Goal: Navigation & Orientation: Find specific page/section

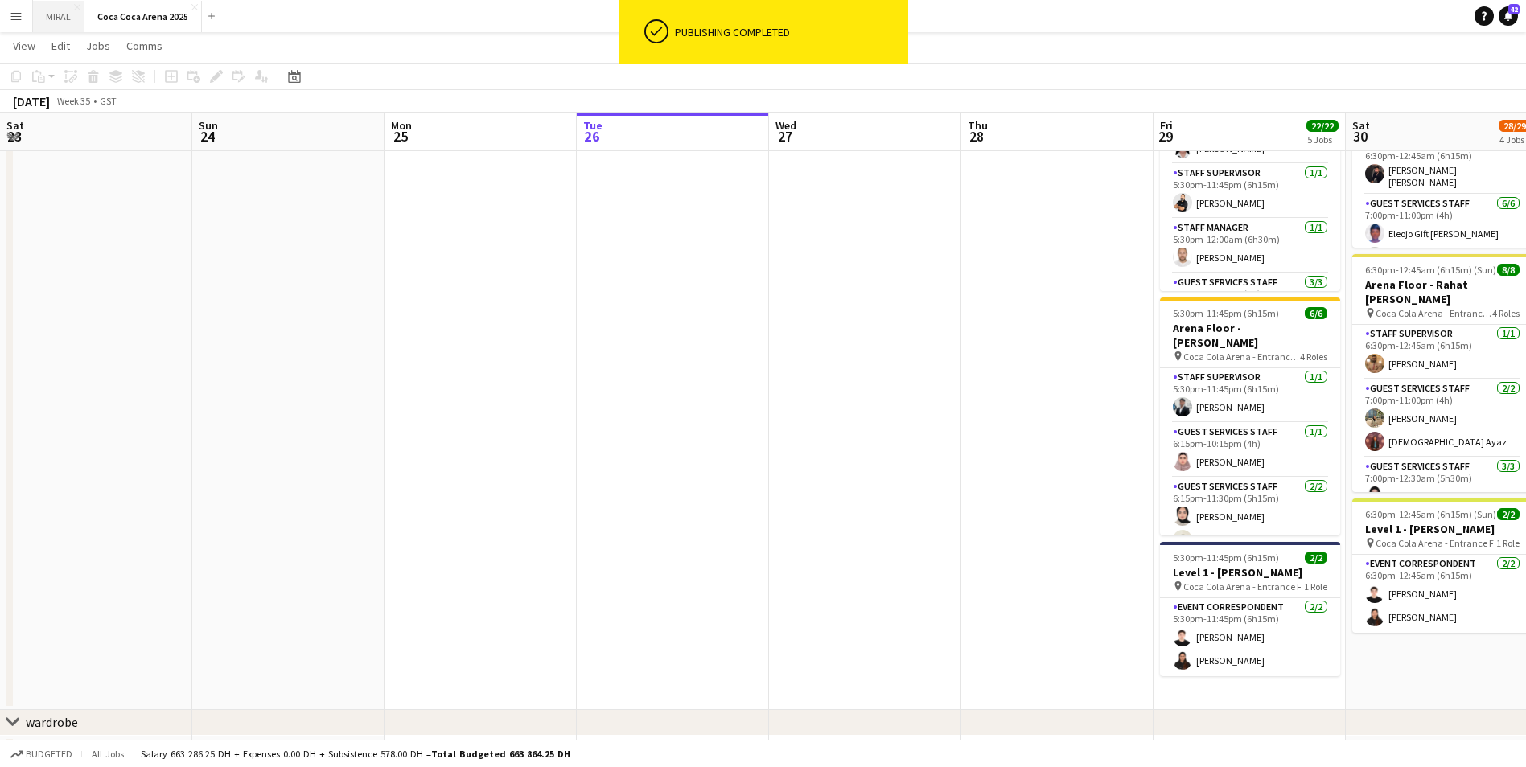
scroll to position [145, 0]
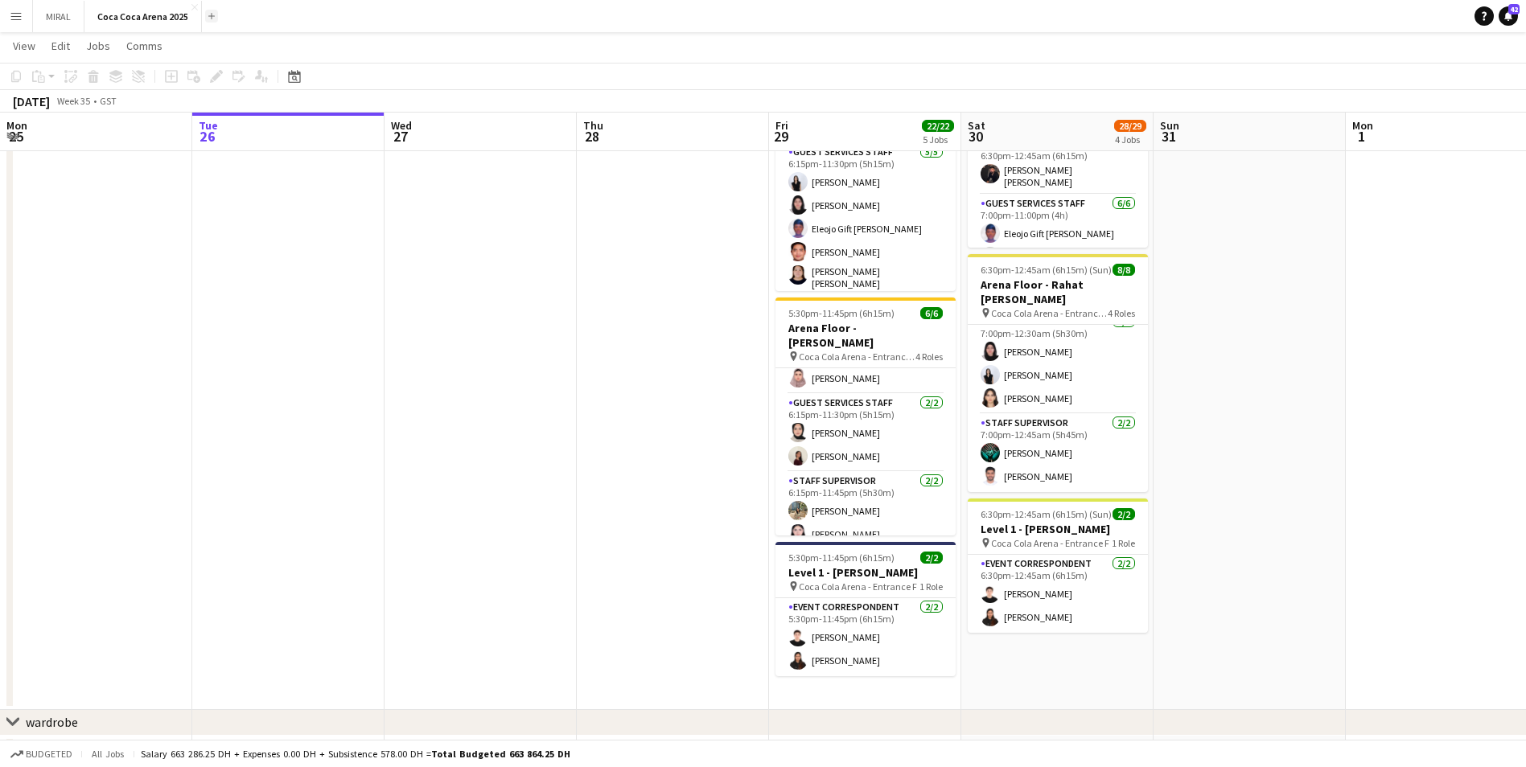
click at [214, 20] on button "Add" at bounding box center [211, 16] width 13 height 13
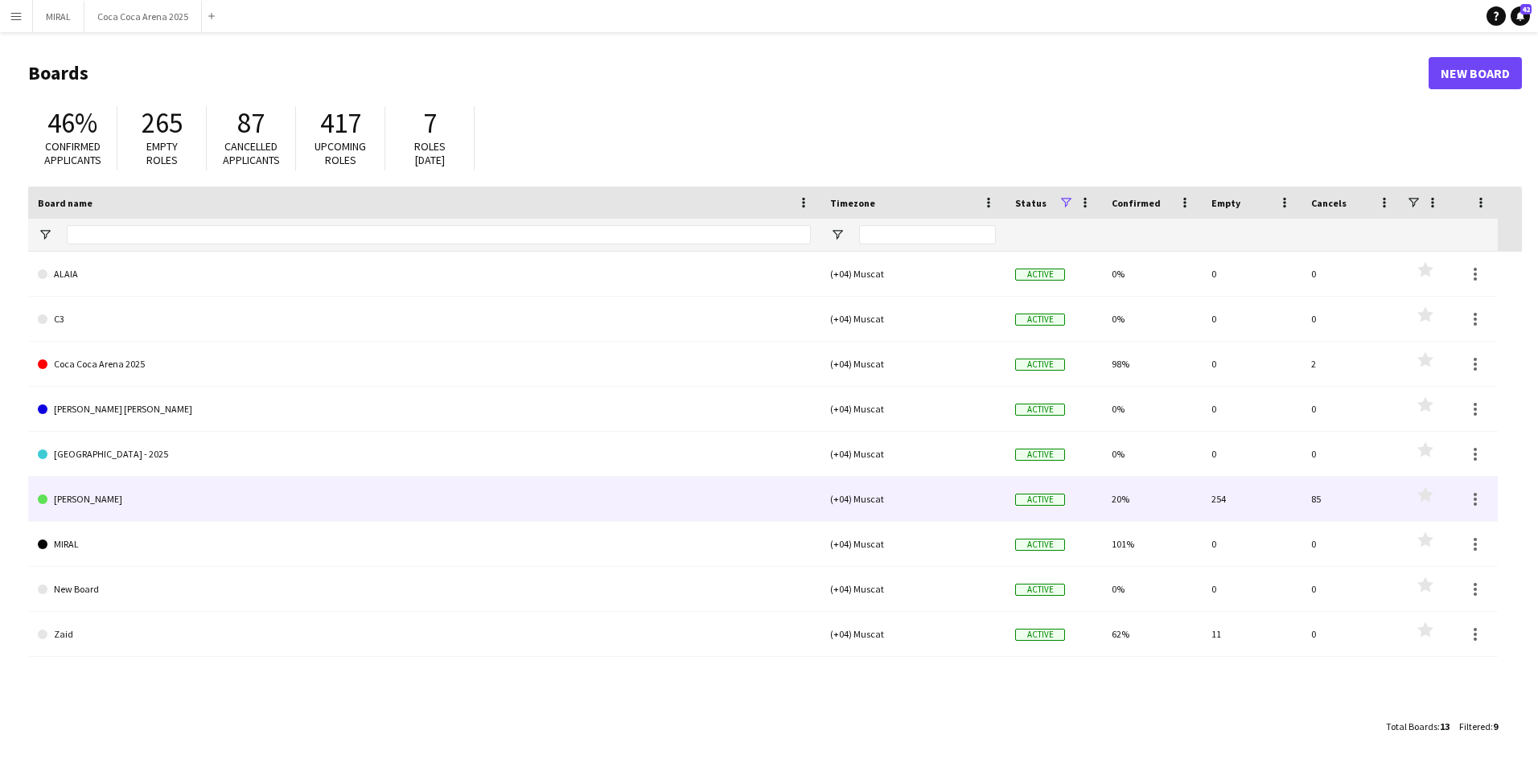
click at [169, 503] on link "[PERSON_NAME]" at bounding box center [424, 499] width 773 height 45
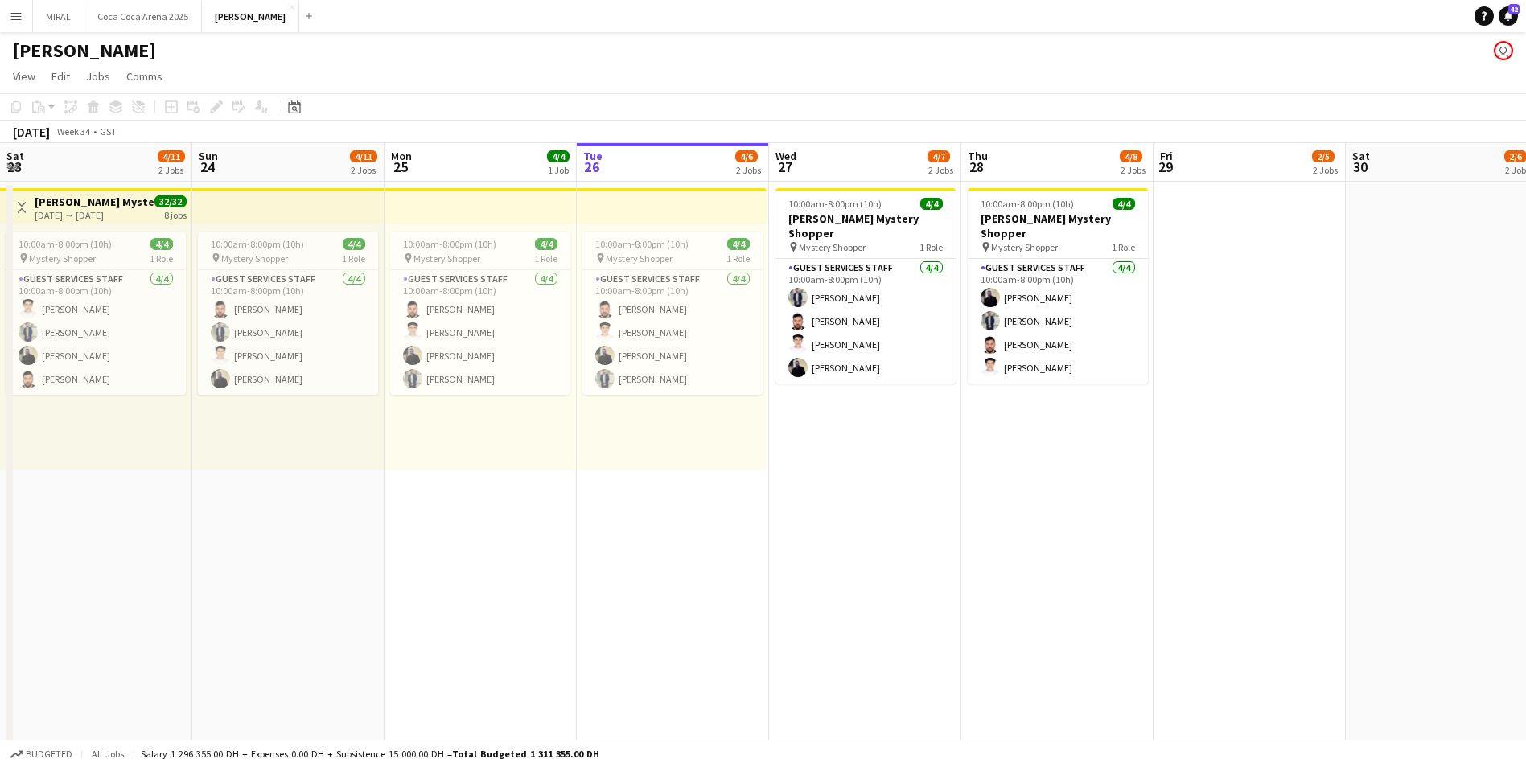
scroll to position [0, 154]
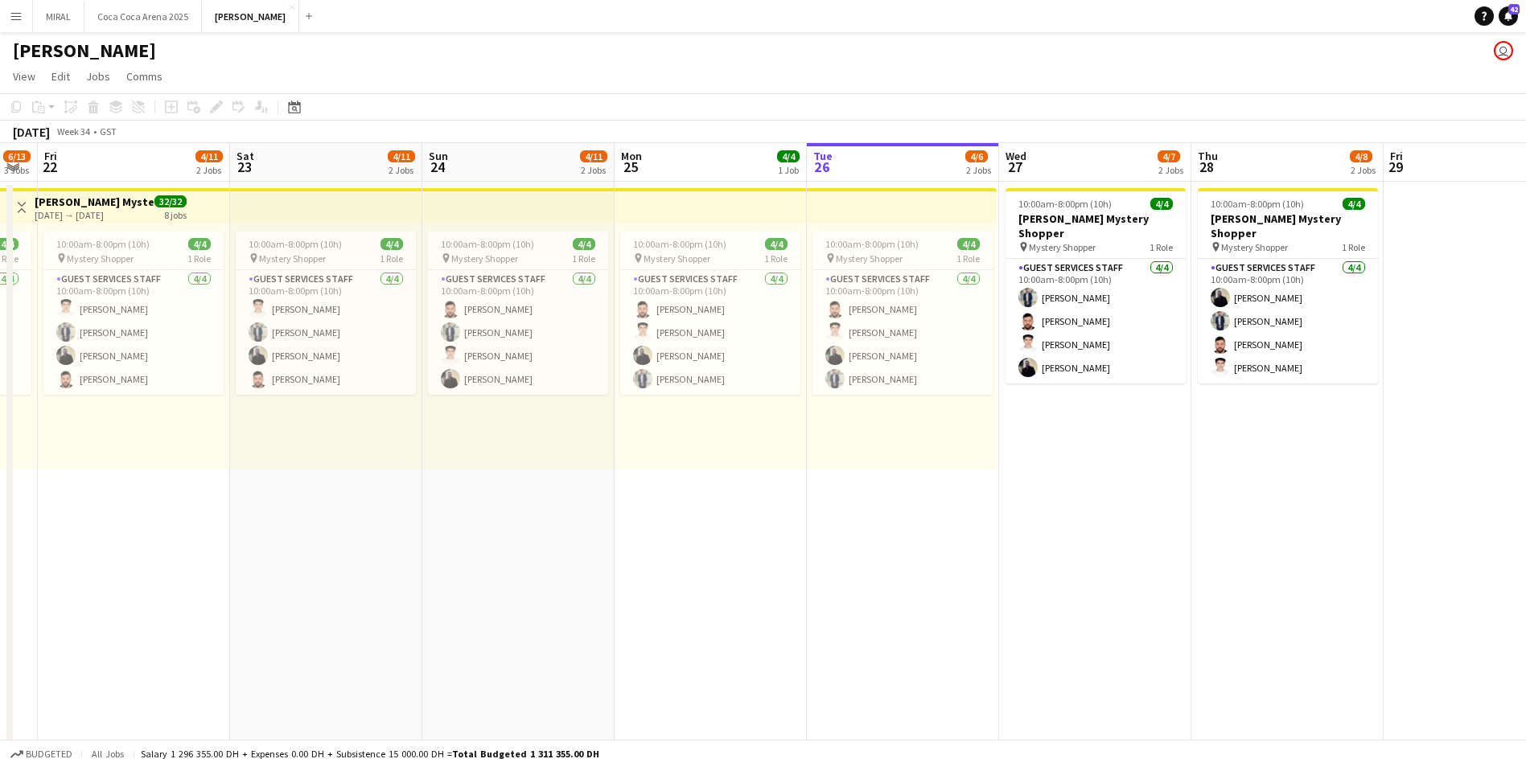
drag, startPoint x: 1183, startPoint y: 511, endPoint x: 940, endPoint y: 519, distance: 243.0
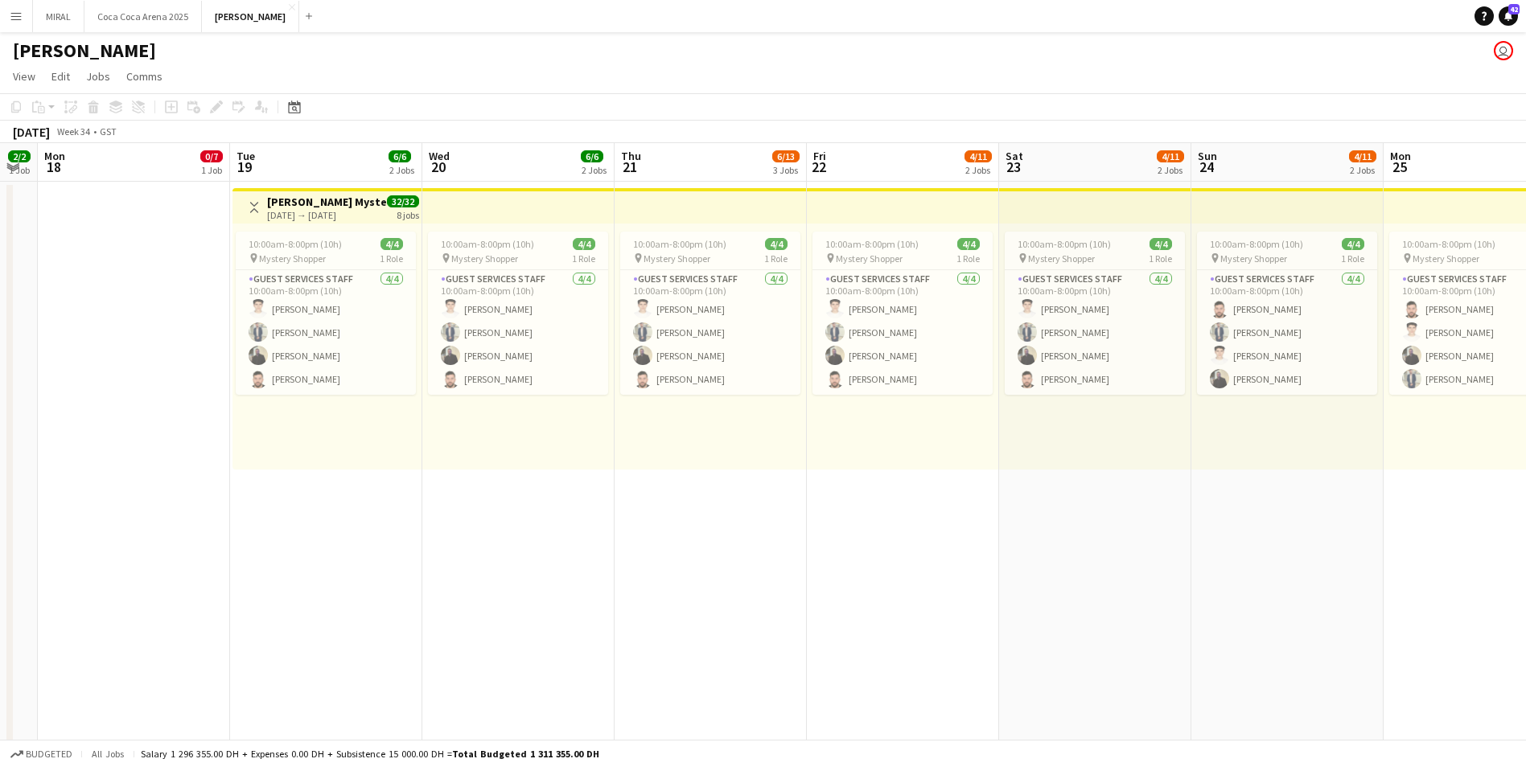
scroll to position [0, 435]
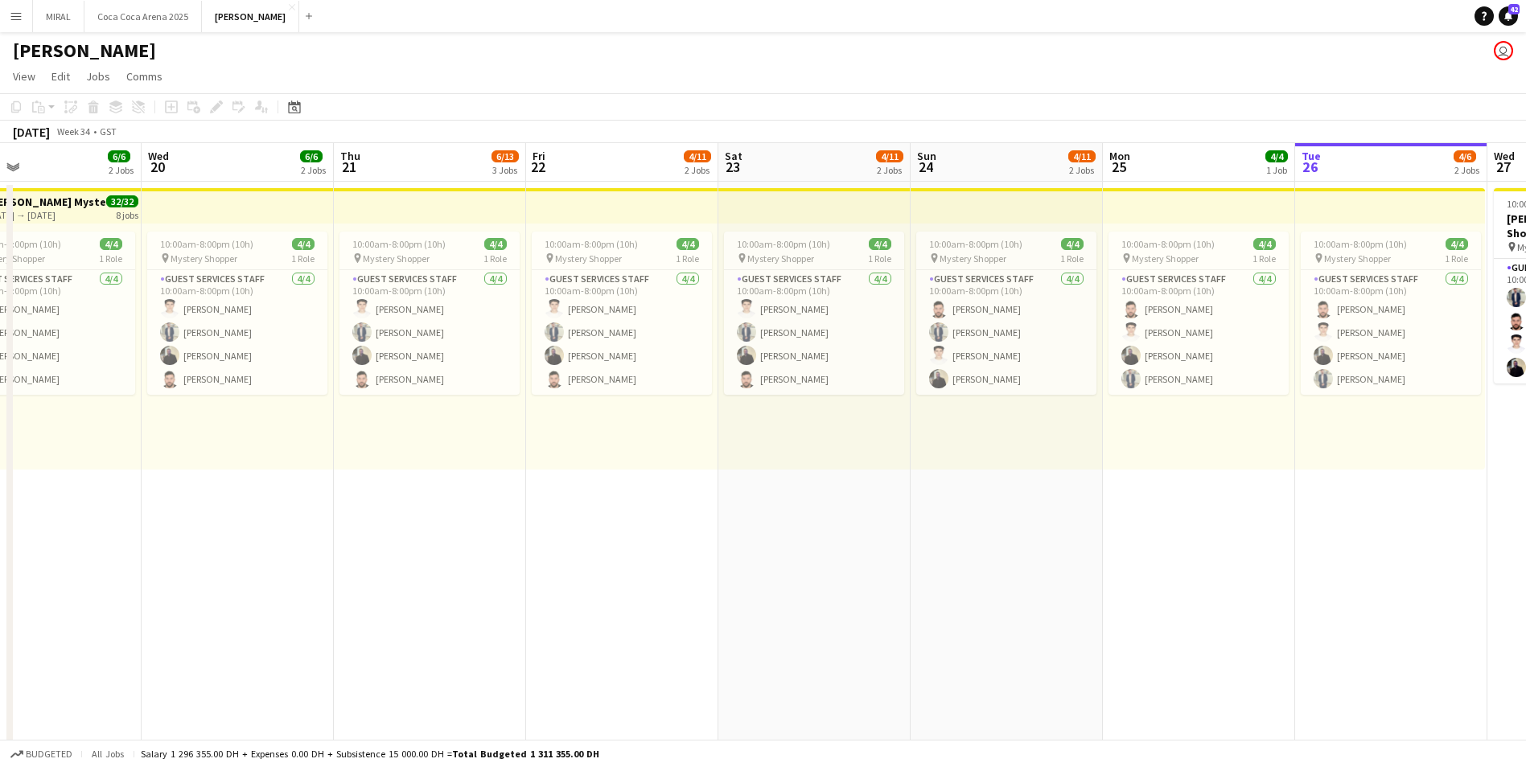
click at [240, 337] on app-card-role "Guest Services Staff [DATE] 10:00am-8:00pm (10h) [PERSON_NAME] [PERSON_NAME] [P…" at bounding box center [237, 332] width 180 height 125
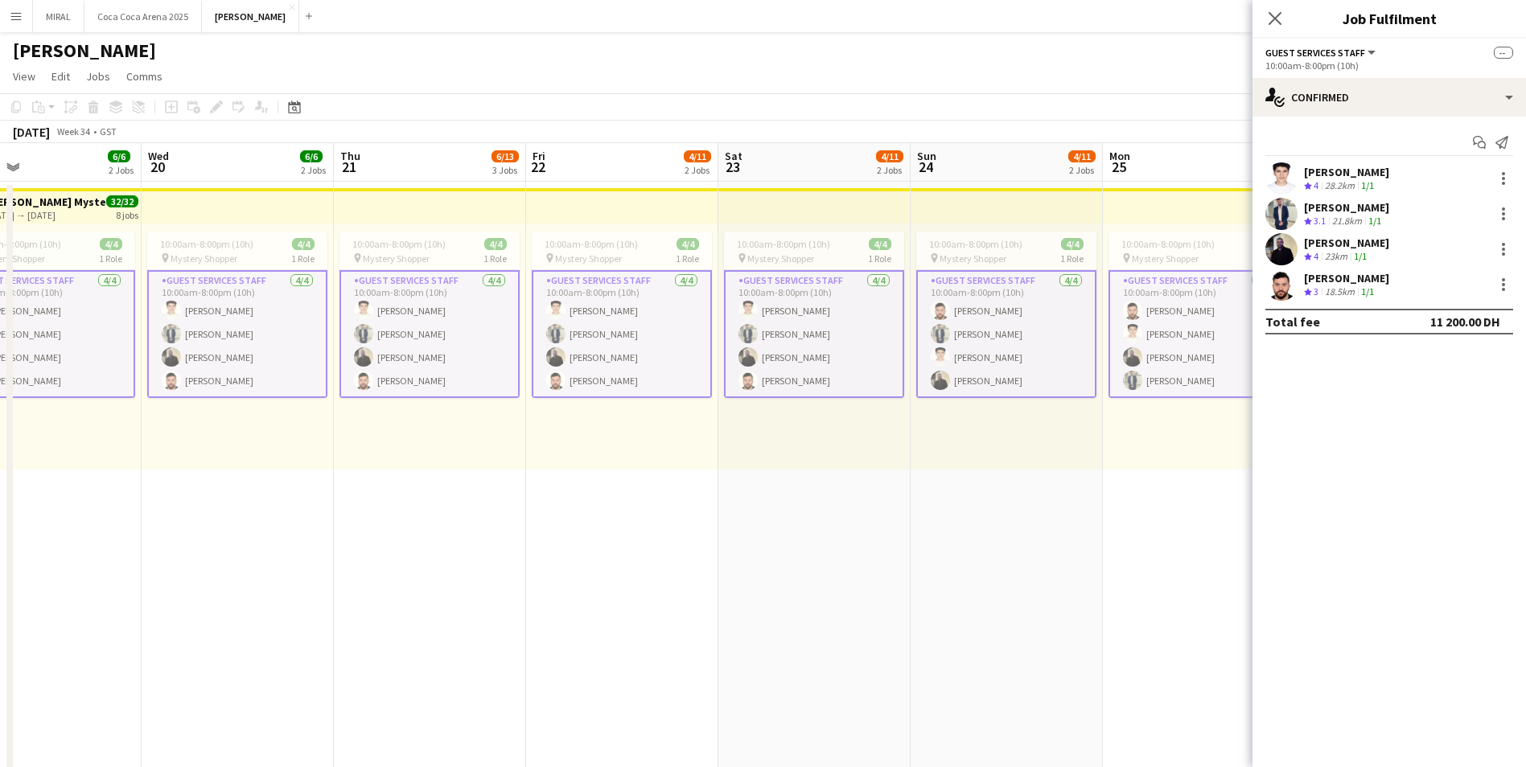
click at [1369, 173] on div "[PERSON_NAME]" at bounding box center [1346, 172] width 85 height 14
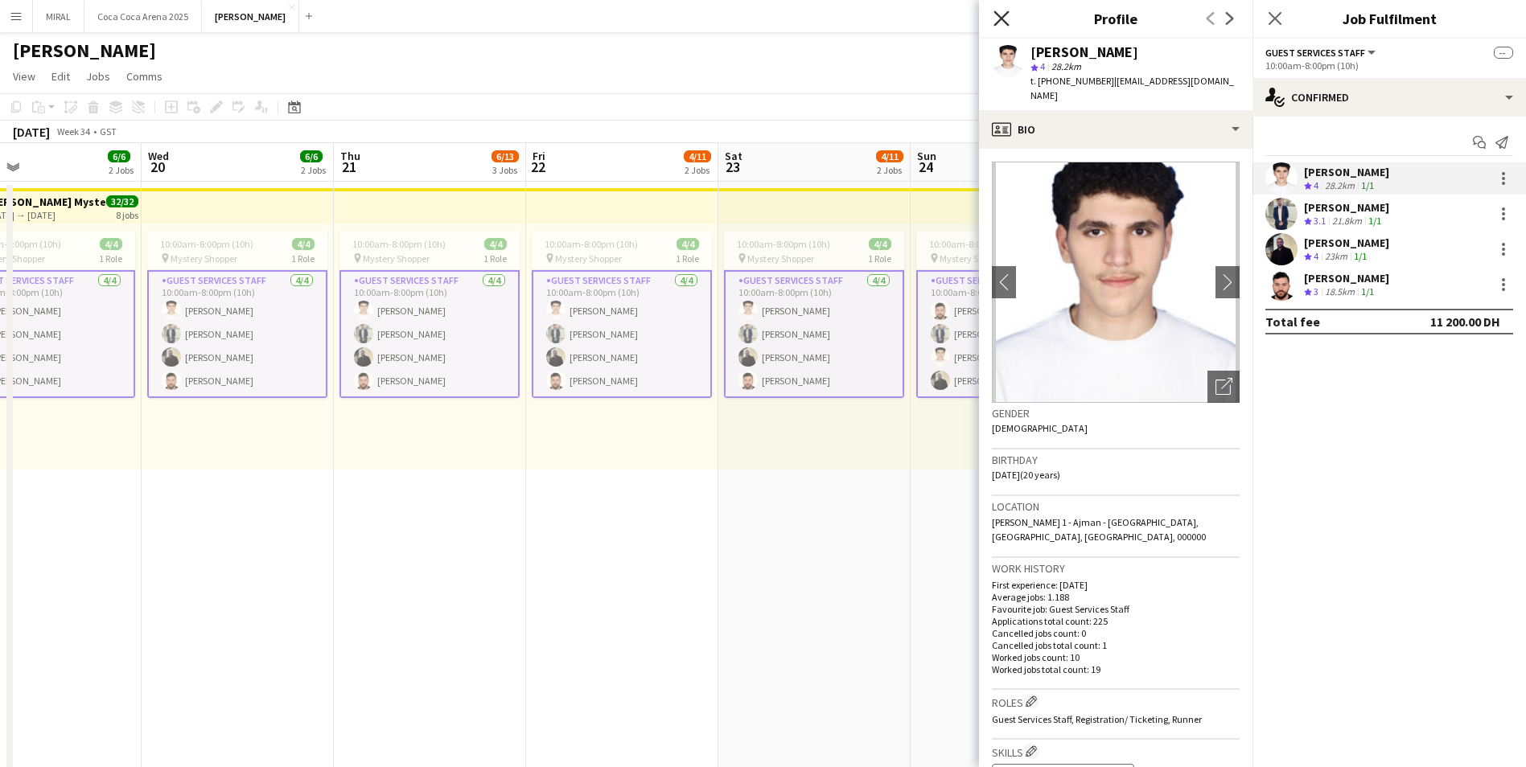
click at [996, 16] on icon "Close pop-in" at bounding box center [1000, 17] width 15 height 15
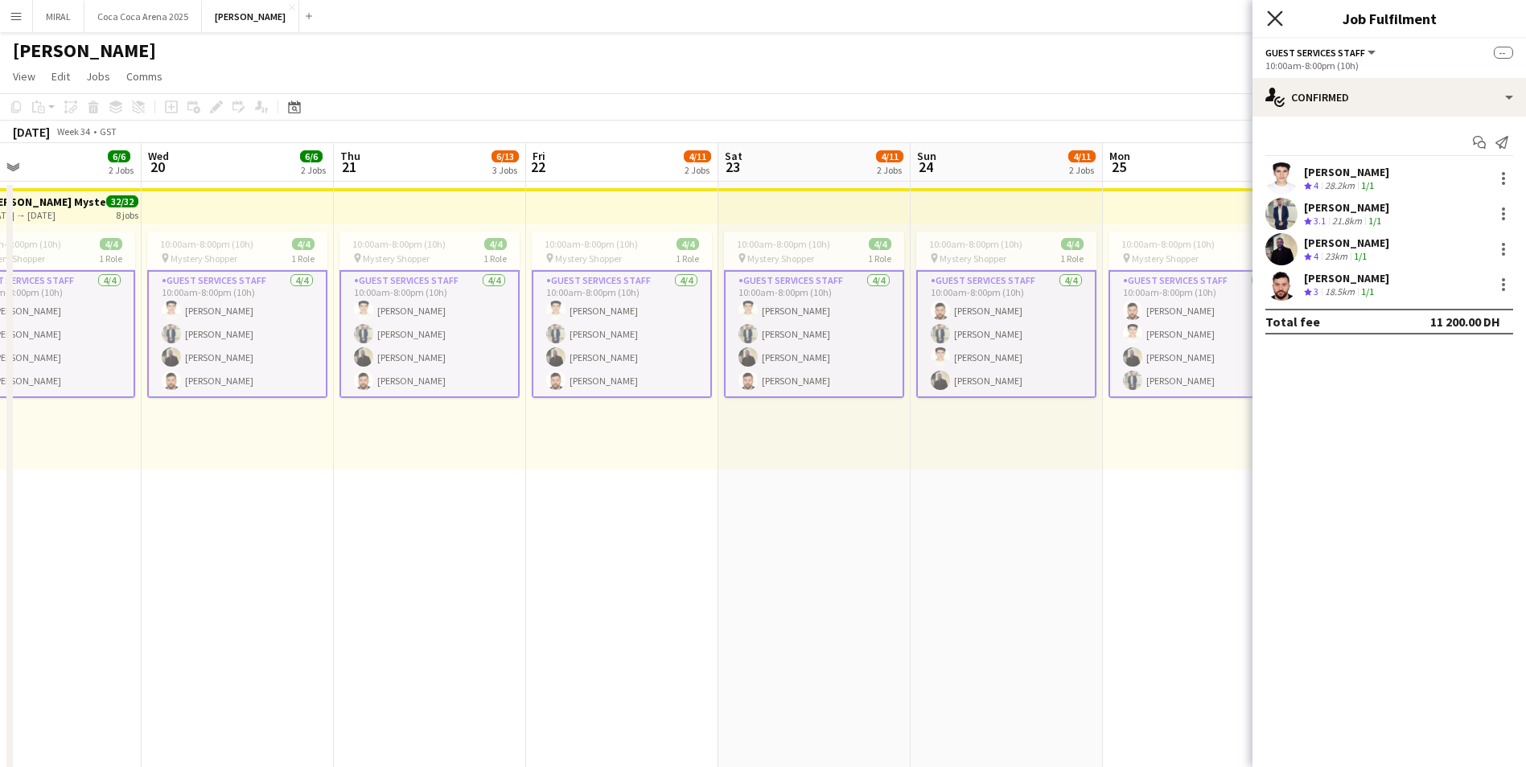
click at [1272, 18] on icon "Close pop-in" at bounding box center [1274, 17] width 15 height 15
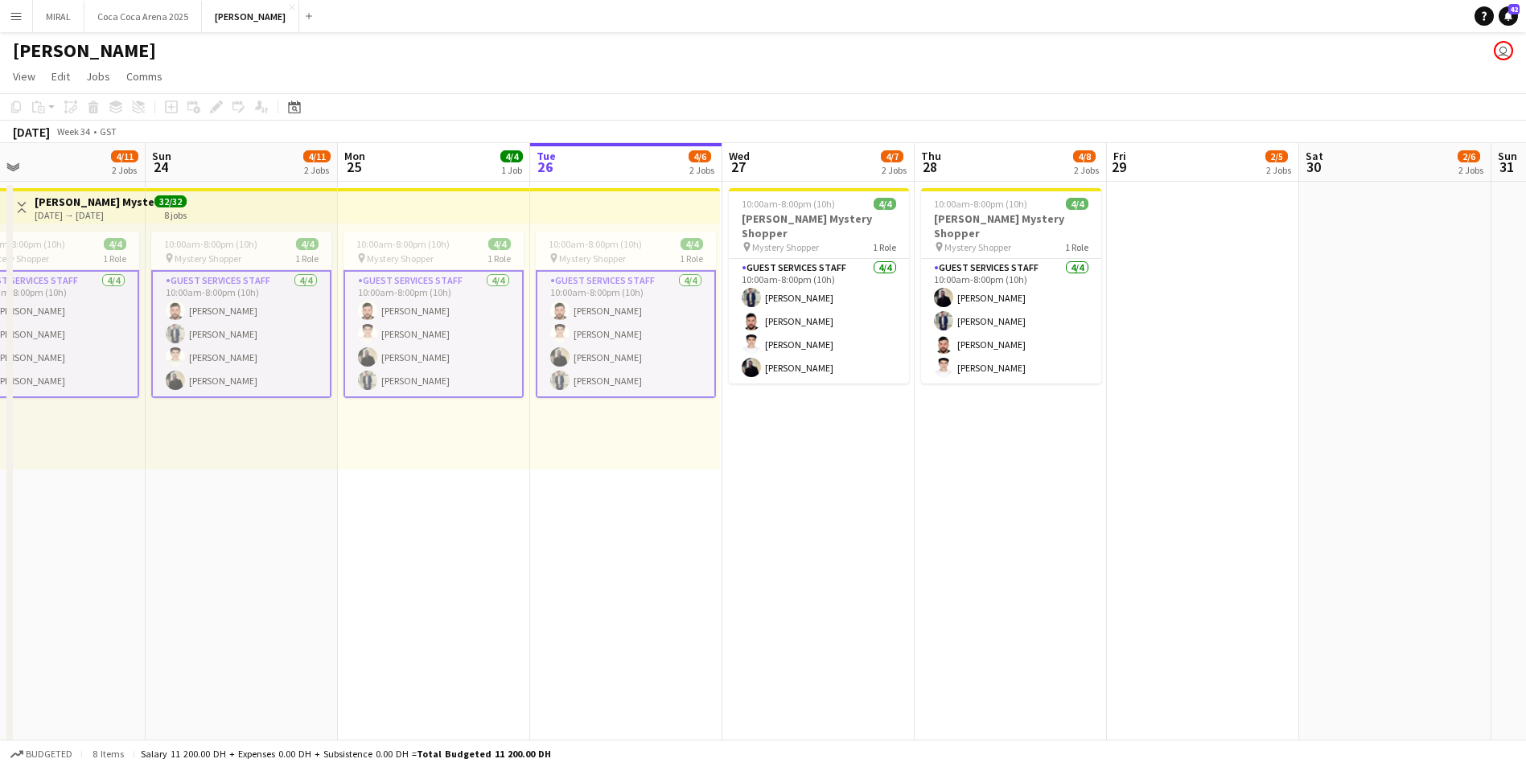
scroll to position [0, 425]
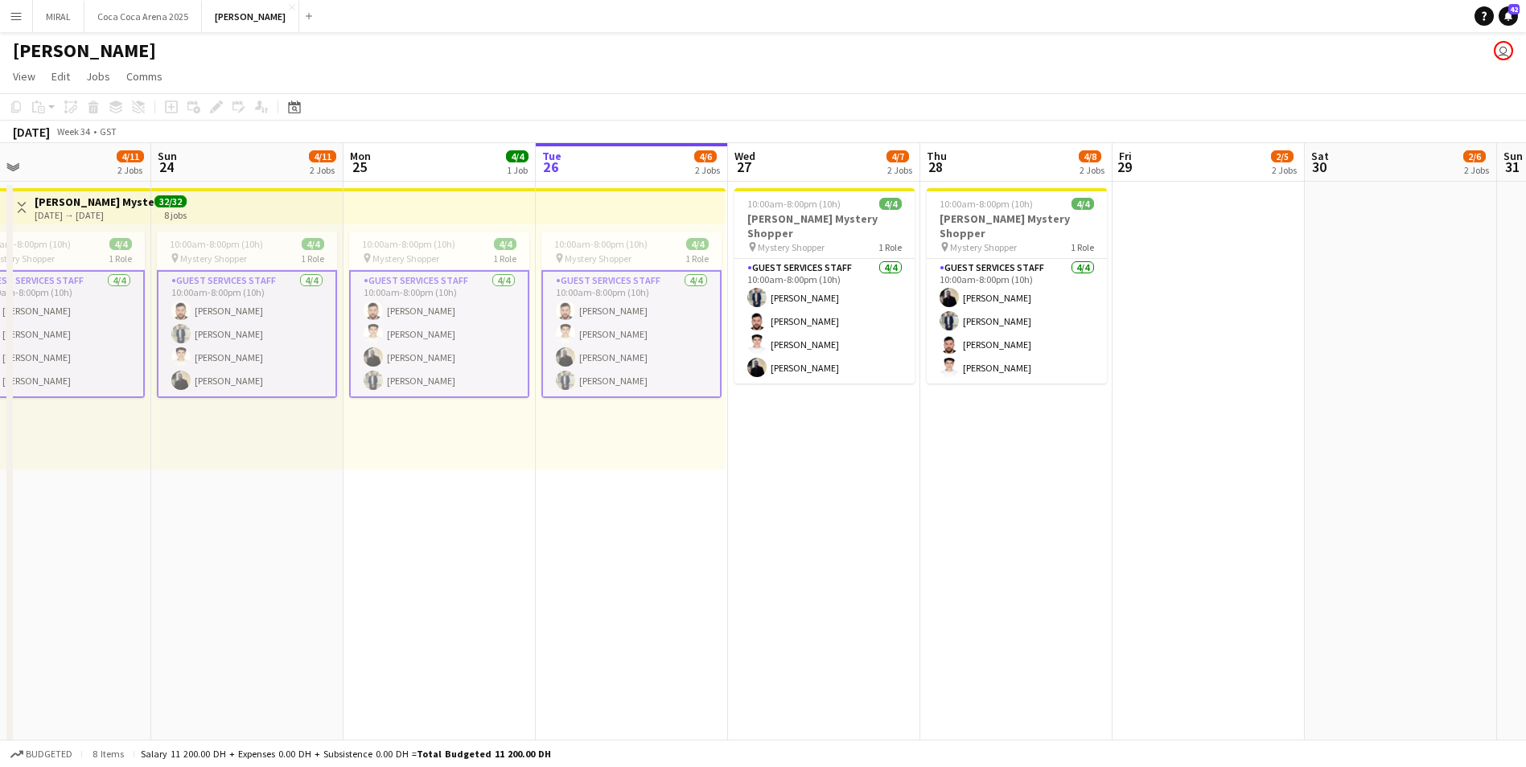
drag, startPoint x: 1294, startPoint y: 524, endPoint x: 631, endPoint y: 484, distance: 663.9
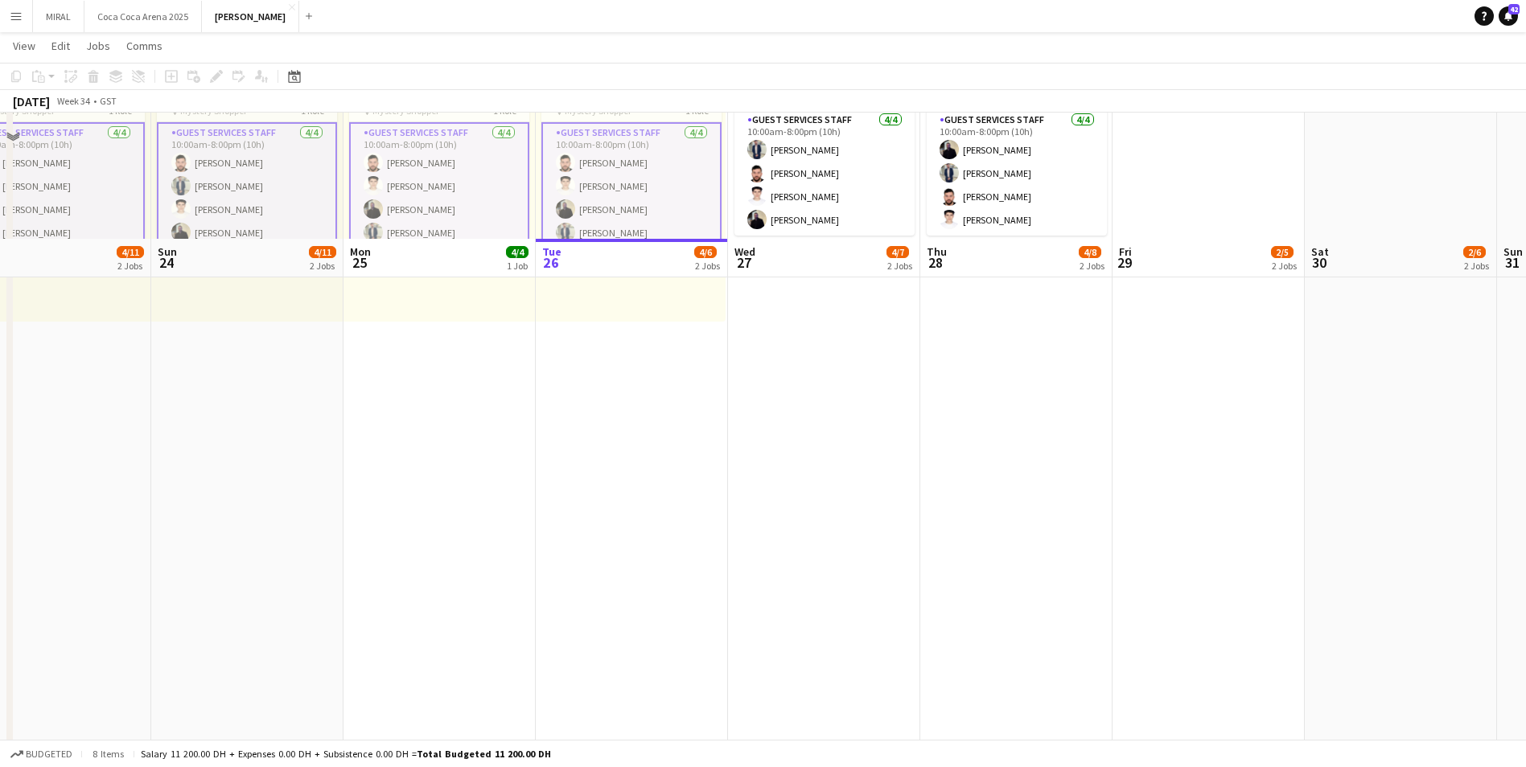
scroll to position [0, 0]
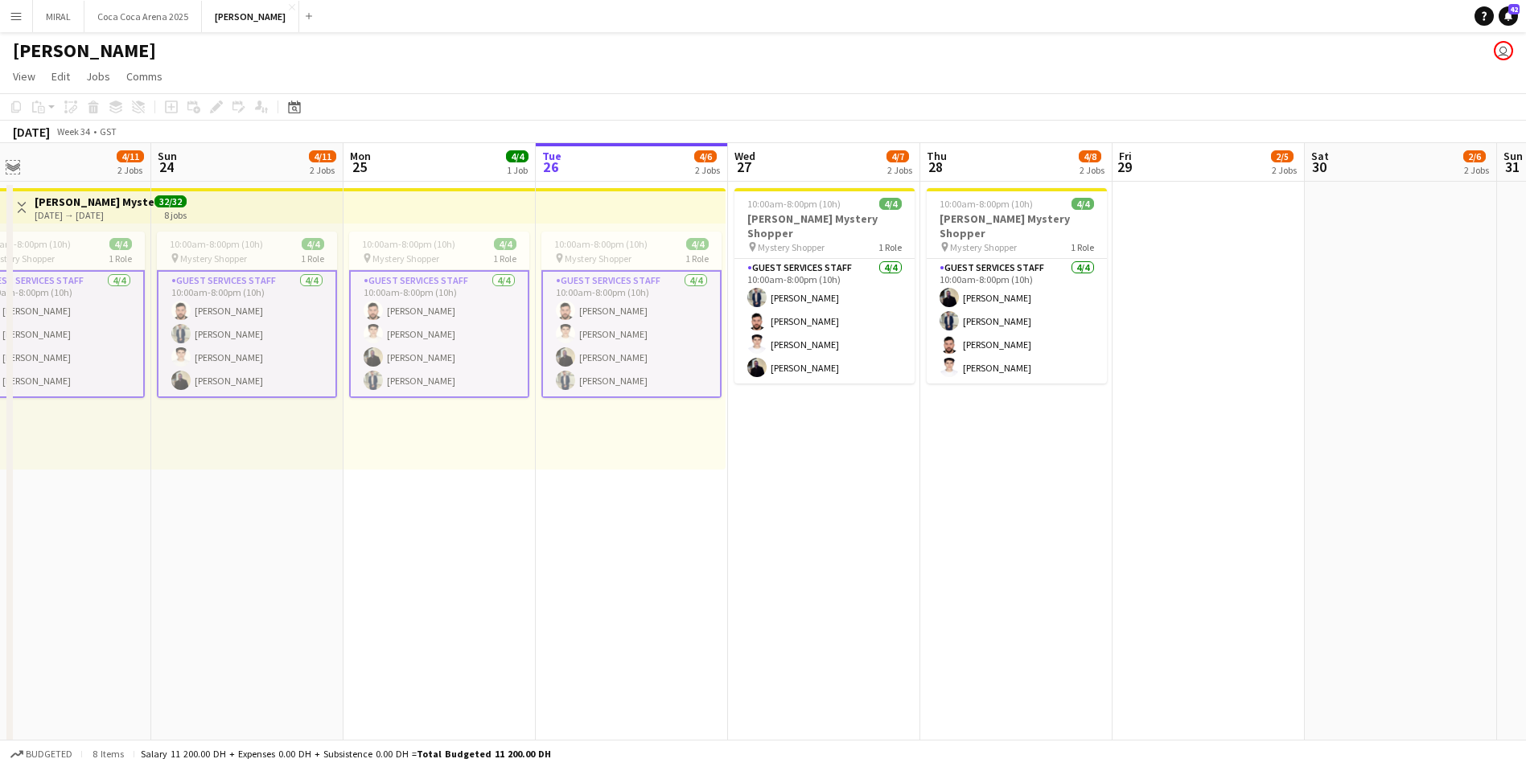
click at [12, 166] on app-icon "Expand/collapse" at bounding box center [12, 165] width 13 height 15
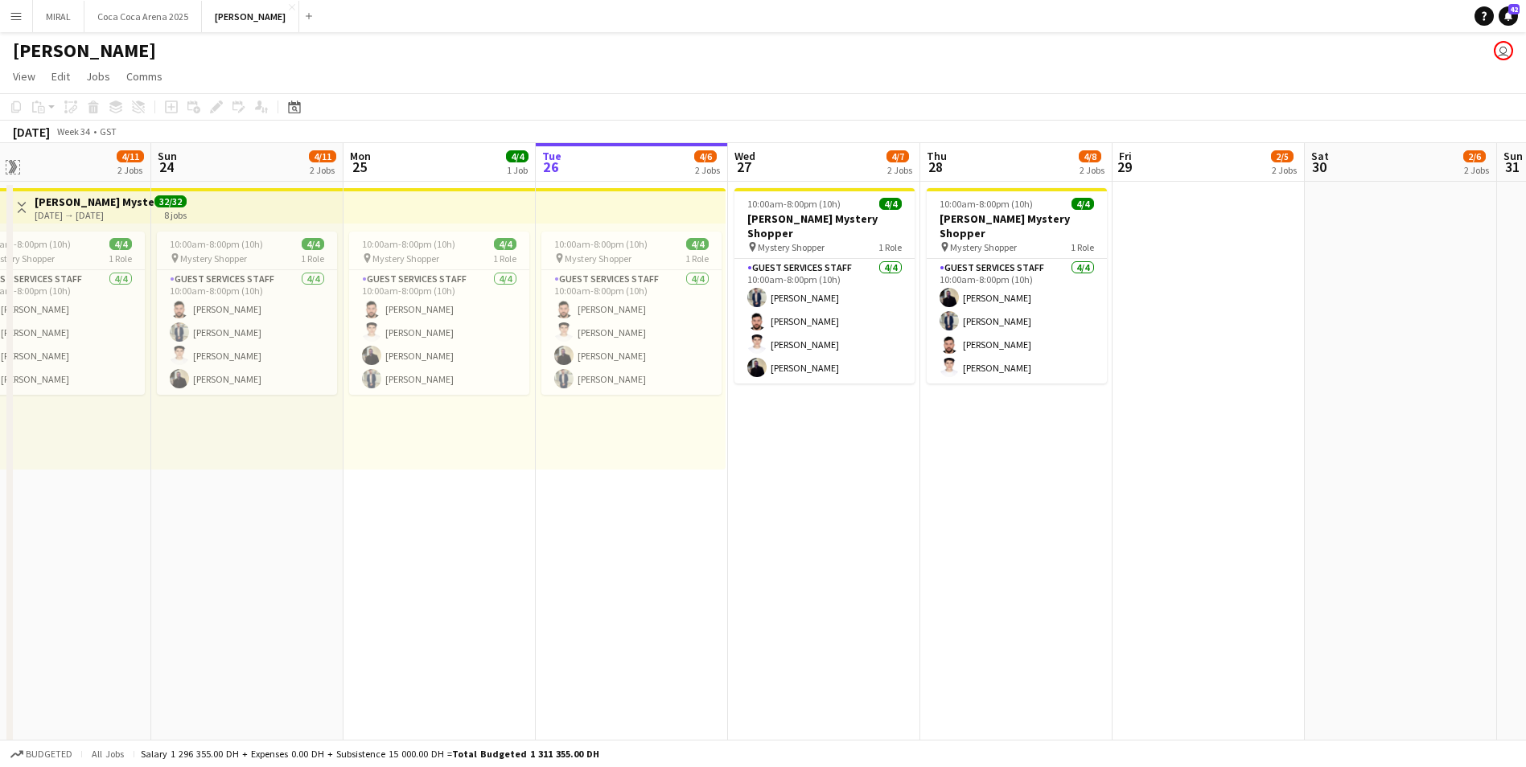
click at [14, 166] on app-icon "Expand/collapse" at bounding box center [11, 167] width 15 height 13
click at [289, 9] on app-icon "Close" at bounding box center [292, 7] width 6 height 6
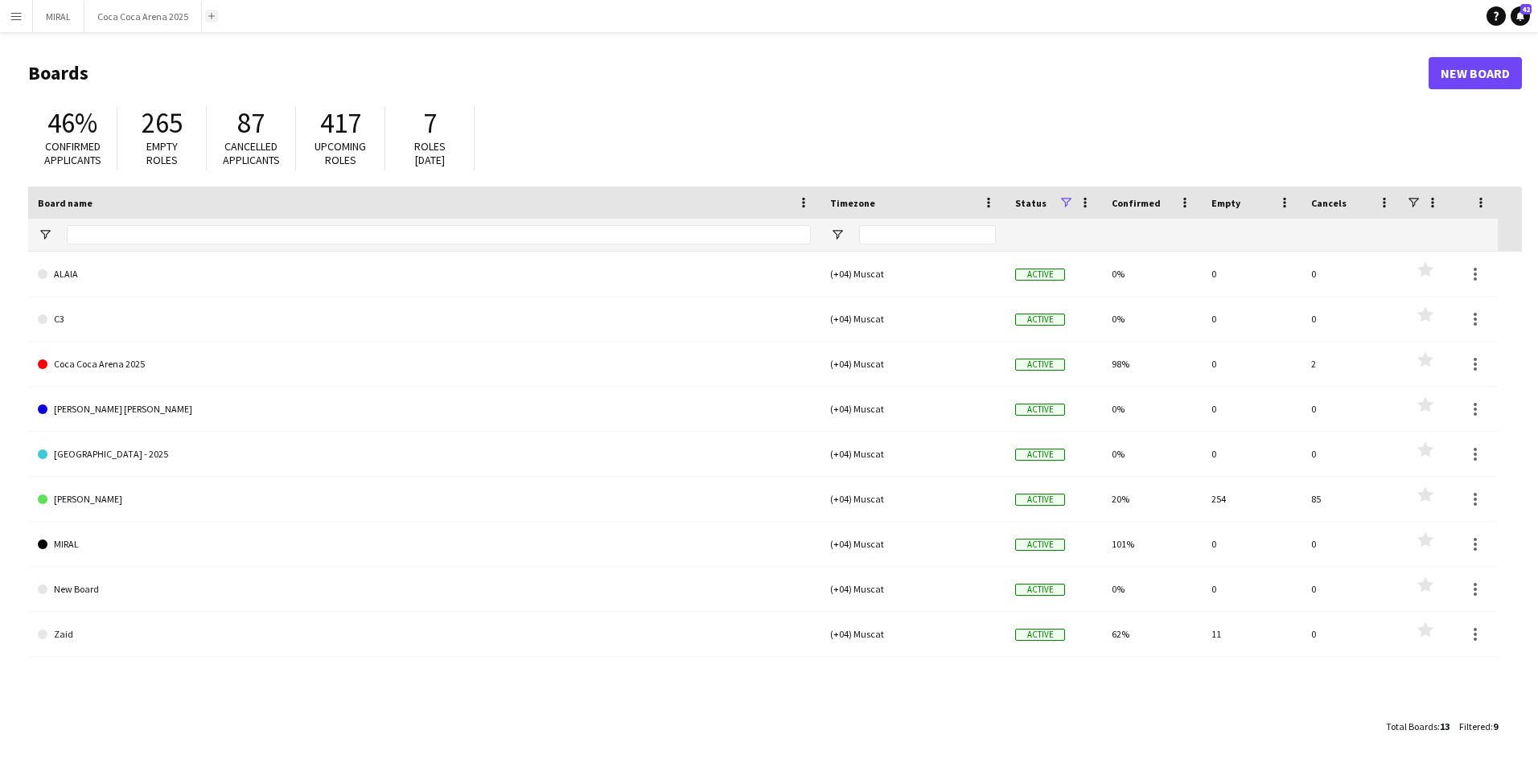
click at [205, 20] on button "Add" at bounding box center [211, 16] width 13 height 13
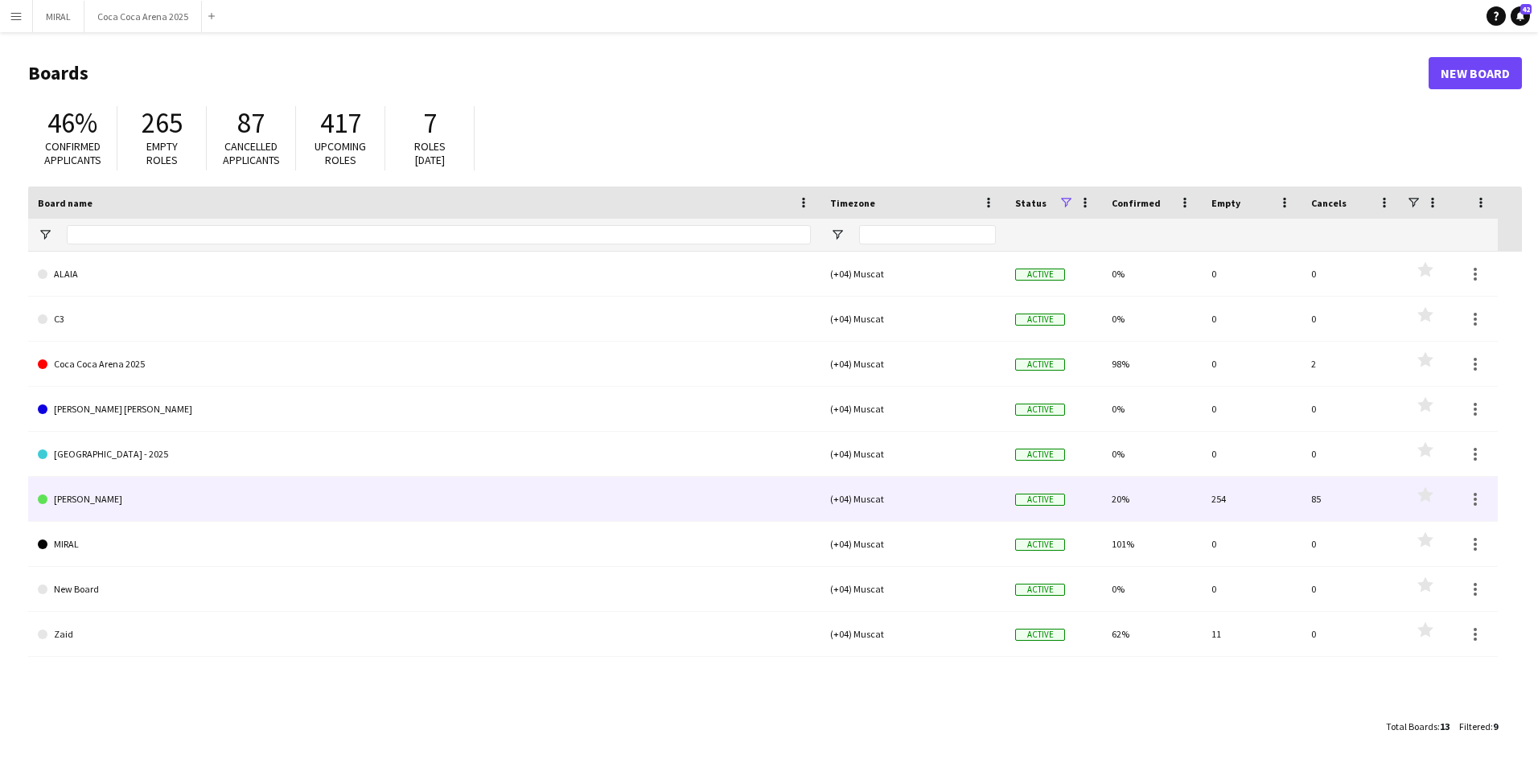
click at [125, 495] on link "[PERSON_NAME]" at bounding box center [424, 499] width 773 height 45
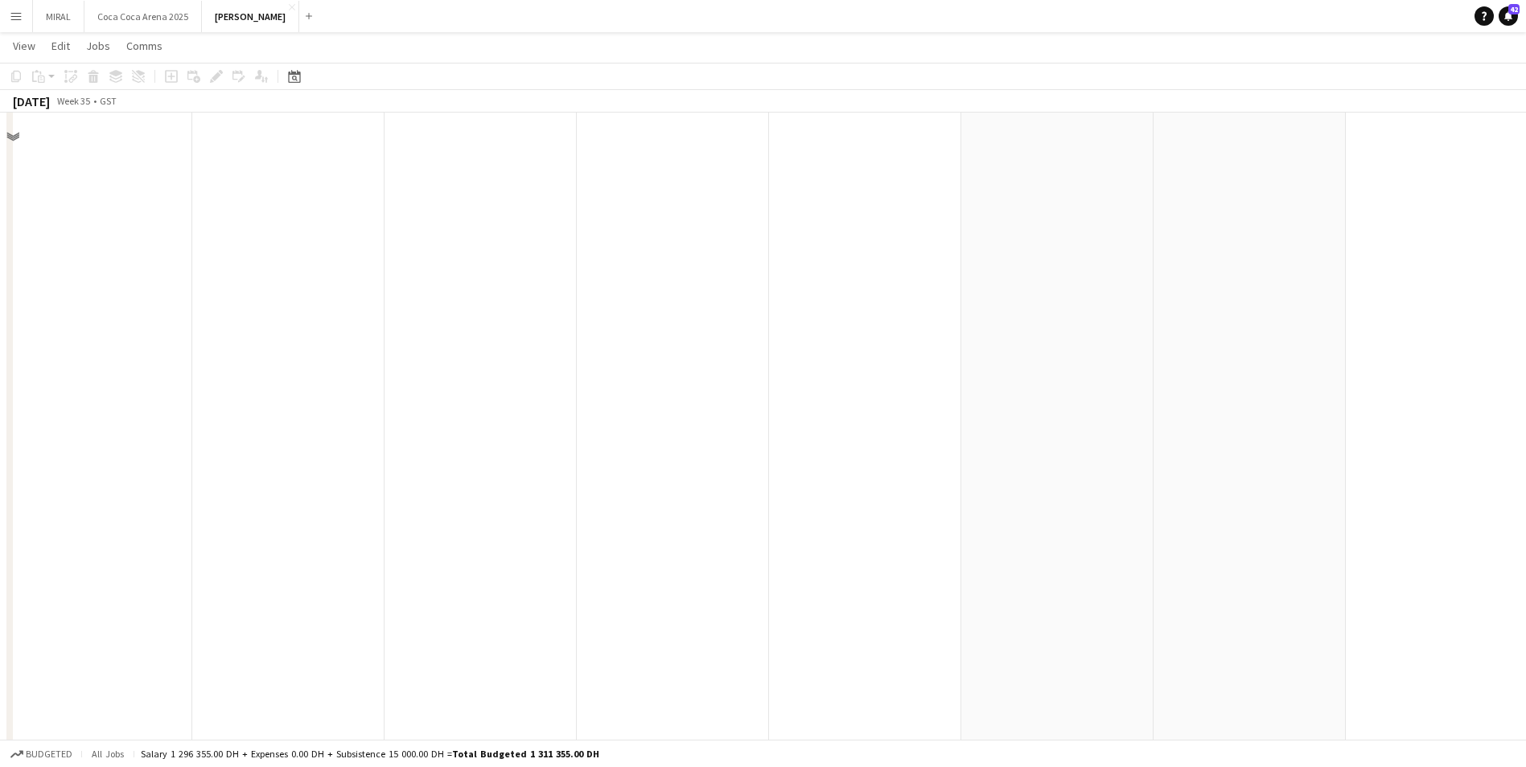
scroll to position [604, 0]
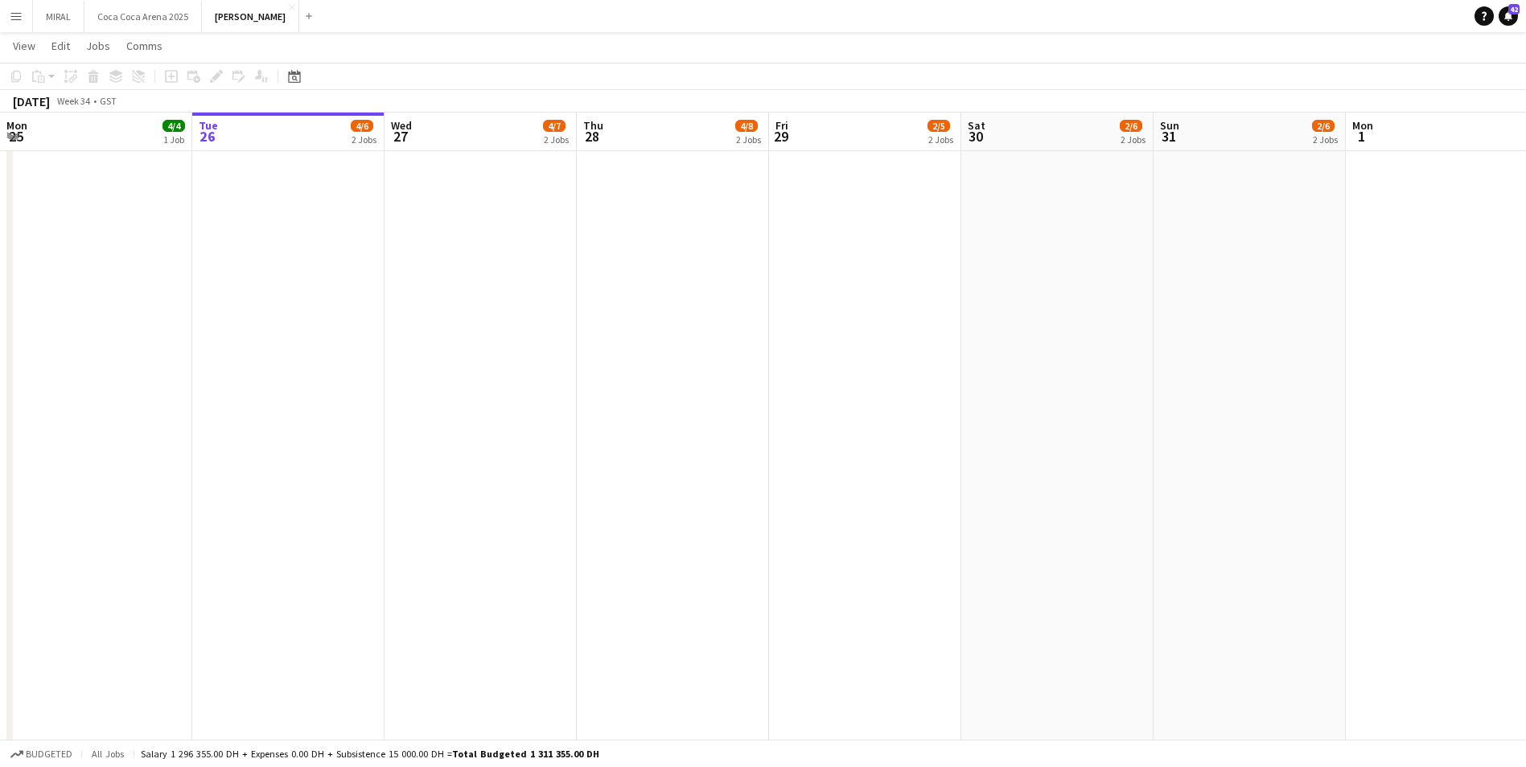
drag, startPoint x: 150, startPoint y: 309, endPoint x: 0, endPoint y: 371, distance: 162.6
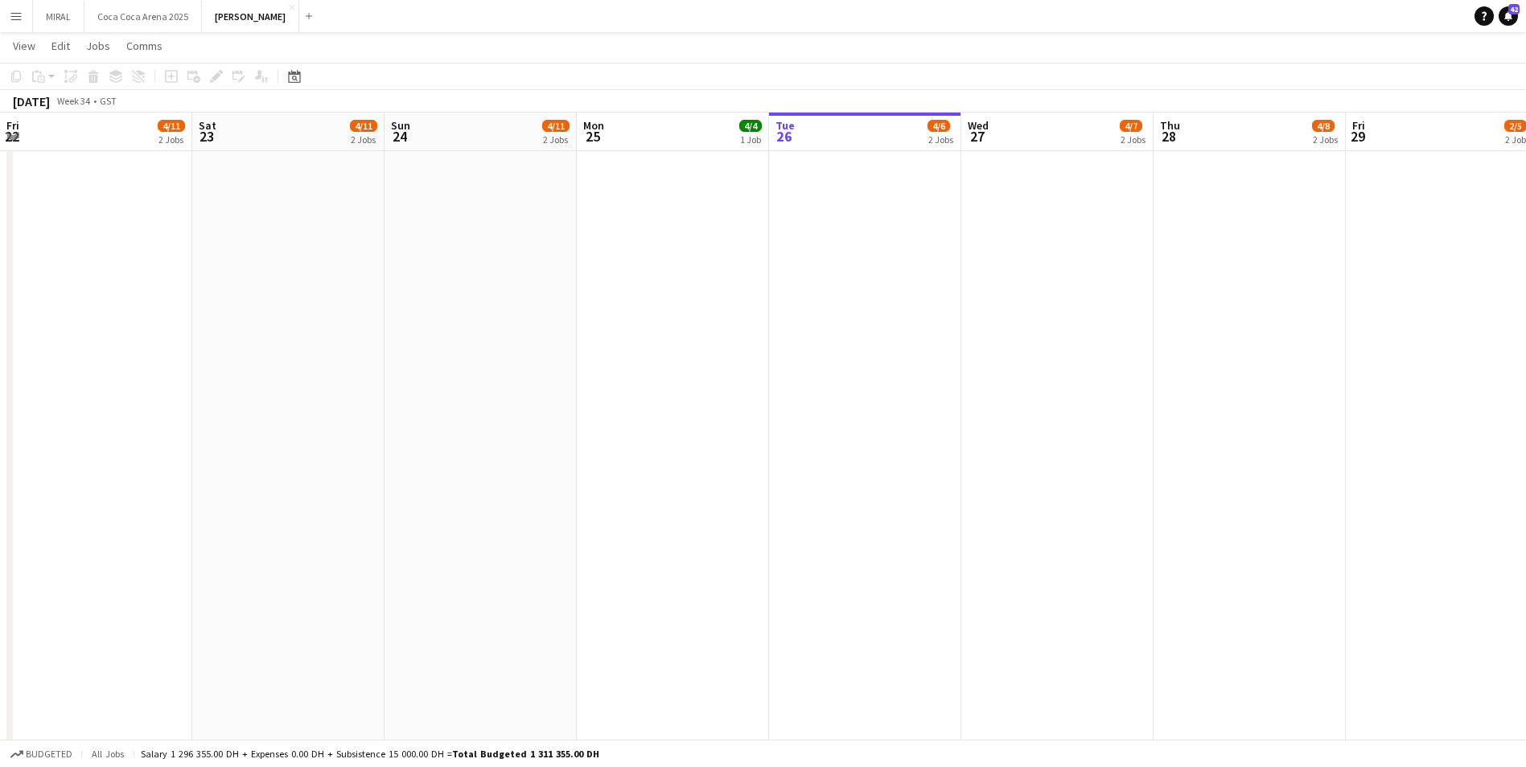
scroll to position [0, 384]
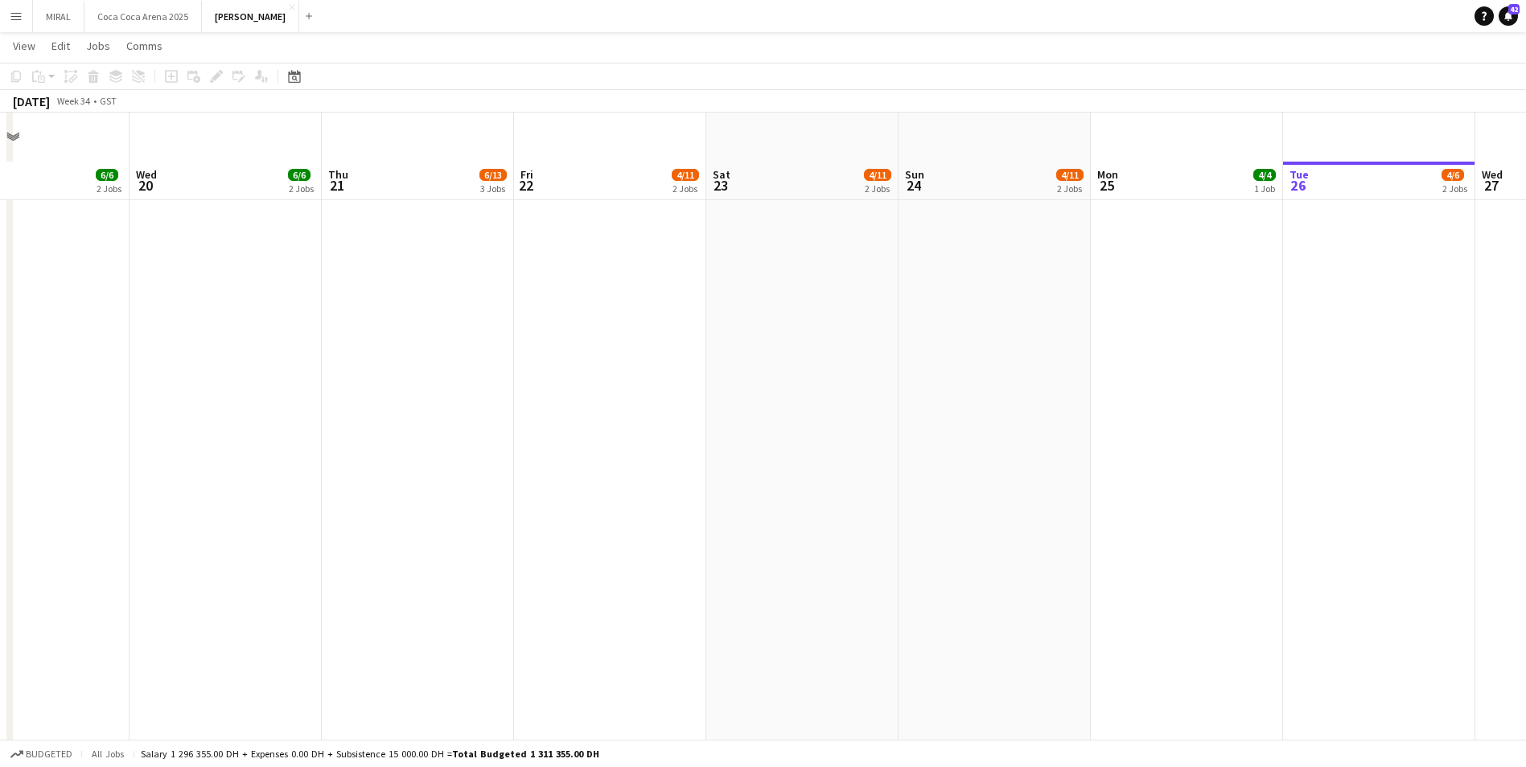
scroll to position [363, 0]
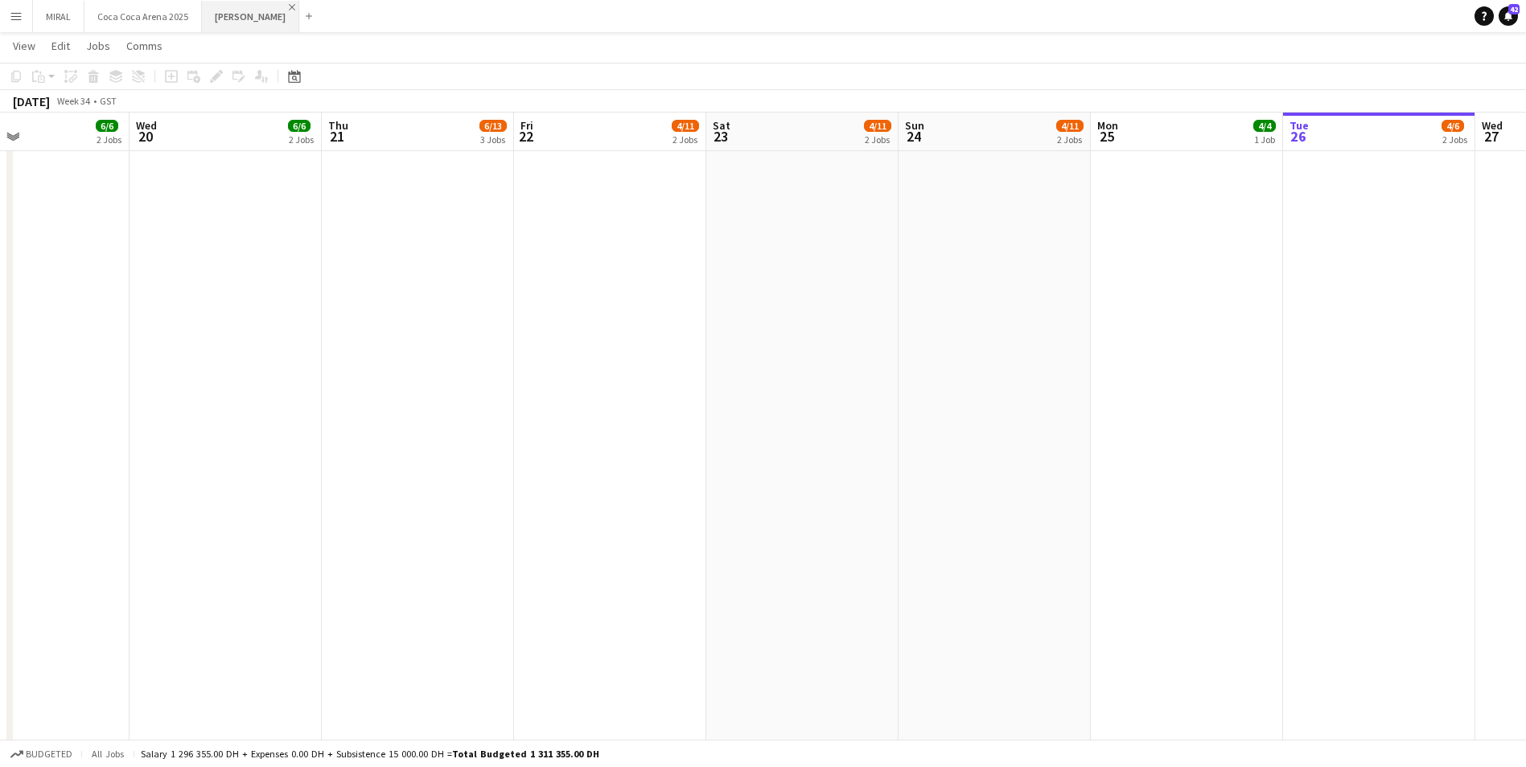
click at [289, 6] on app-icon "Close" at bounding box center [292, 7] width 6 height 6
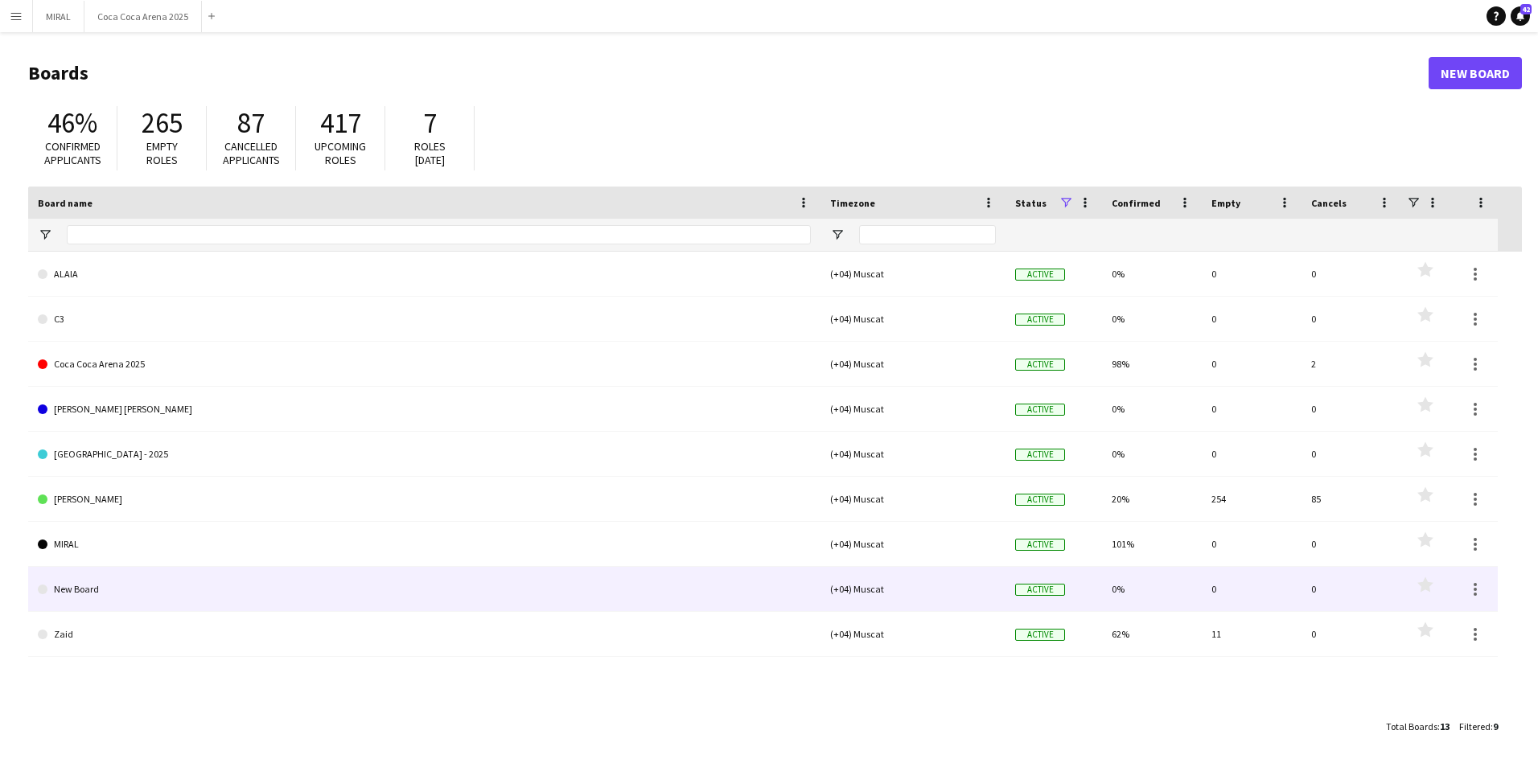
click at [158, 588] on link "New Board" at bounding box center [424, 589] width 773 height 45
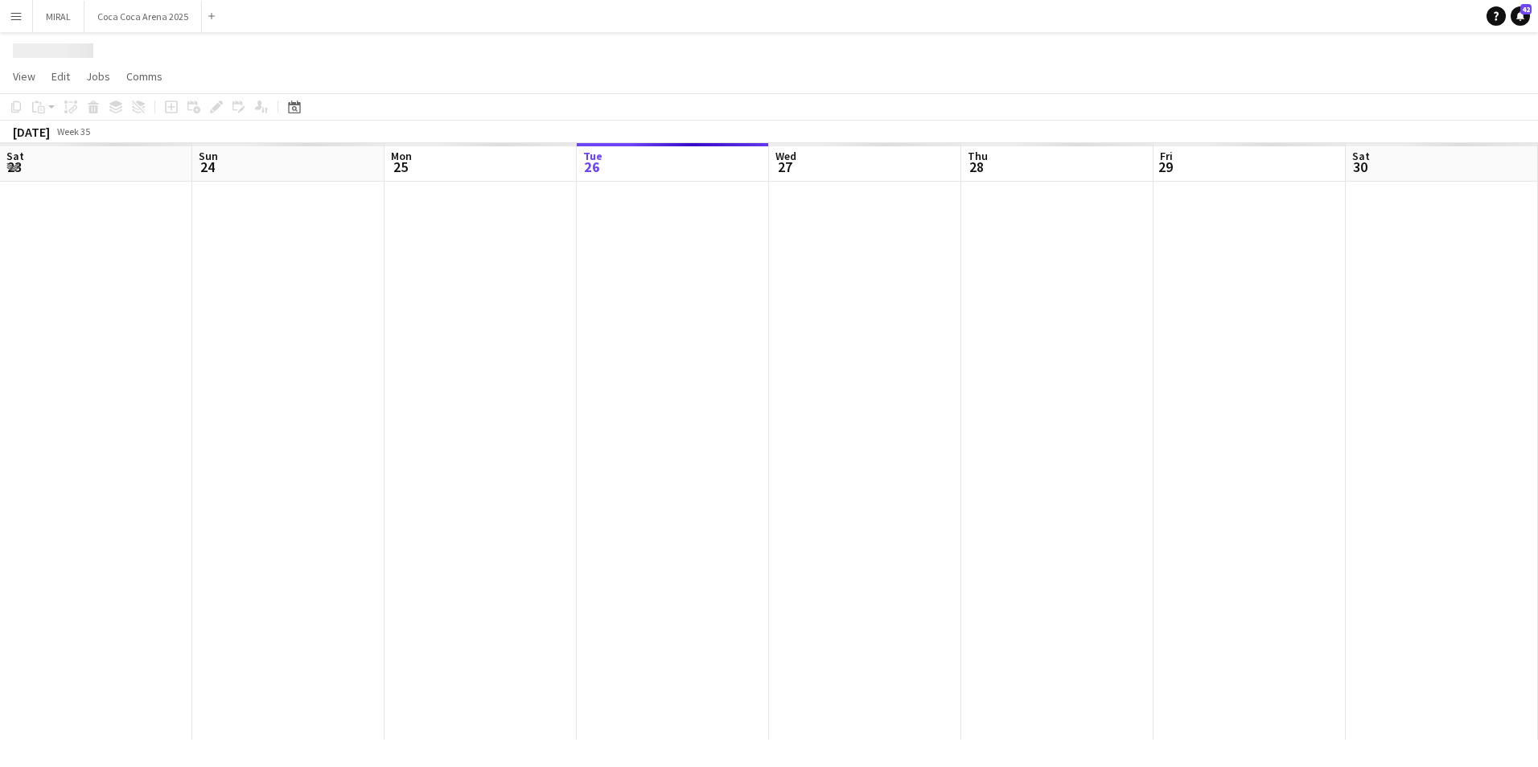
scroll to position [0, 384]
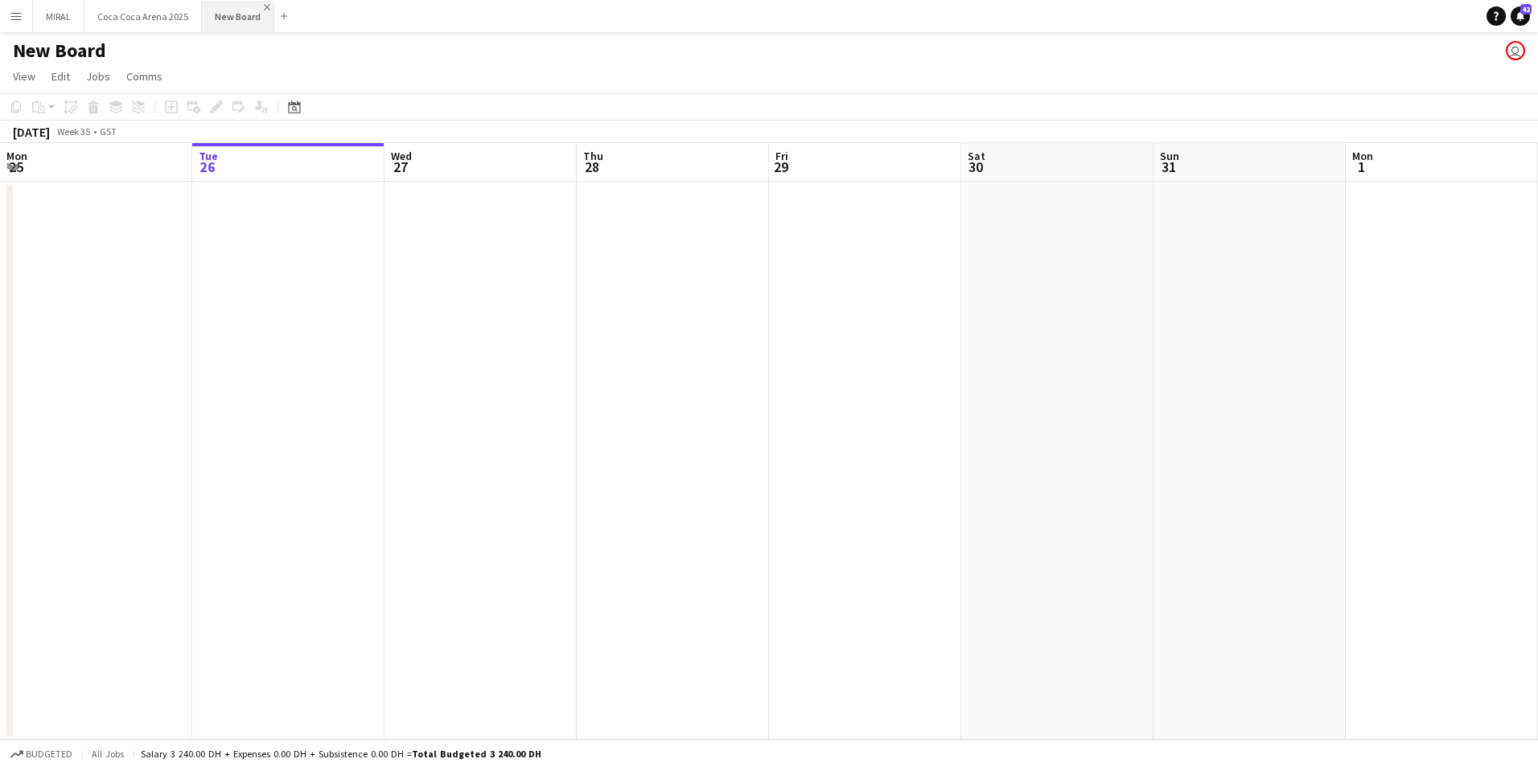
click at [265, 4] on app-icon "Close" at bounding box center [267, 7] width 6 height 6
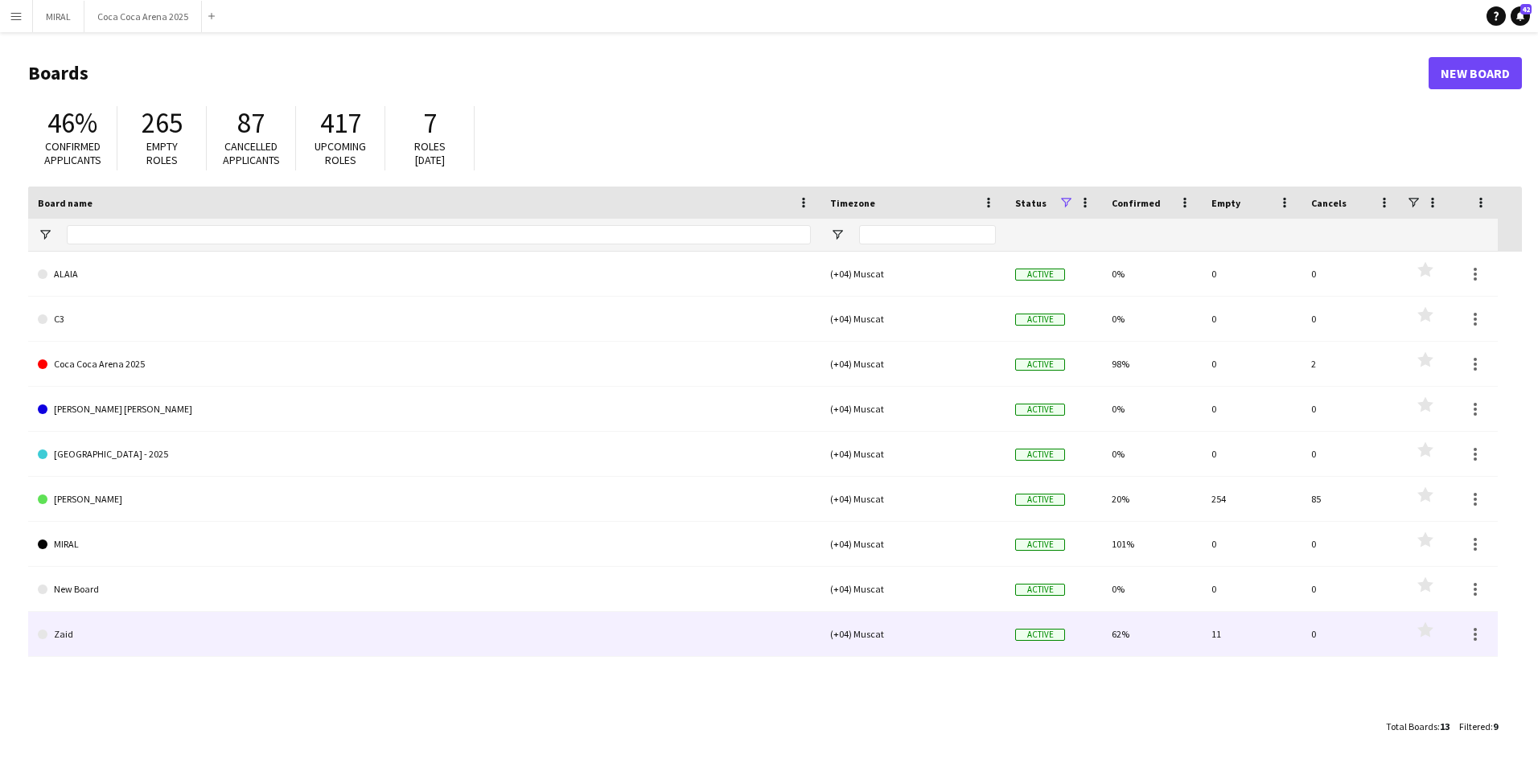
click at [83, 631] on link "Zaid" at bounding box center [424, 634] width 773 height 45
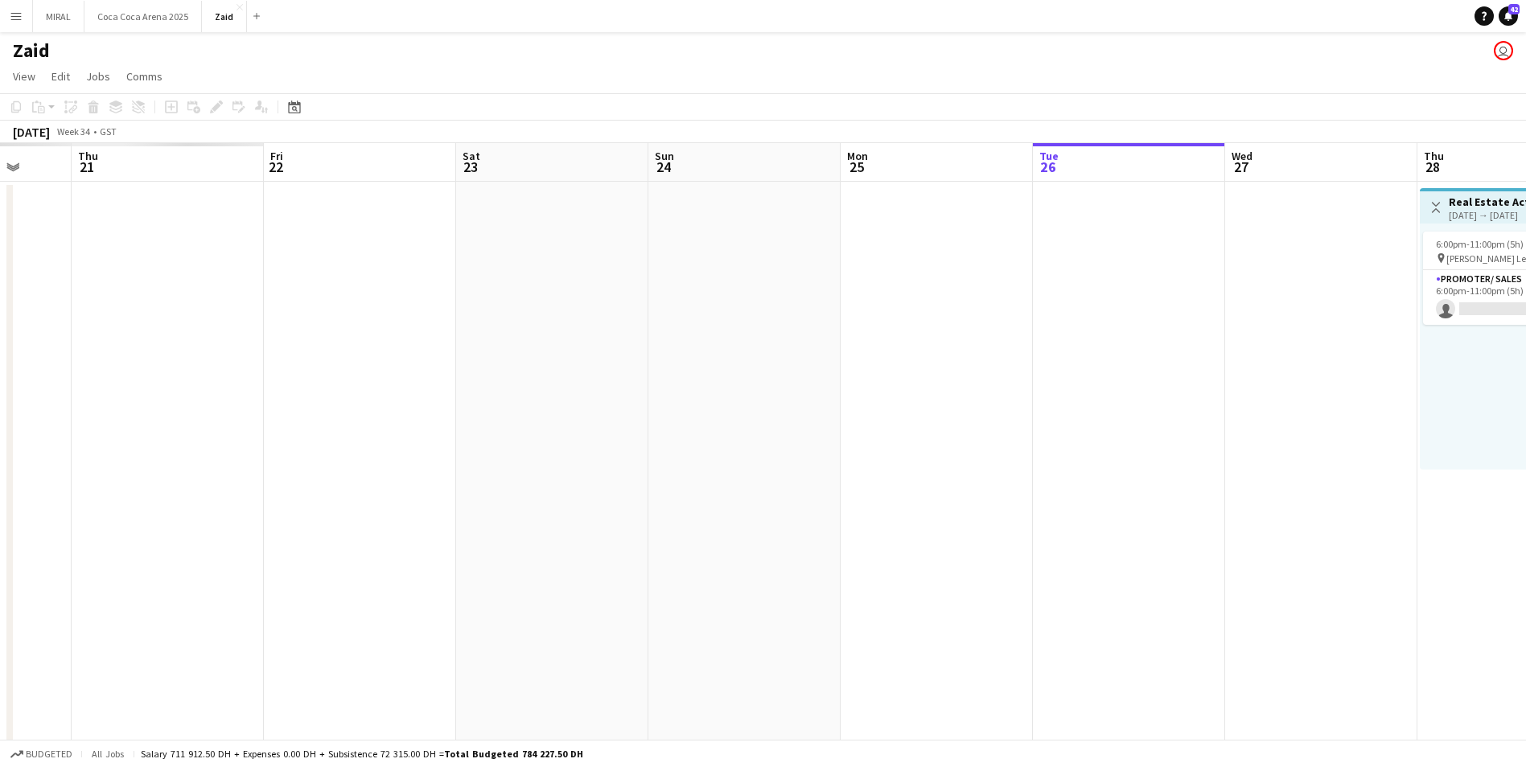
drag, startPoint x: 351, startPoint y: 435, endPoint x: 1004, endPoint y: 524, distance: 658.3
click at [1122, 524] on app-calendar-viewport "Mon 18 Tue 19 Wed 20 Thu 21 Fri 22 Sat 23 Sun 24 Mon 25 Tue 26 Wed 27 Thu 28 0/…" at bounding box center [763, 453] width 1526 height 621
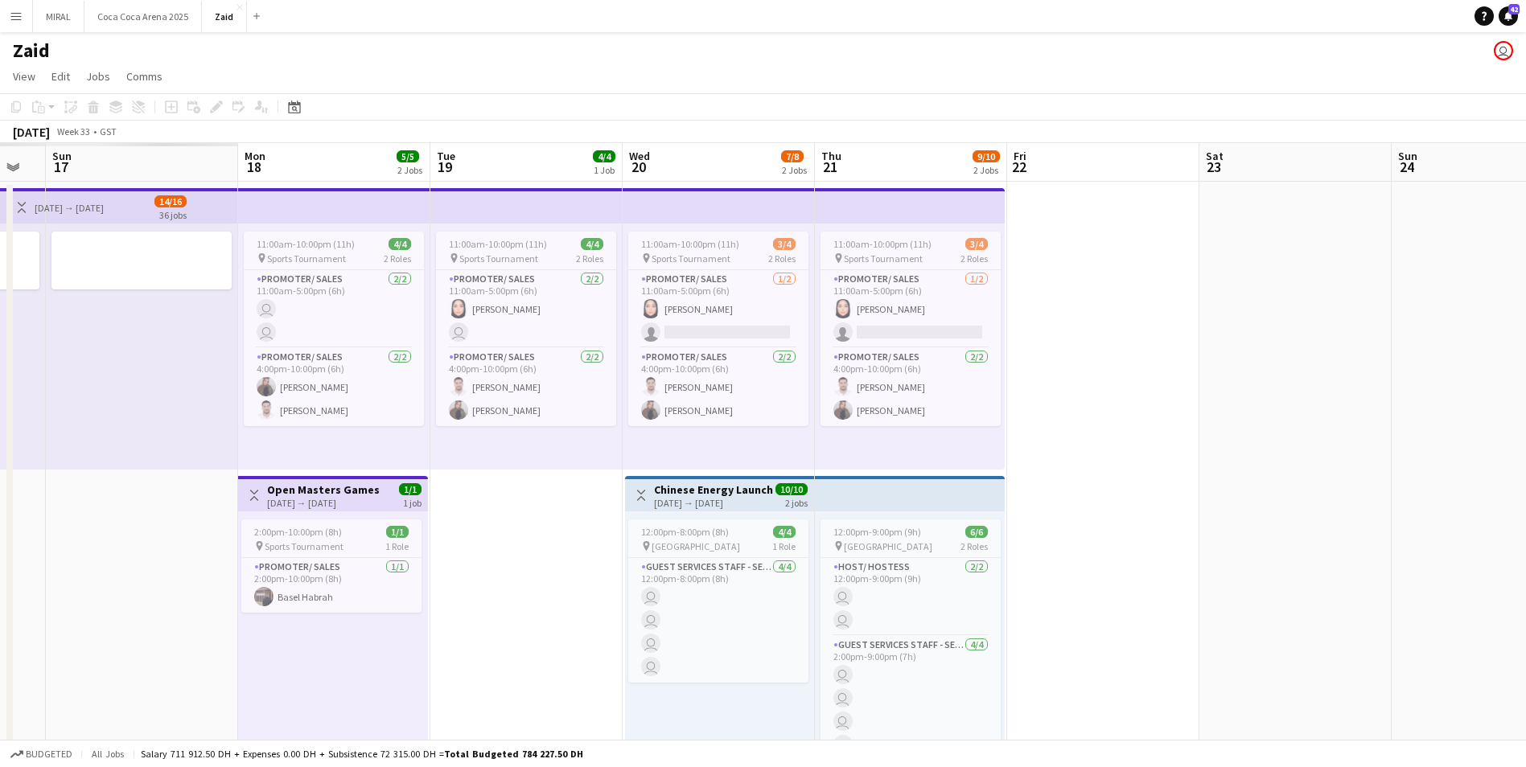
drag, startPoint x: 488, startPoint y: 488, endPoint x: 1176, endPoint y: 528, distance: 688.8
click at [1177, 528] on app-calendar-viewport "Fri 15 Sat 16 Sun 17 Mon 18 5/5 2 Jobs Tue 19 4/4 1 Job Wed 20 7/8 2 Jobs Thu 2…" at bounding box center [763, 453] width 1526 height 621
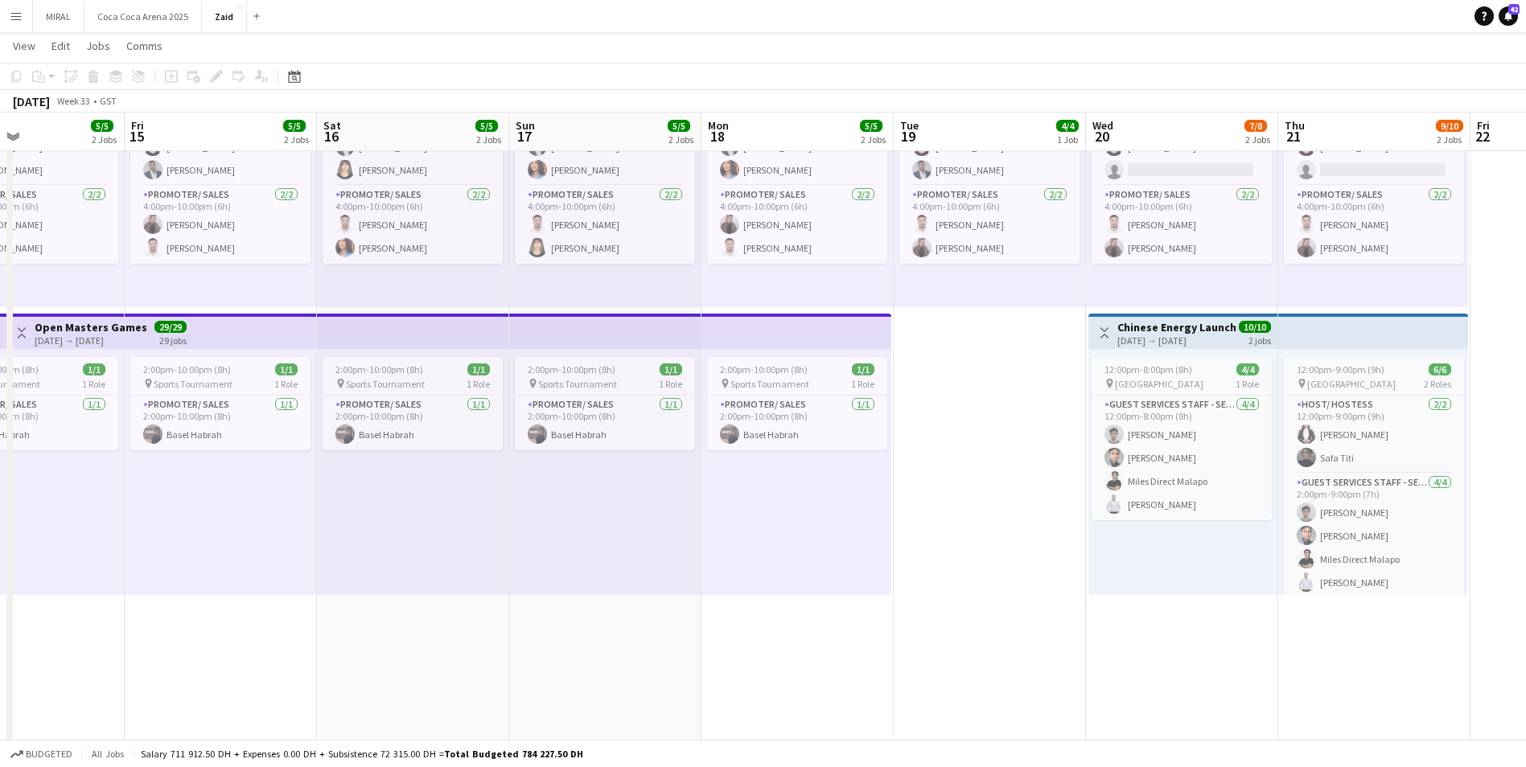
scroll to position [0, 451]
drag, startPoint x: 543, startPoint y: 423, endPoint x: 996, endPoint y: 589, distance: 482.2
click at [996, 589] on app-calendar-viewport "Tue 12 5/5 2 Jobs Wed 13 5/5 2 Jobs Thu 14 5/5 2 Jobs Fri 15 5/5 2 Jobs Sat 16 …" at bounding box center [763, 324] width 1526 height 844
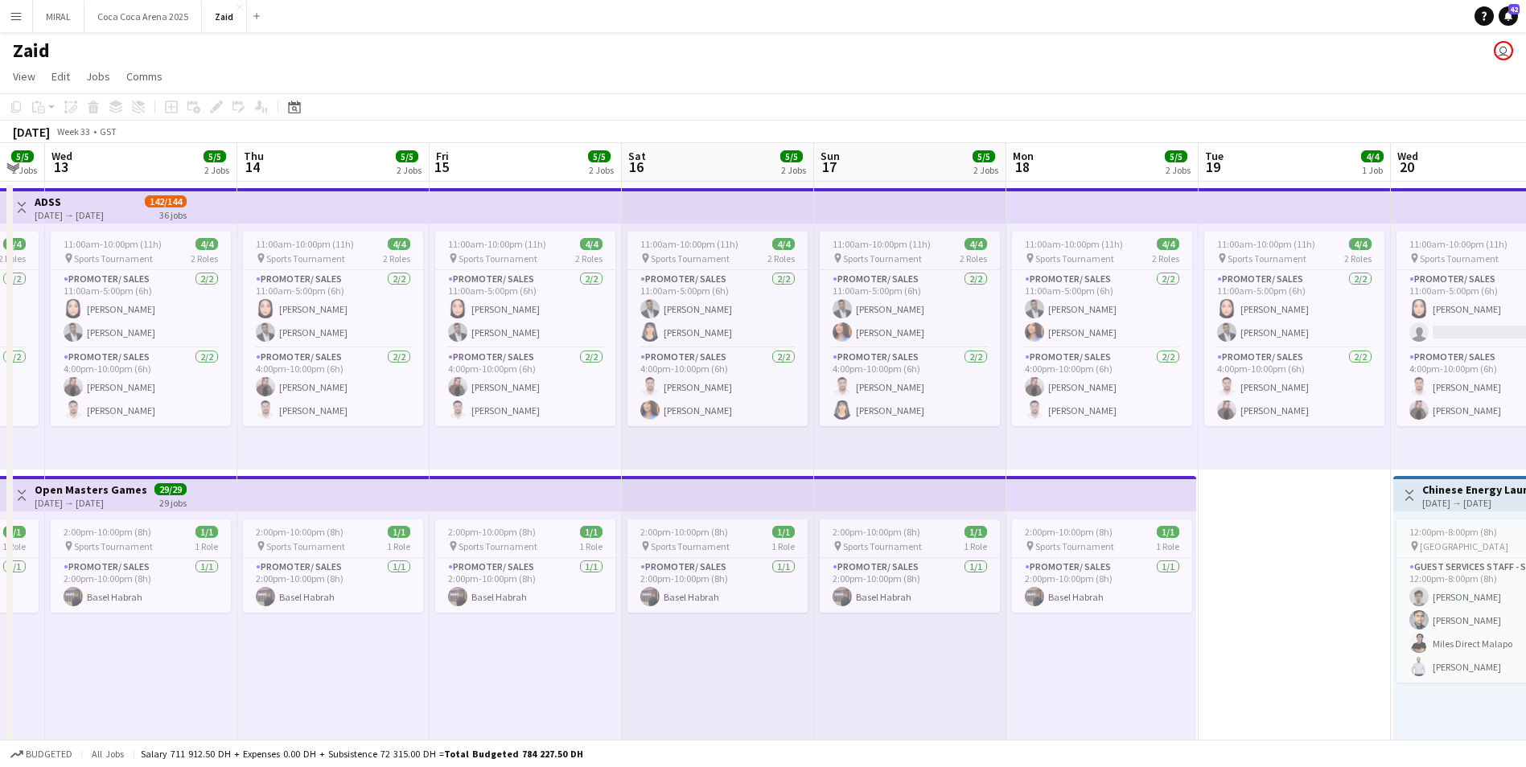
scroll to position [0, 339]
drag, startPoint x: 985, startPoint y: 586, endPoint x: 1290, endPoint y: 612, distance: 305.9
click at [1290, 612] on app-calendar-viewport "Mon 11 5/5 2 Jobs Tue 12 5/5 2 Jobs Wed 13 5/5 2 Jobs Thu 14 5/5 2 Jobs Fri 15 …" at bounding box center [763, 526] width 1526 height 766
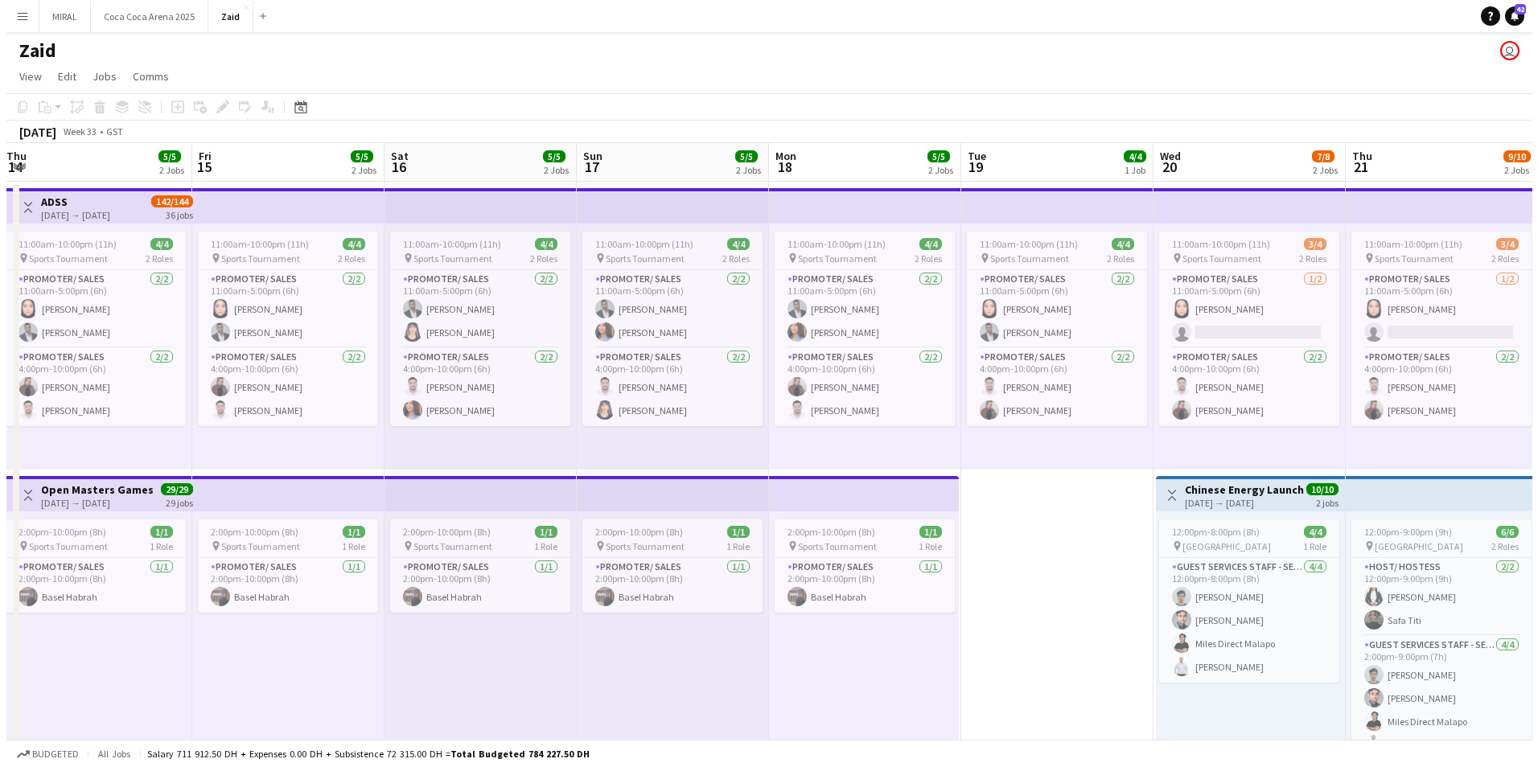
scroll to position [0, 613]
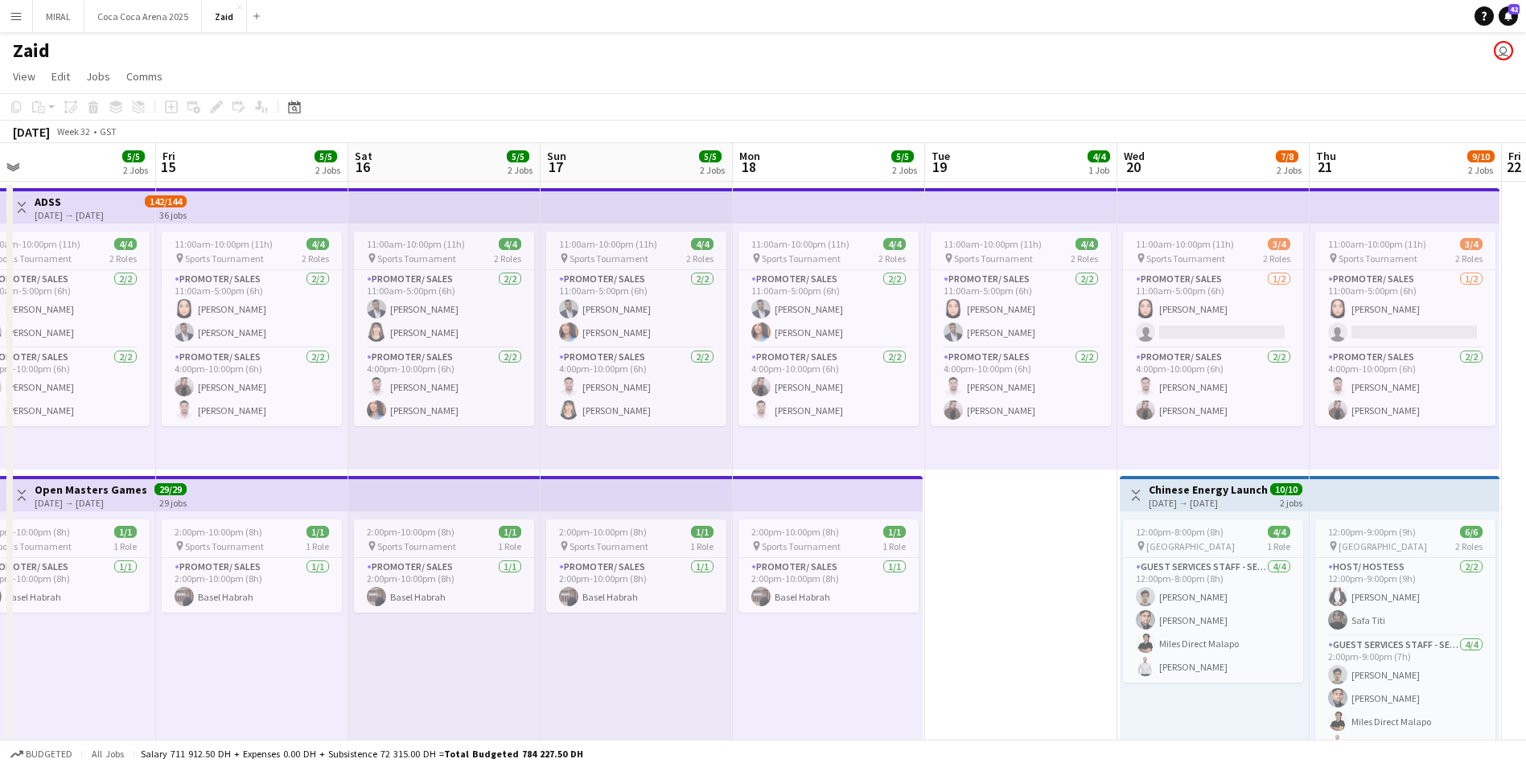
drag, startPoint x: 302, startPoint y: 667, endPoint x: 0, endPoint y: 658, distance: 302.5
click at [0, 661] on html "Menu Boards Boards Boards All jobs Status Workforce Workforce My Workforce Recr…" at bounding box center [763, 468] width 1526 height 936
click at [236, 6] on app-icon "Close" at bounding box center [239, 7] width 6 height 6
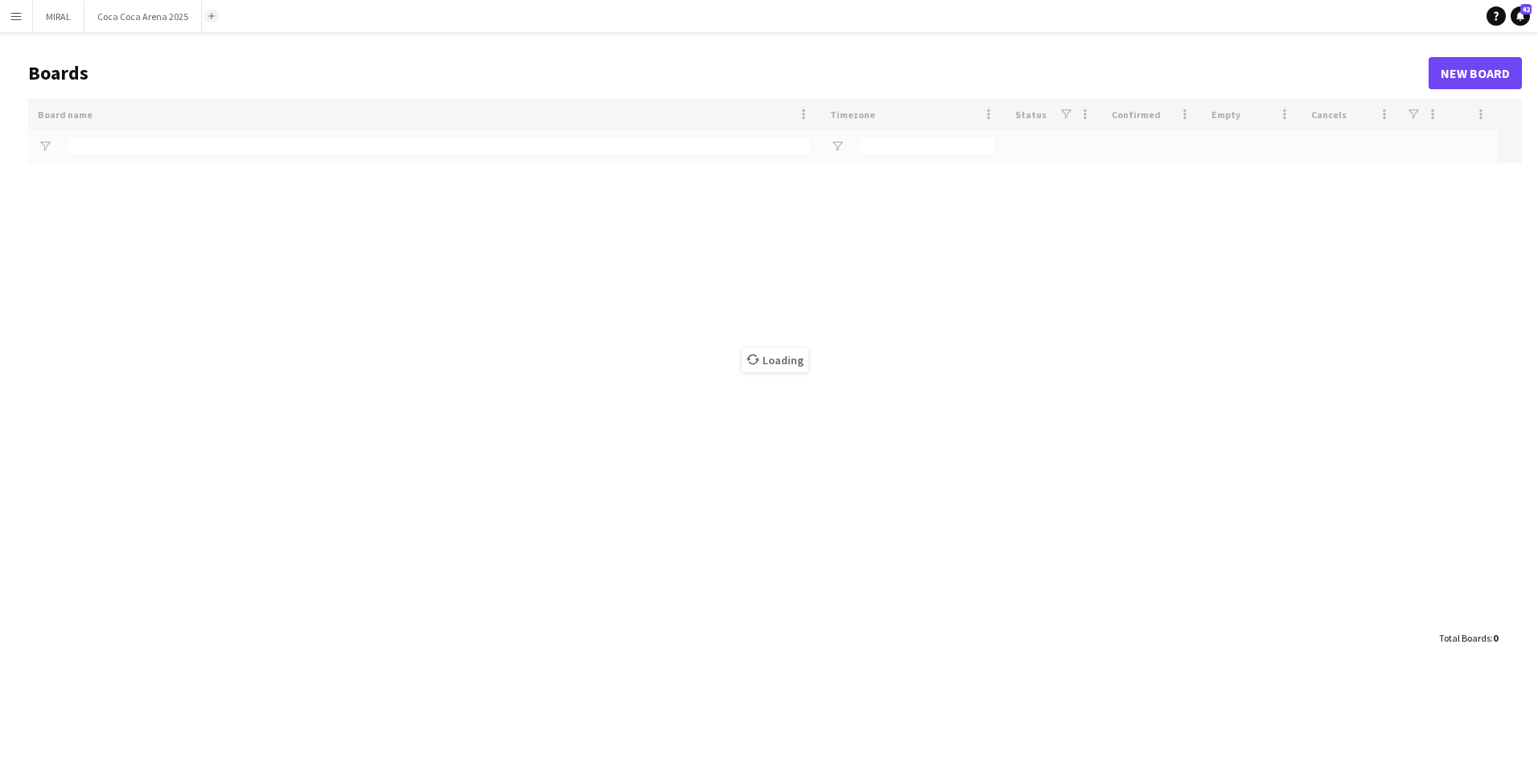
click at [208, 14] on app-icon "Add" at bounding box center [211, 16] width 6 height 6
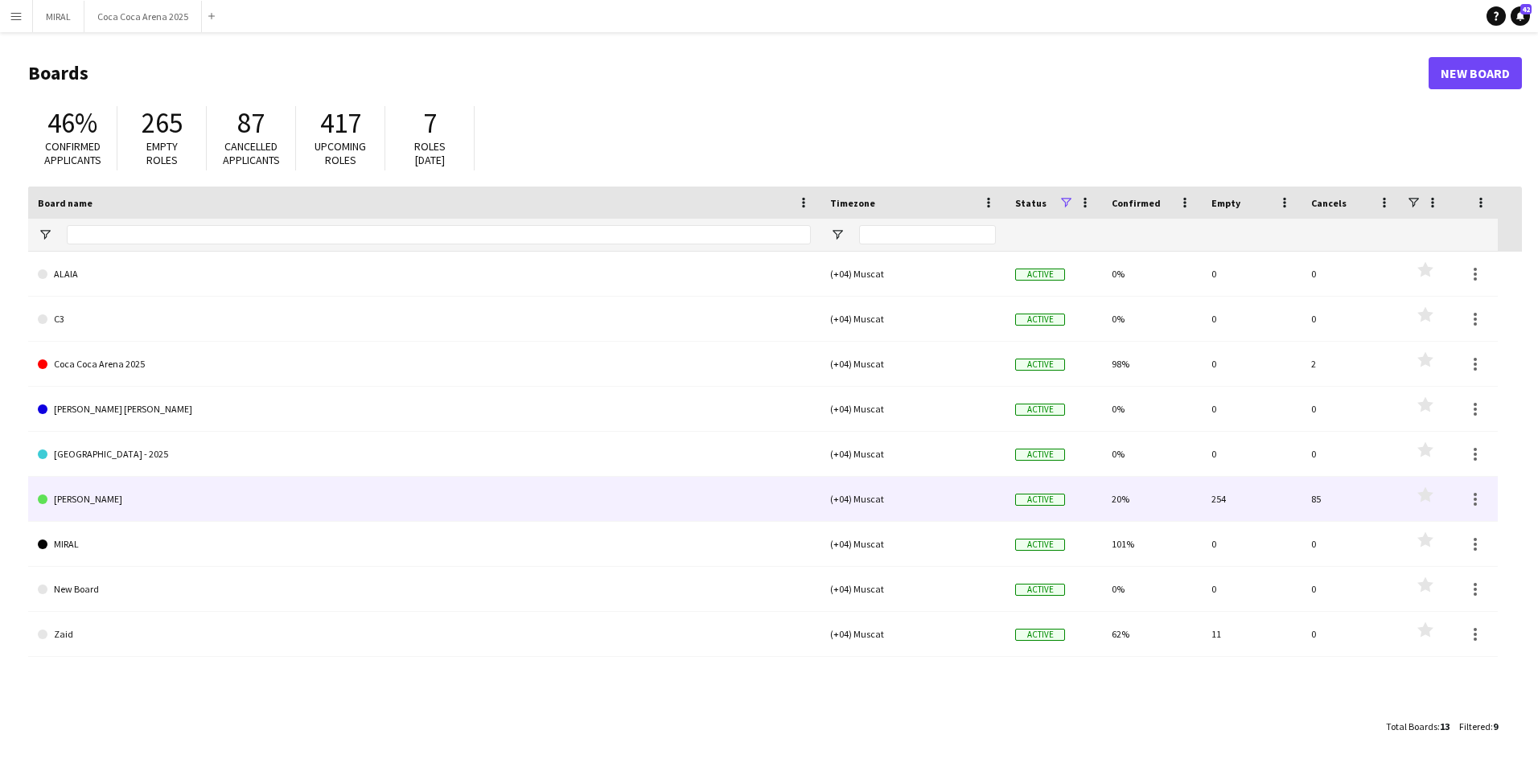
click at [120, 484] on link "[PERSON_NAME]" at bounding box center [424, 499] width 773 height 45
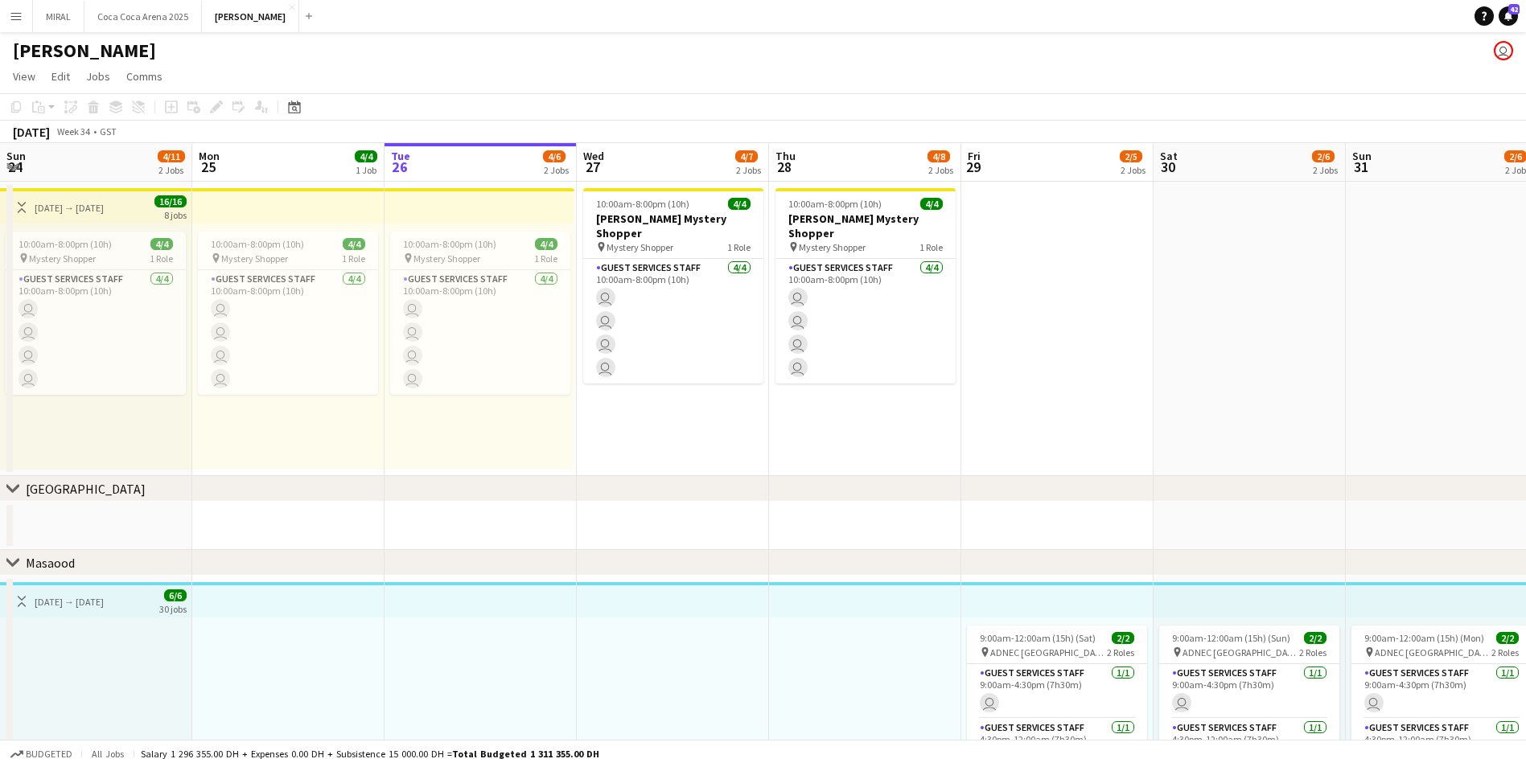
scroll to position [0, 504]
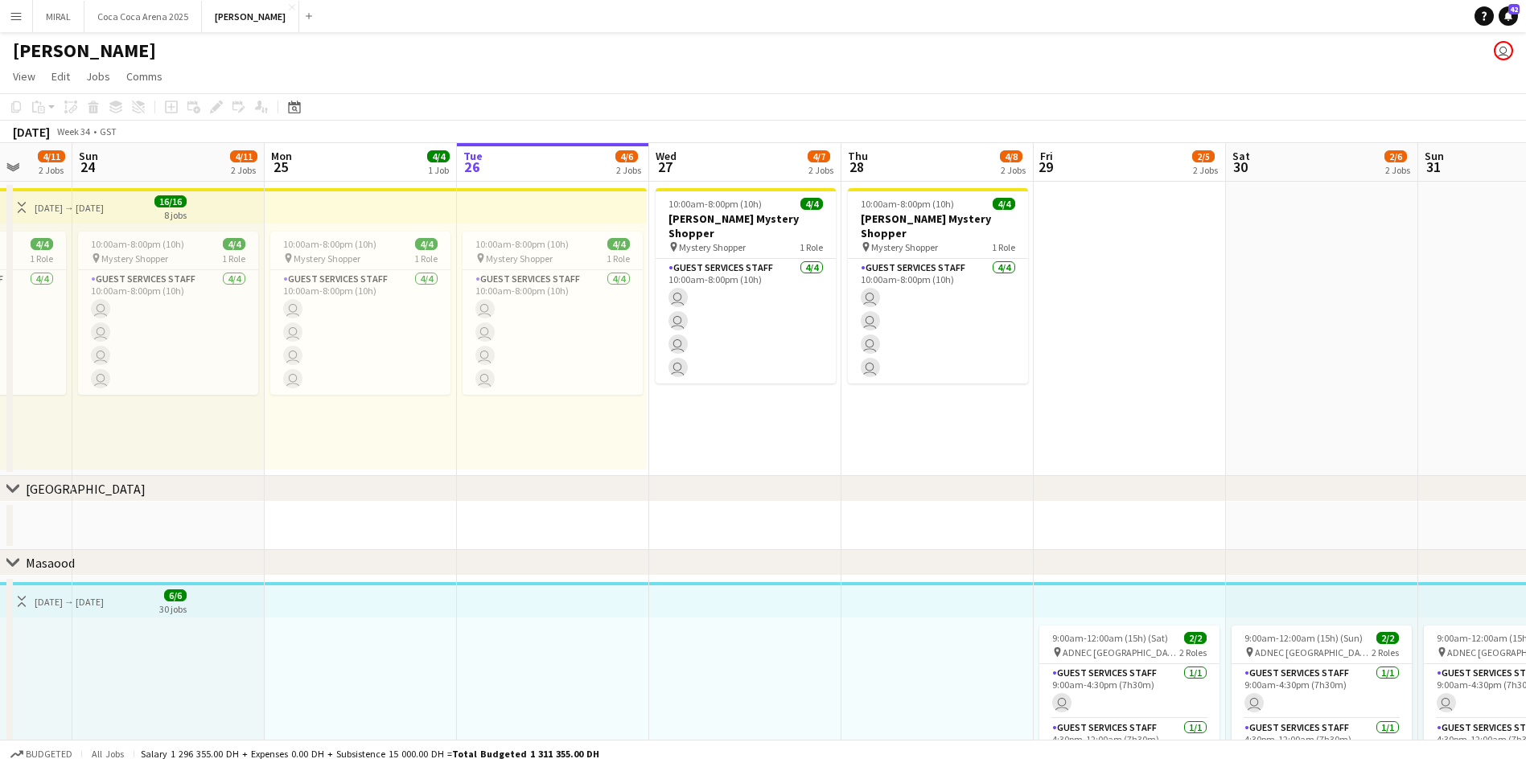
drag, startPoint x: 489, startPoint y: 519, endPoint x: 970, endPoint y: 561, distance: 482.8
click at [970, 561] on div "chevron-right [GEOGRAPHIC_DATA] chevron-right [GEOGRAPHIC_DATA] chevron-right B…" at bounding box center [763, 666] width 1526 height 1047
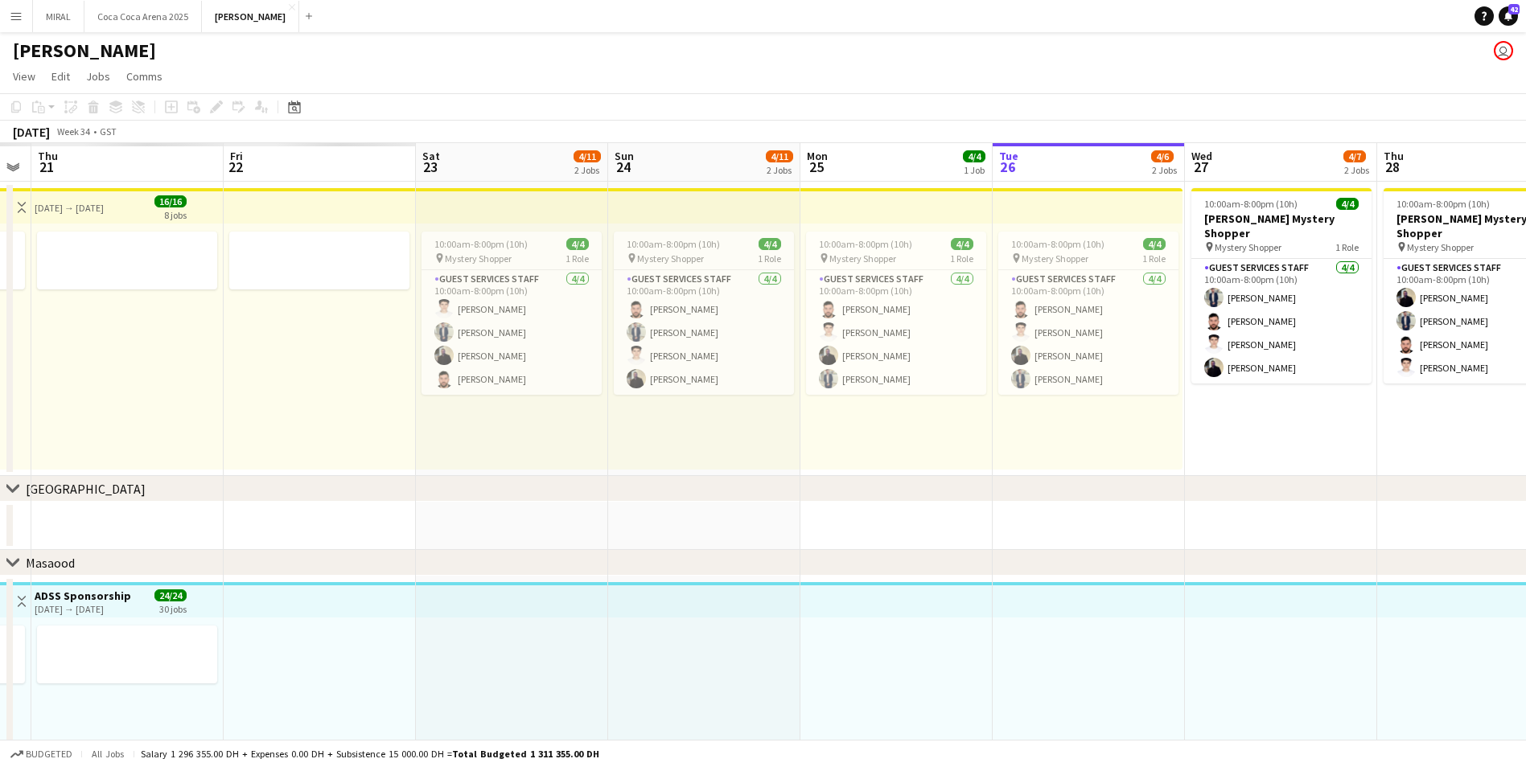
drag, startPoint x: 536, startPoint y: 525, endPoint x: 811, endPoint y: 528, distance: 275.1
click at [813, 528] on app-calendar-viewport "Tue 19 Wed 20 Thu 21 Fri 22 Sat 23 4/11 2 Jobs Sun 24 4/11 2 Jobs Mon 25 4/4 1 …" at bounding box center [763, 666] width 1526 height 1047
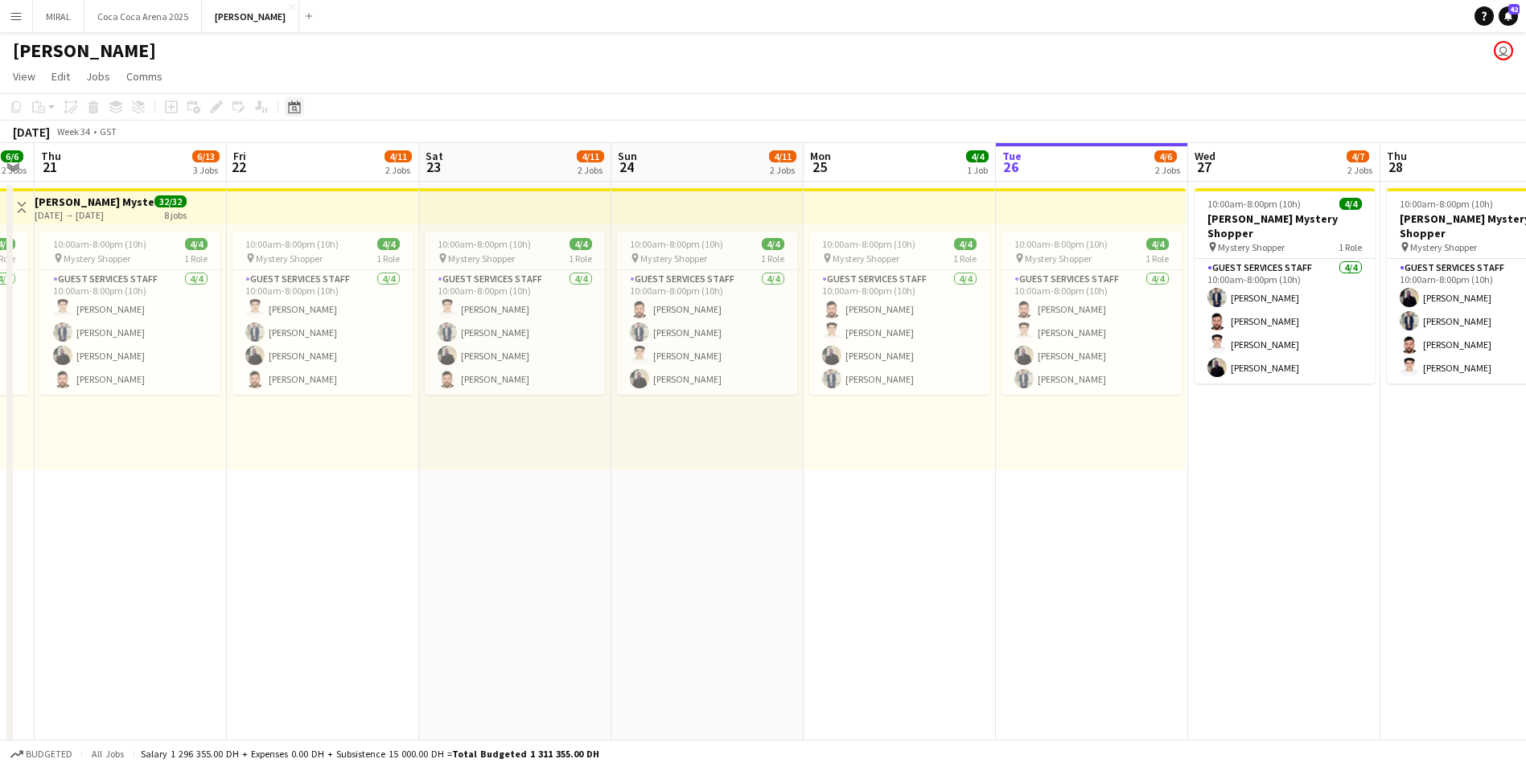
click at [294, 109] on icon "Date picker" at bounding box center [294, 107] width 13 height 13
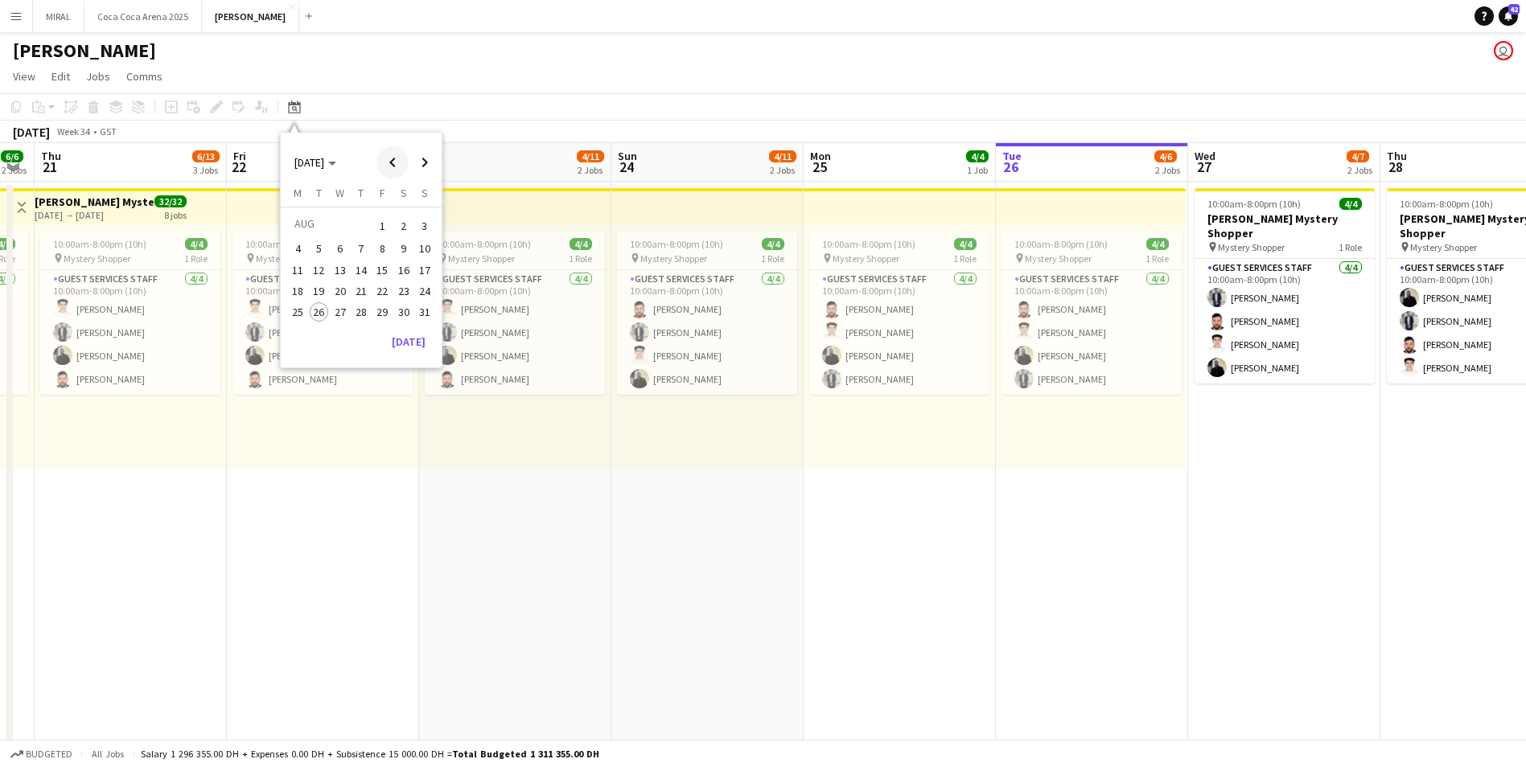
click at [395, 163] on span "Previous month" at bounding box center [392, 162] width 32 height 32
click at [519, 97] on app-toolbar "Copy Paste Paste Ctrl+V Paste with crew Ctrl+Shift+V Paste linked Job [GEOGRAPH…" at bounding box center [763, 106] width 1526 height 27
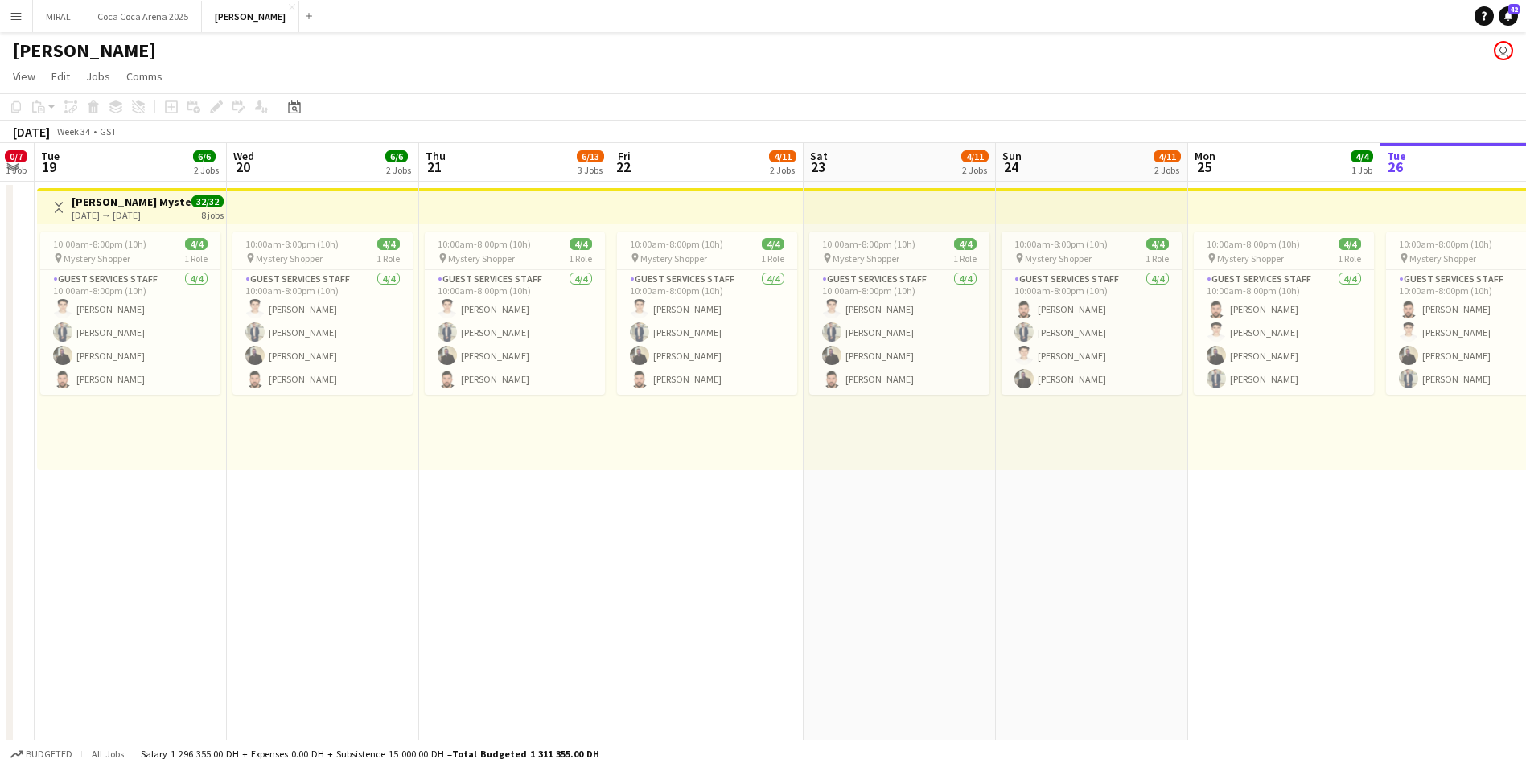
scroll to position [0, 281]
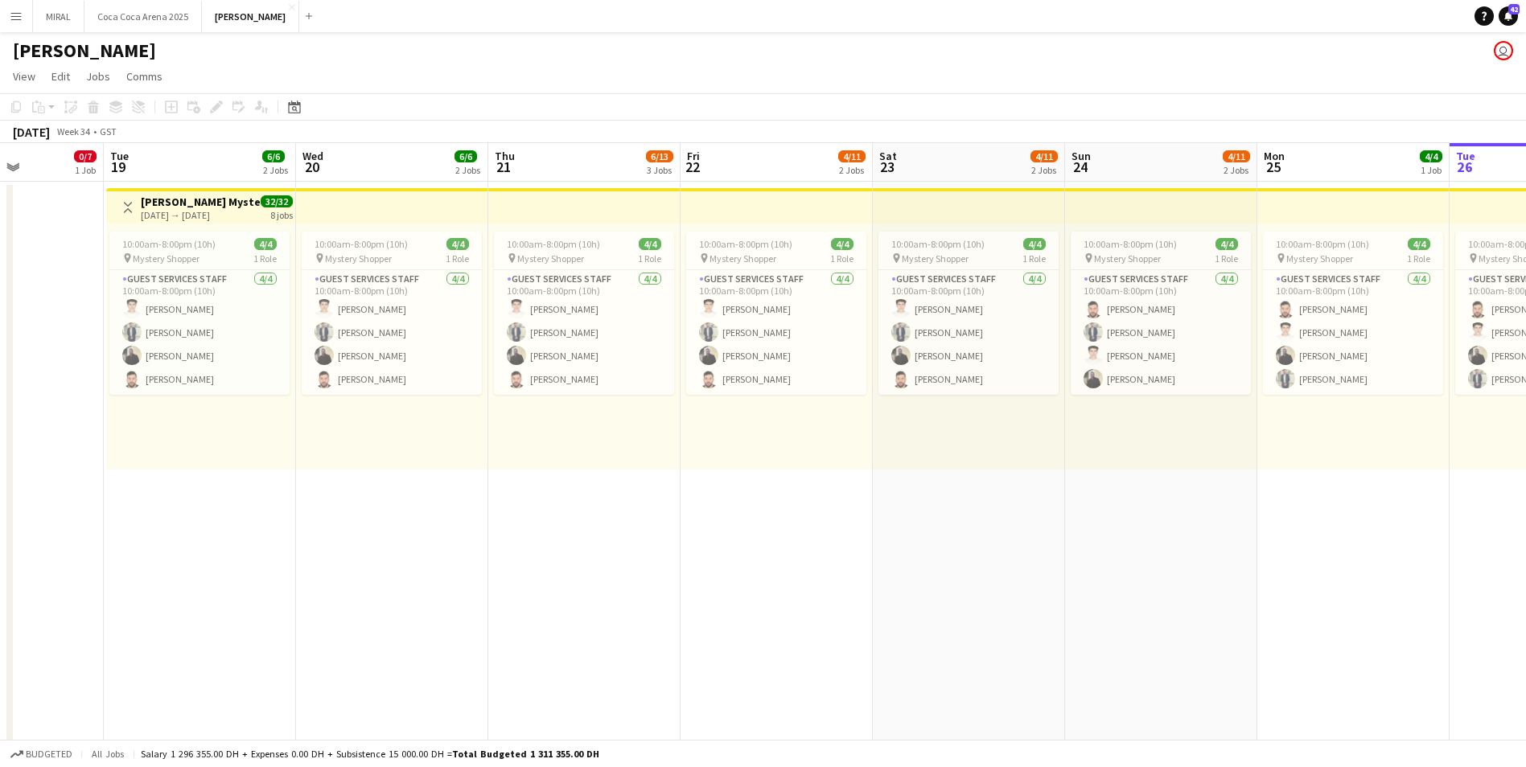
drag, startPoint x: 570, startPoint y: 540, endPoint x: 244, endPoint y: 538, distance: 326.5
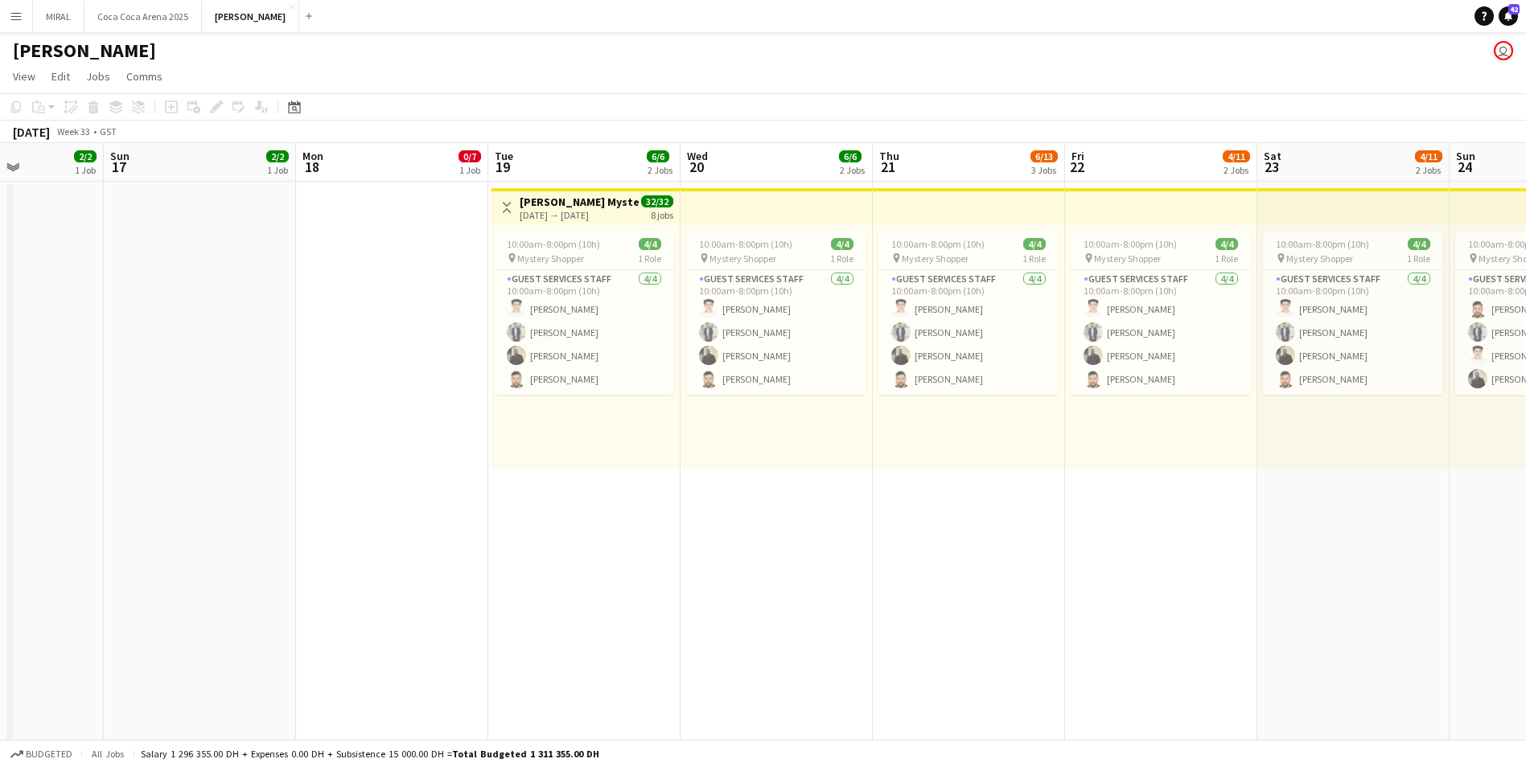
scroll to position [0, 298]
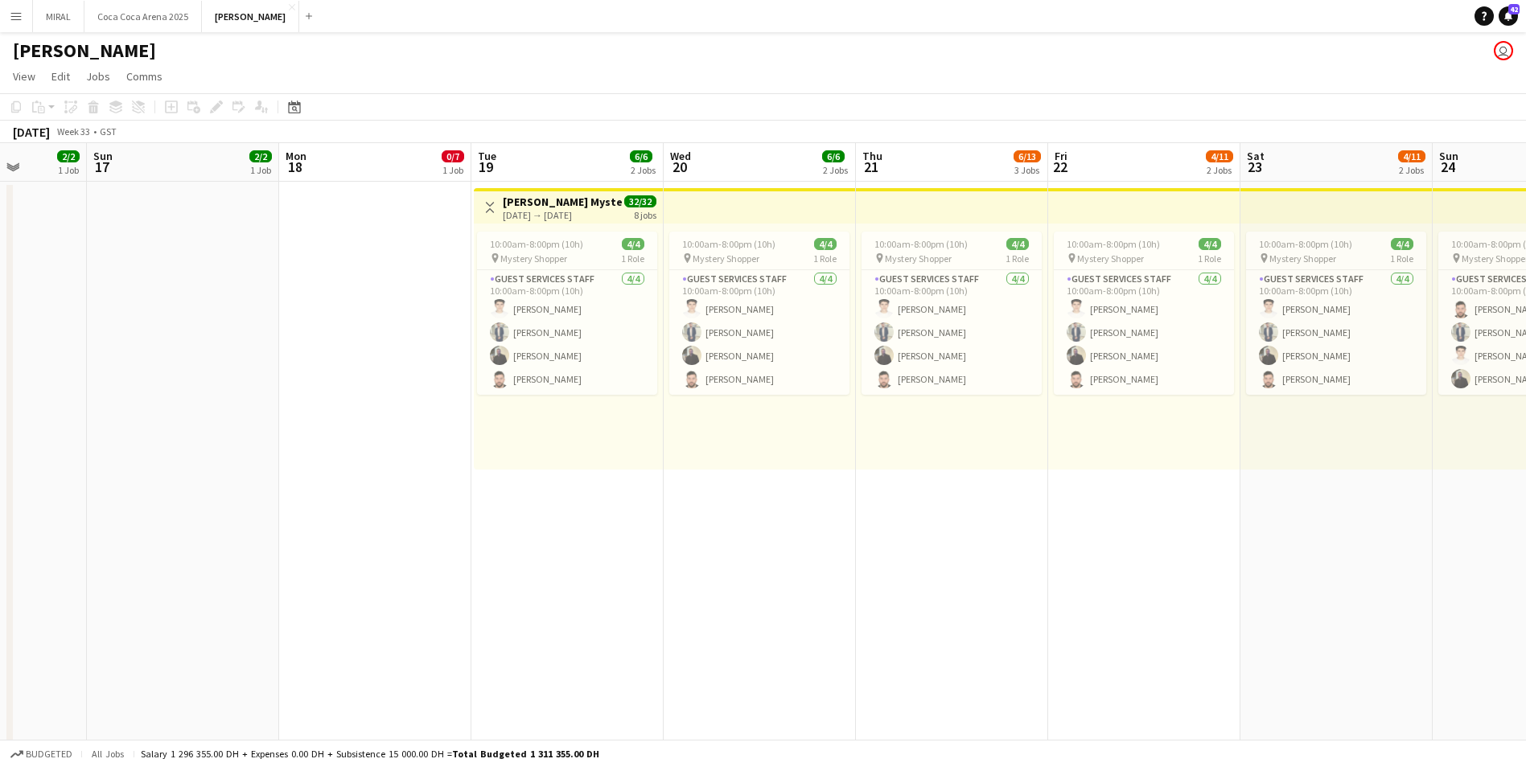
drag, startPoint x: 244, startPoint y: 538, endPoint x: 138, endPoint y: 543, distance: 105.5
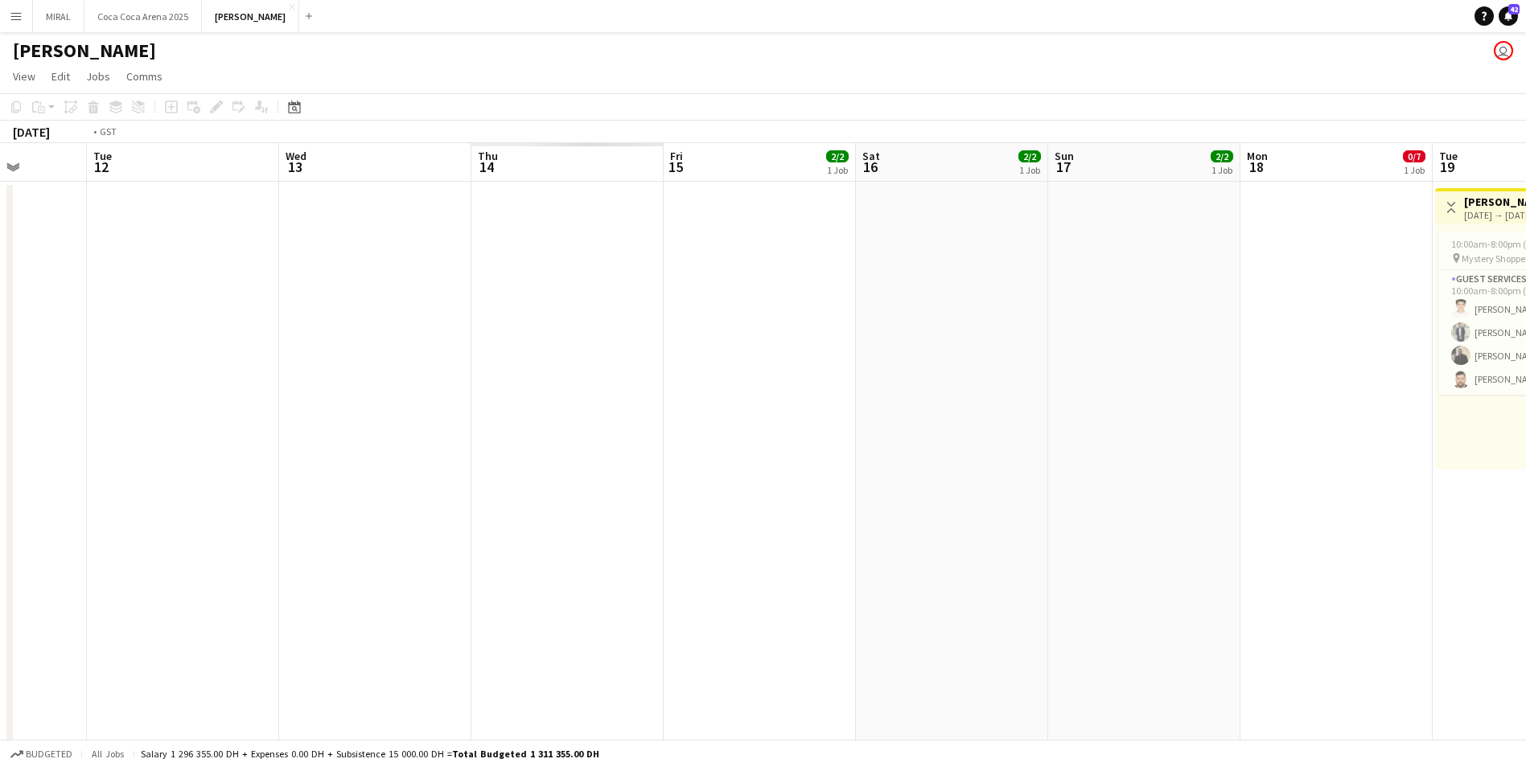
drag, startPoint x: 775, startPoint y: 553, endPoint x: 869, endPoint y: 566, distance: 94.2
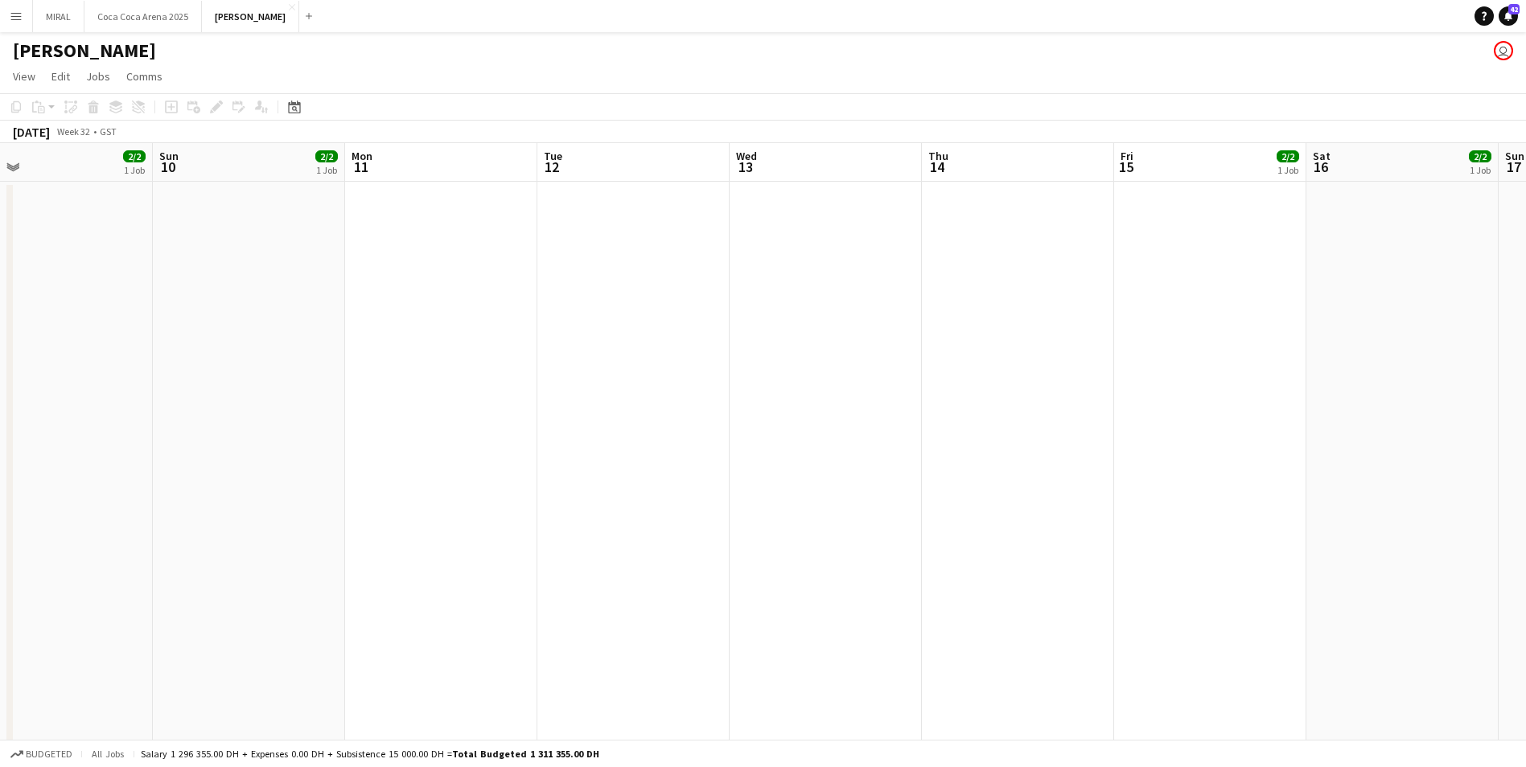
drag, startPoint x: 191, startPoint y: 497, endPoint x: 767, endPoint y: 516, distance: 577.0
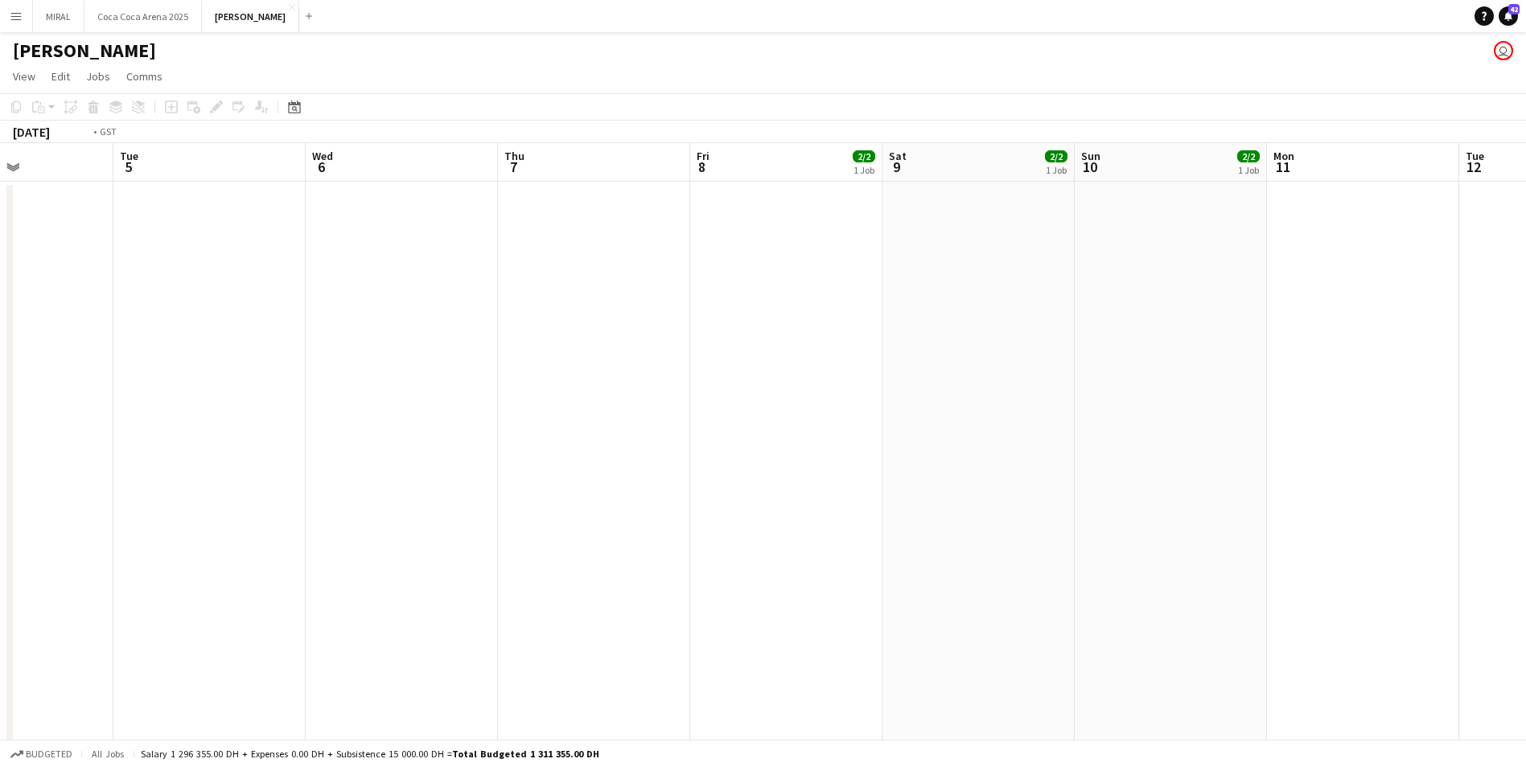
drag, startPoint x: 331, startPoint y: 460, endPoint x: 1062, endPoint y: 532, distance: 734.6
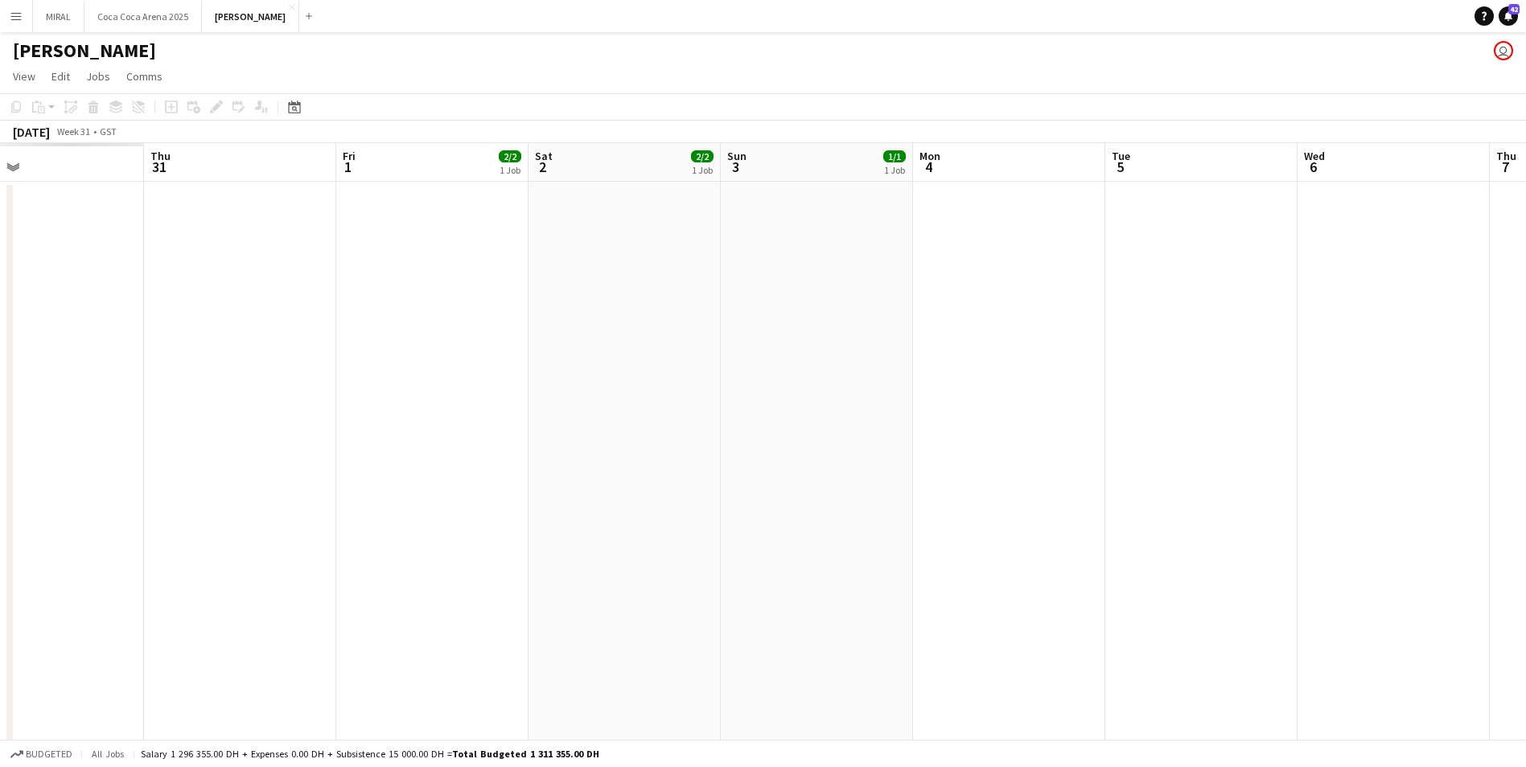
drag, startPoint x: 858, startPoint y: 511, endPoint x: 1274, endPoint y: 538, distance: 416.7
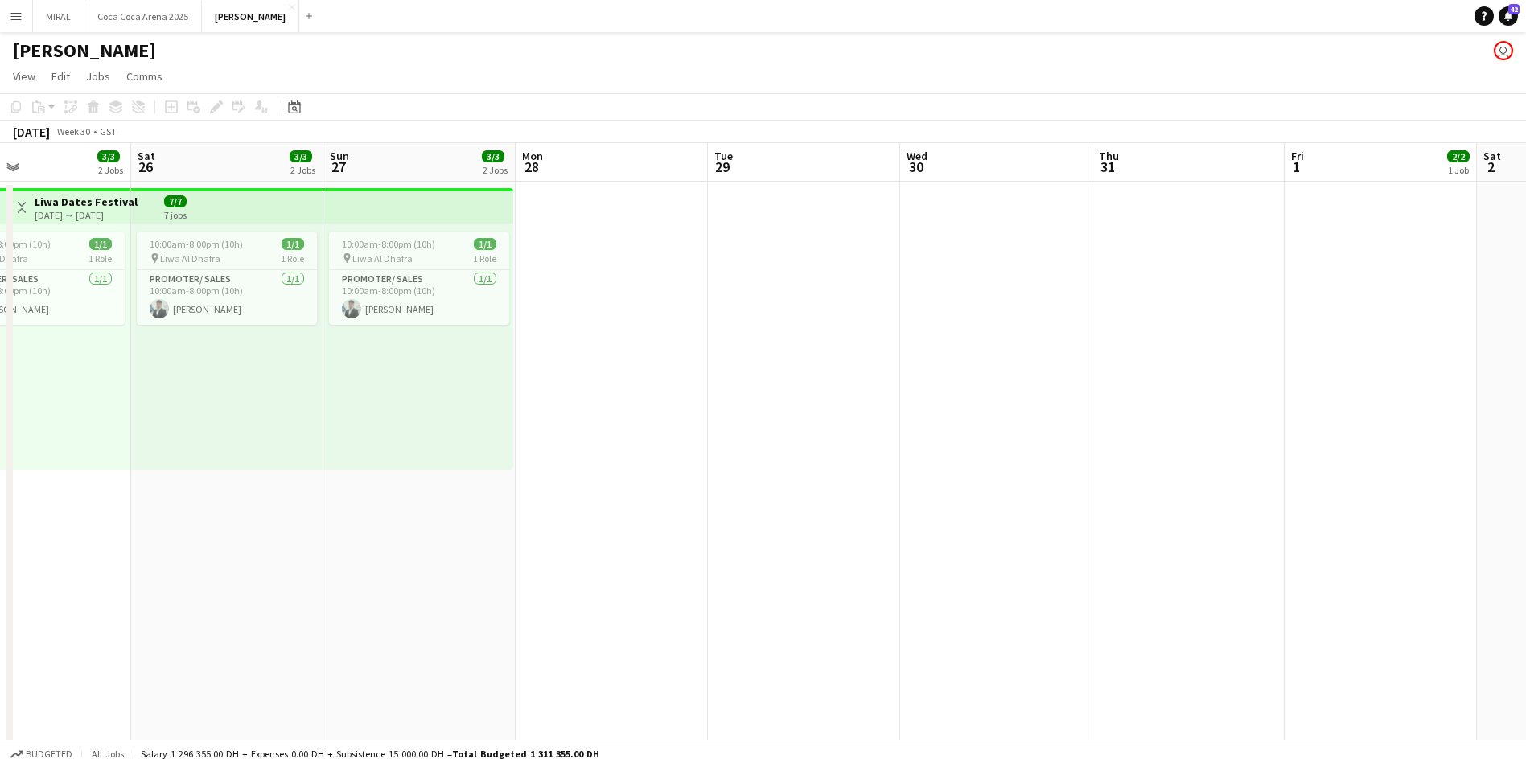
drag, startPoint x: 423, startPoint y: 505, endPoint x: 1066, endPoint y: 503, distance: 642.6
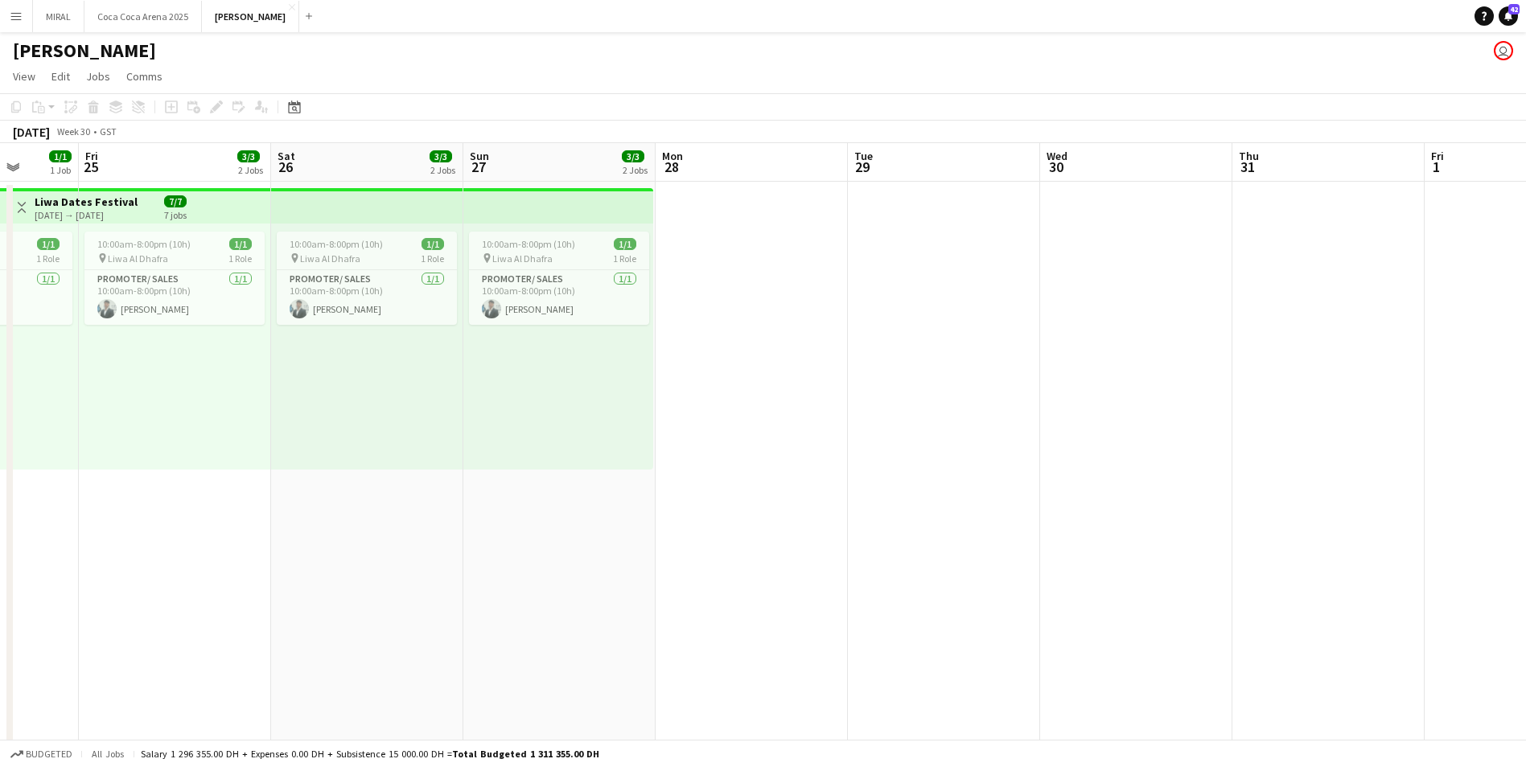
scroll to position [0, 471]
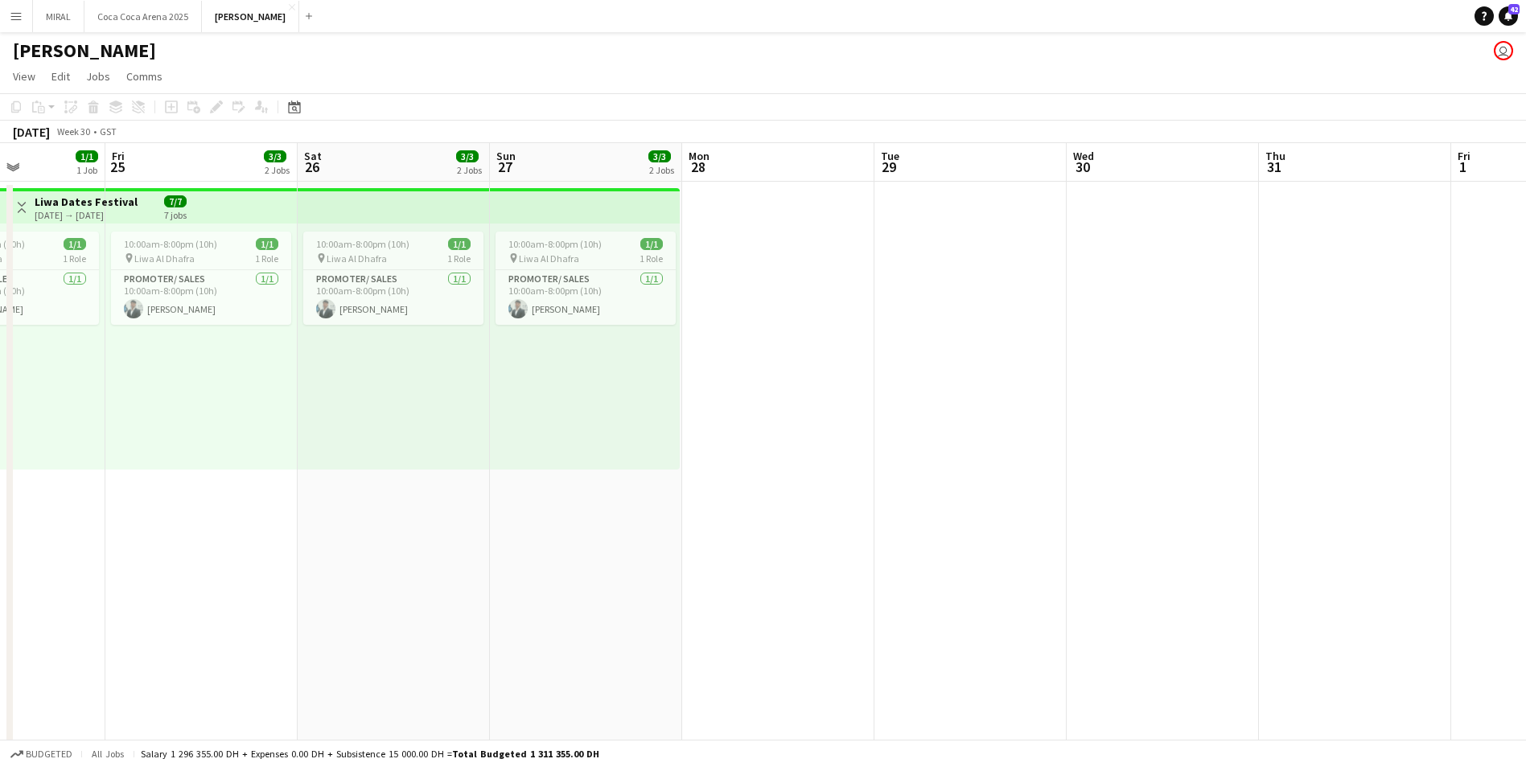
drag, startPoint x: 524, startPoint y: 497, endPoint x: 893, endPoint y: 492, distance: 369.2
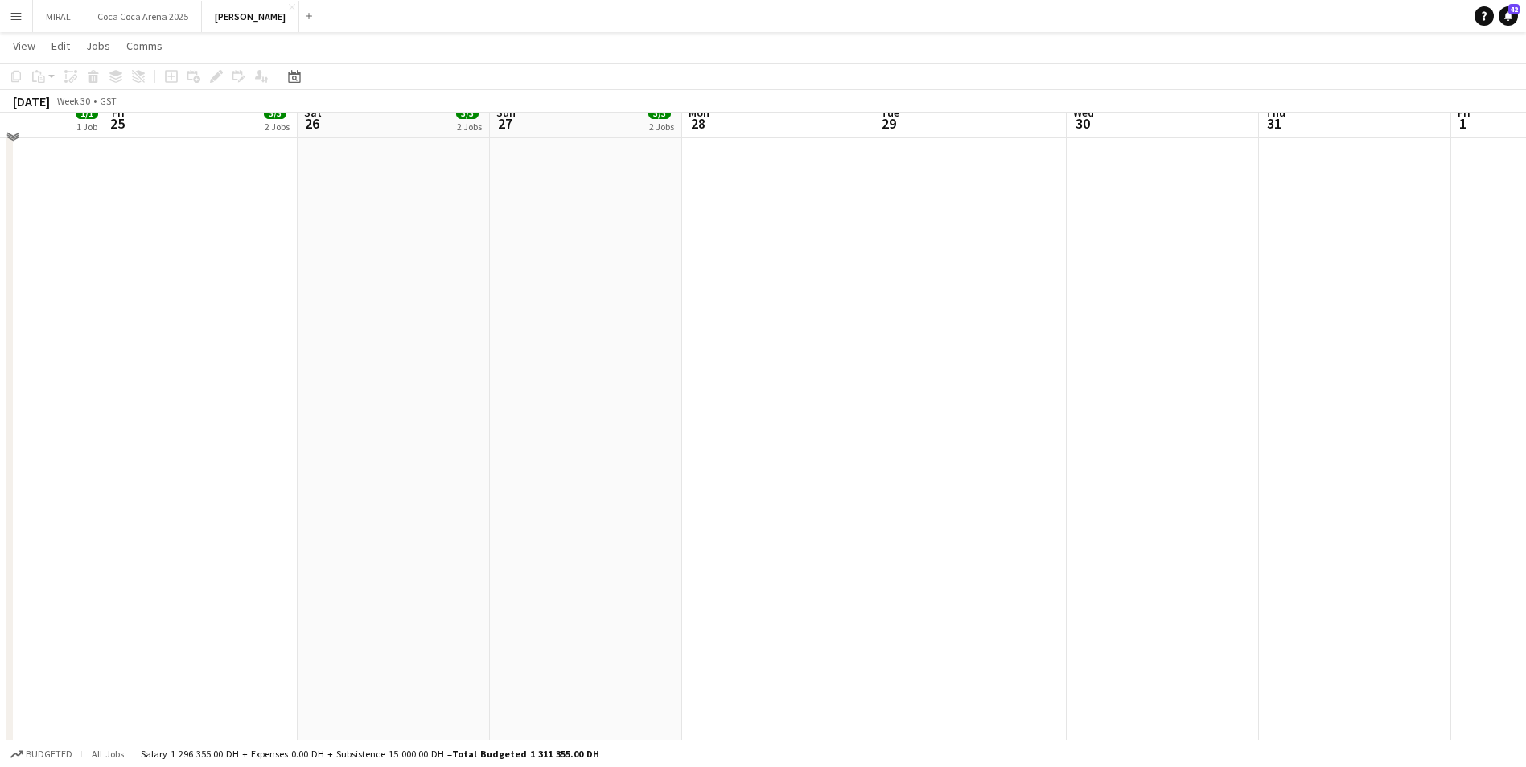
scroll to position [0, 0]
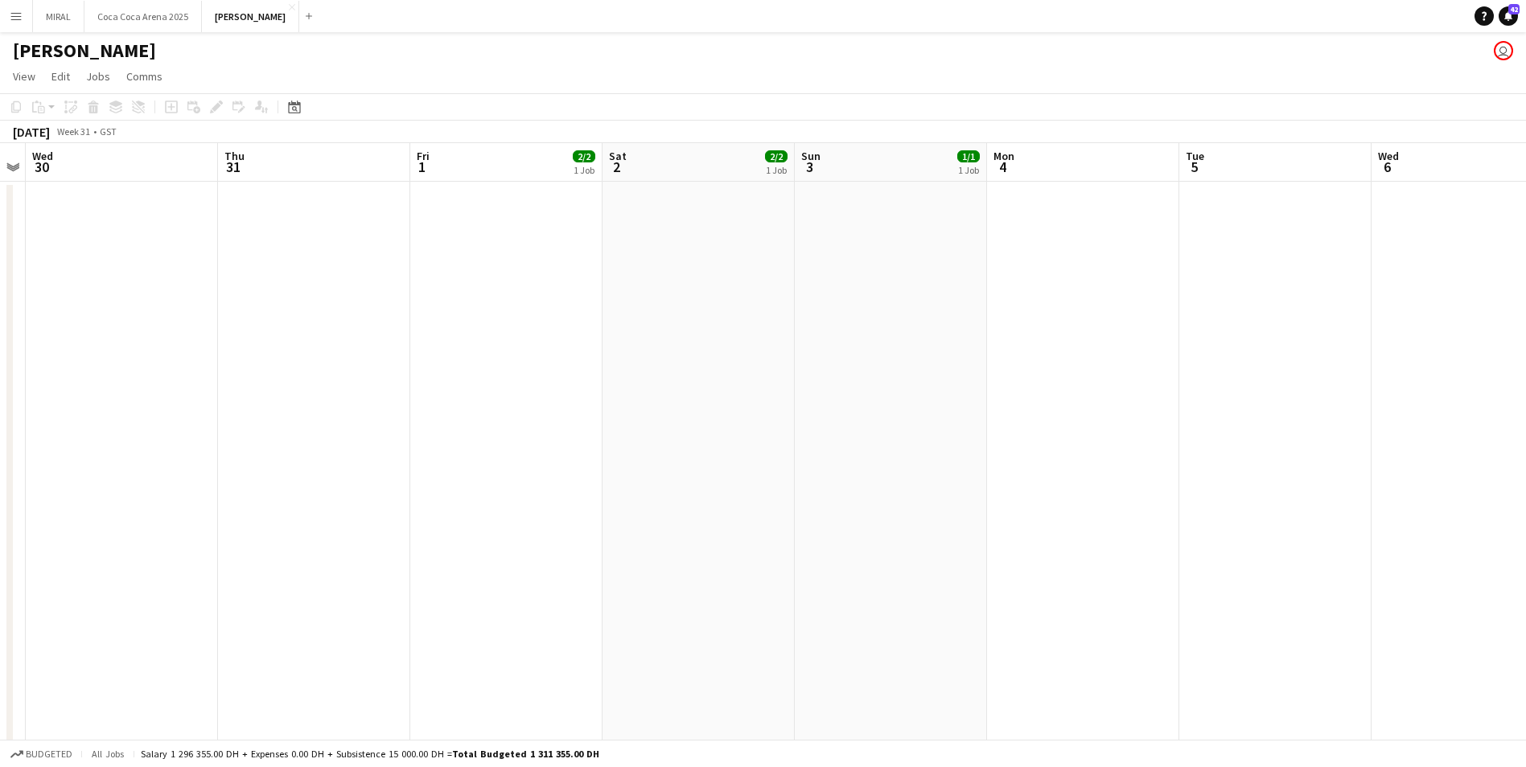
drag, startPoint x: 1222, startPoint y: 494, endPoint x: 0, endPoint y: 464, distance: 1222.0
drag, startPoint x: 1473, startPoint y: 476, endPoint x: -3, endPoint y: 423, distance: 1477.6
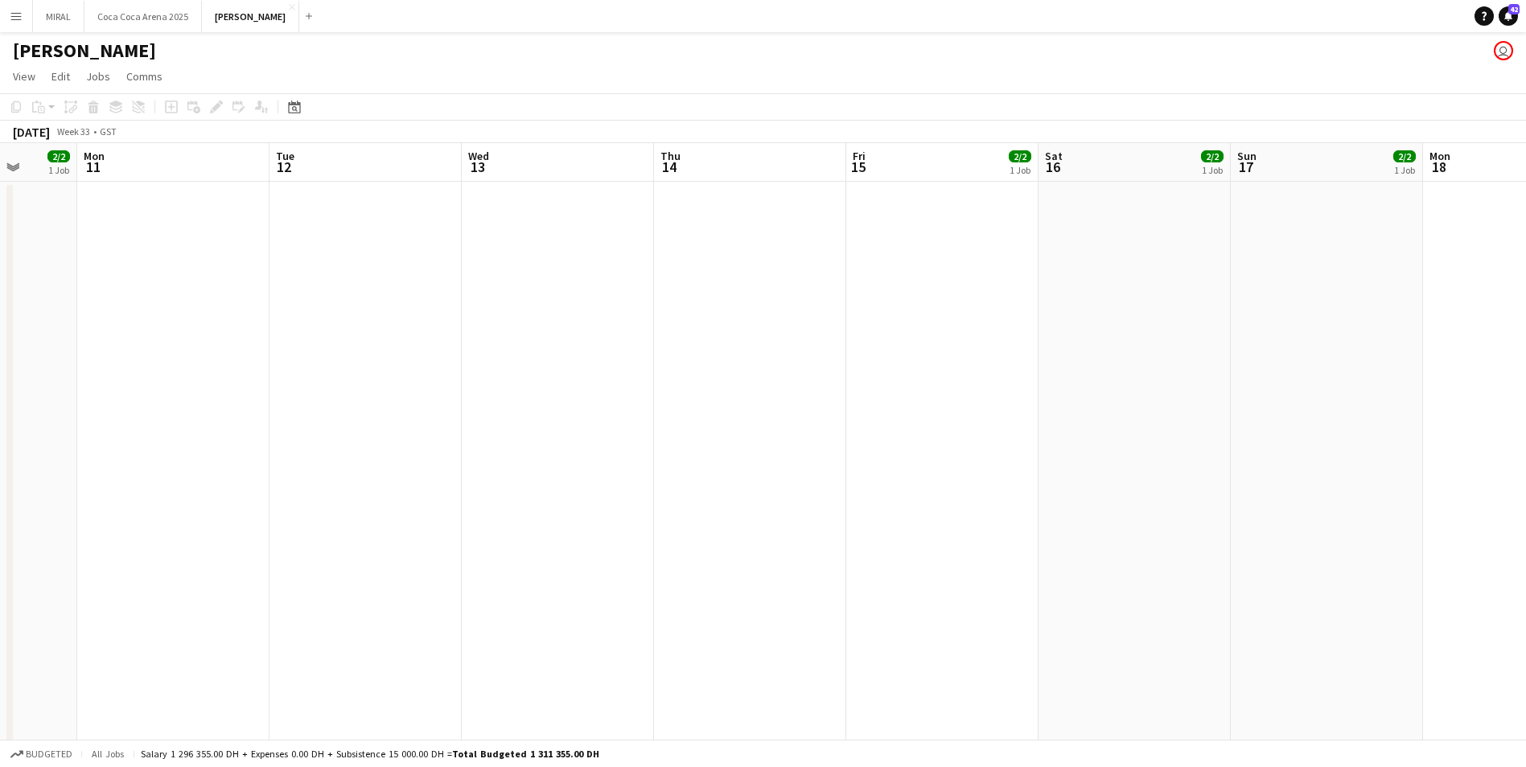
drag, startPoint x: 979, startPoint y: 436, endPoint x: 113, endPoint y: 417, distance: 866.4
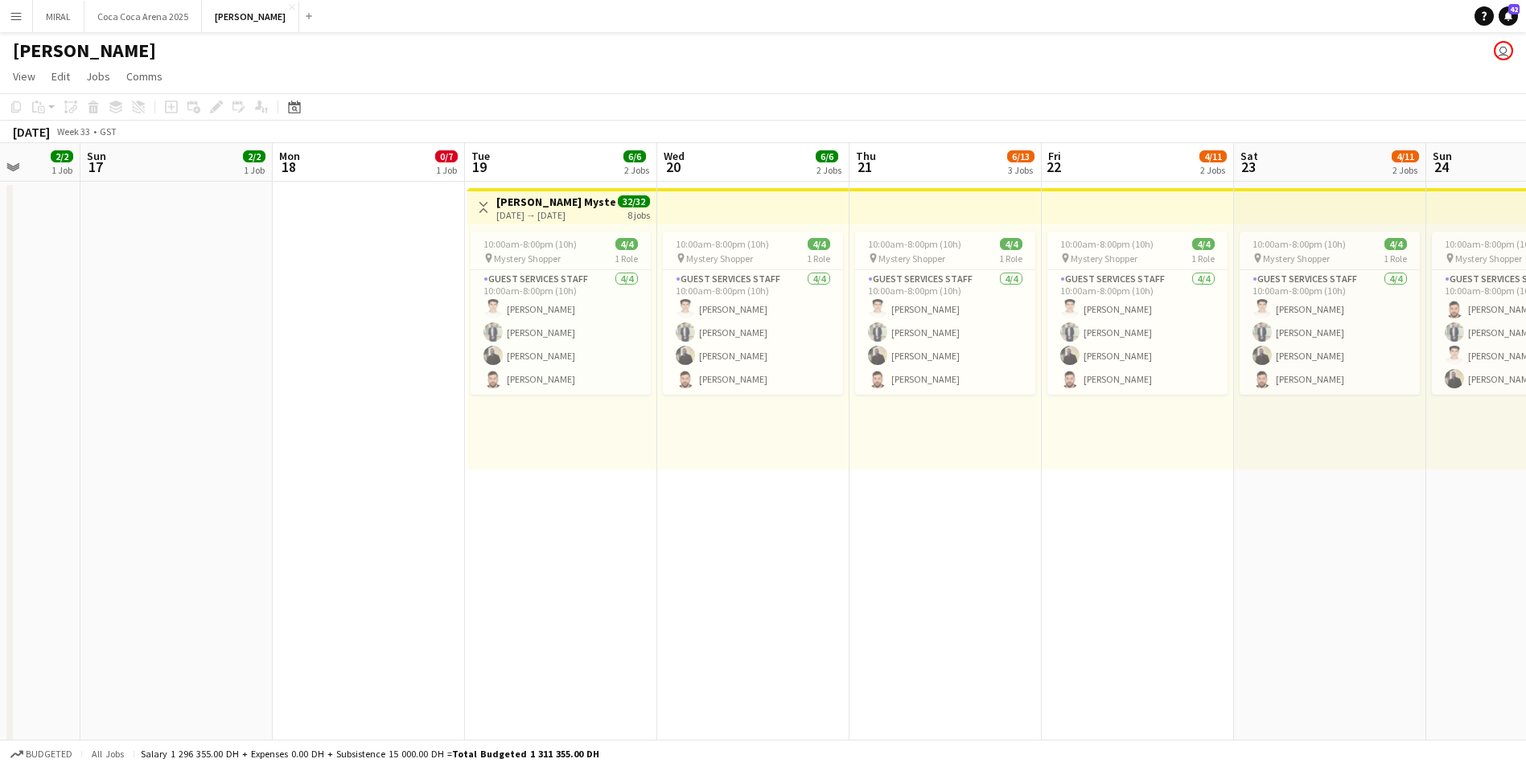
scroll to position [0, 536]
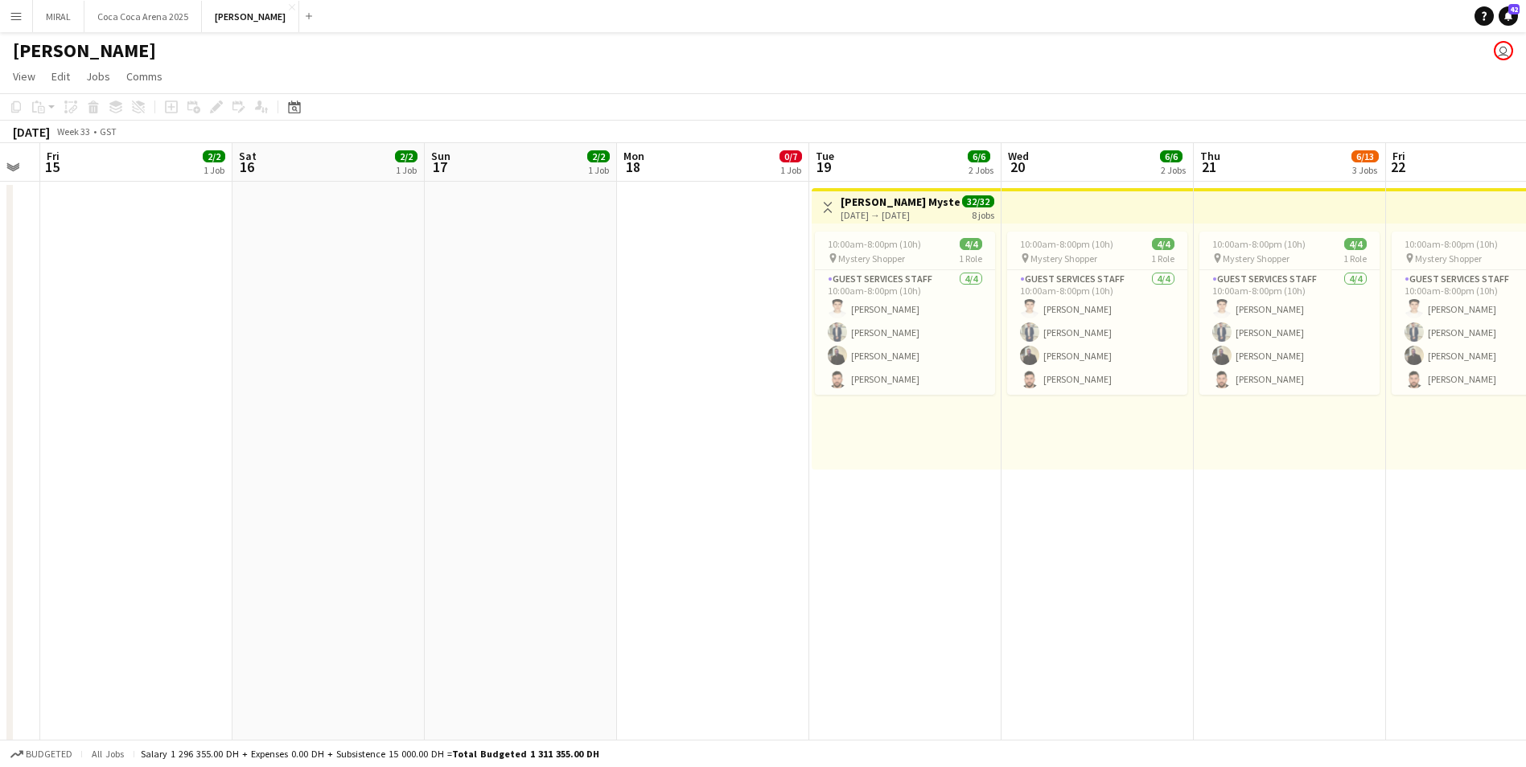
drag, startPoint x: 923, startPoint y: 411, endPoint x: -3, endPoint y: 384, distance: 926.9
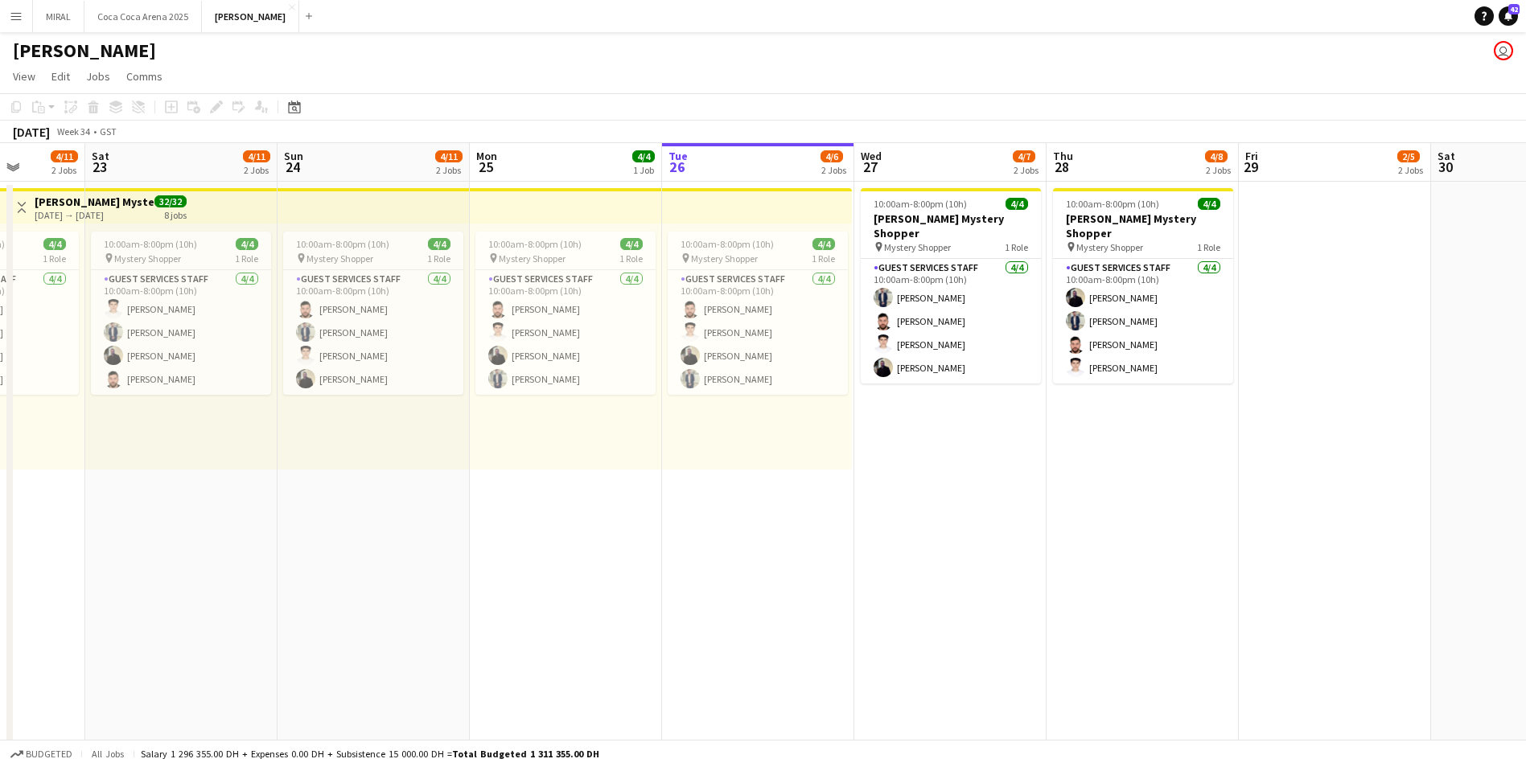
drag, startPoint x: 1118, startPoint y: 518, endPoint x: 187, endPoint y: 511, distance: 931.4
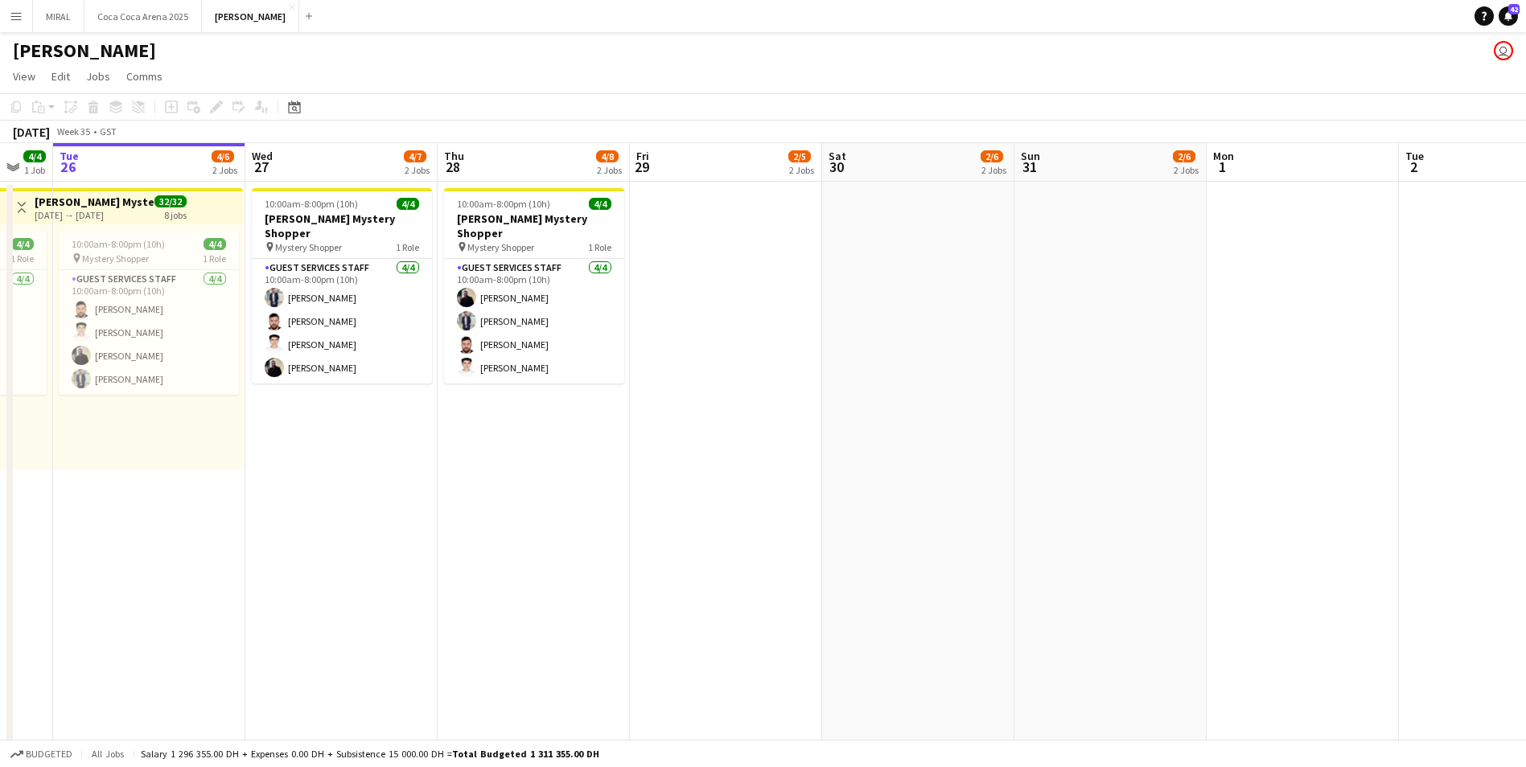
drag, startPoint x: 1088, startPoint y: 516, endPoint x: 245, endPoint y: 510, distance: 842.9
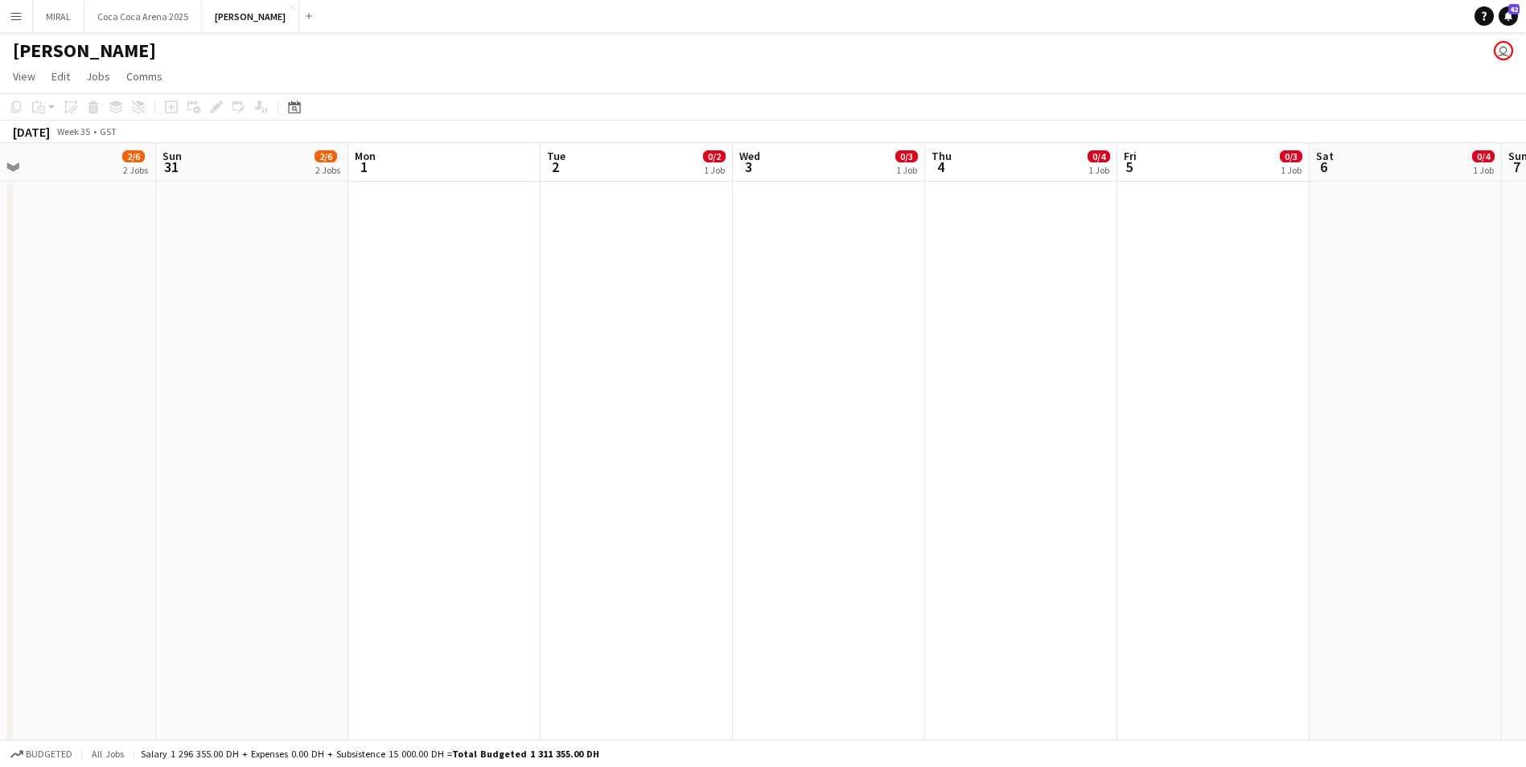
drag, startPoint x: 1372, startPoint y: 512, endPoint x: 1537, endPoint y: 513, distance: 164.9
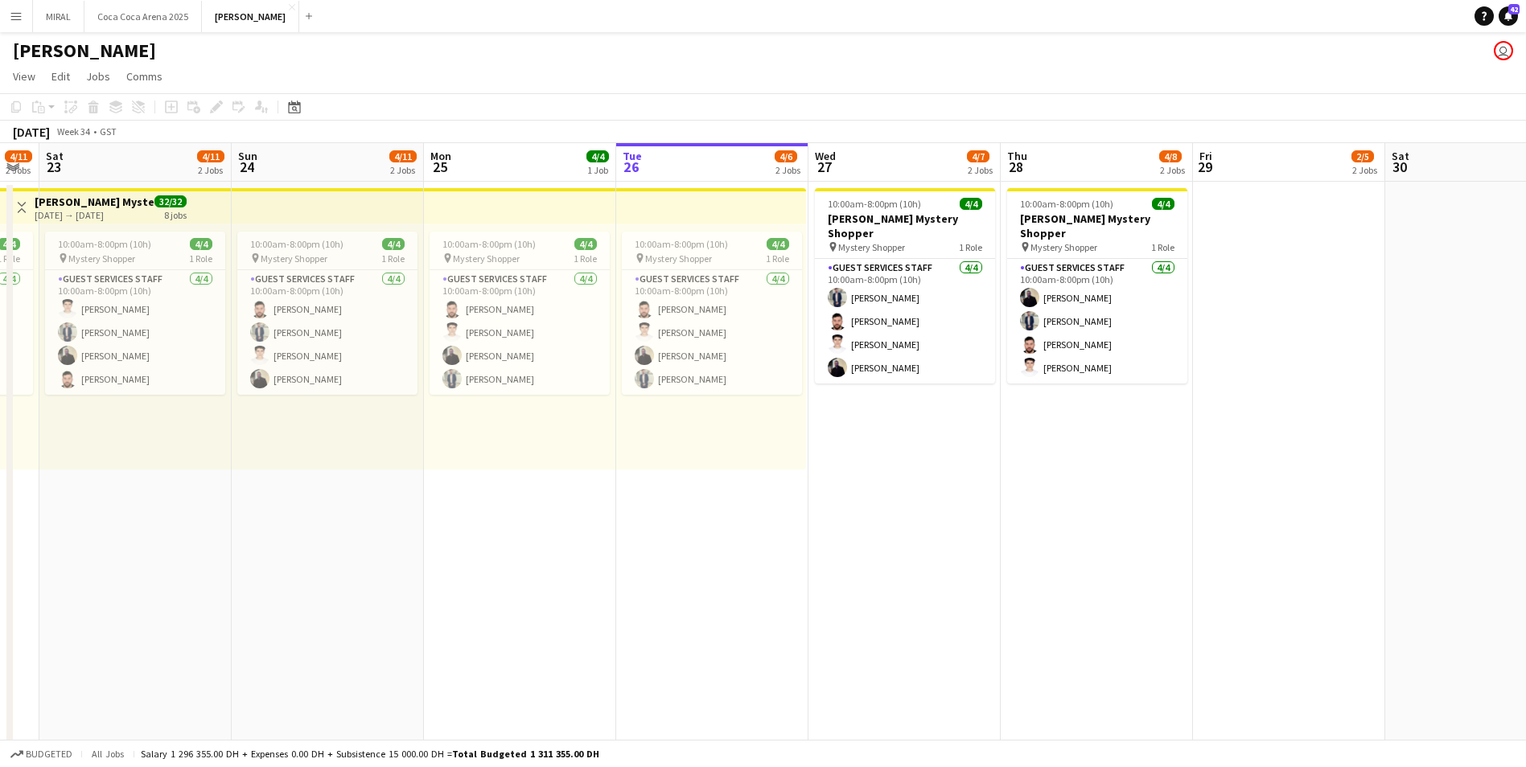
drag, startPoint x: 776, startPoint y: 512, endPoint x: 1502, endPoint y: 517, distance: 726.3
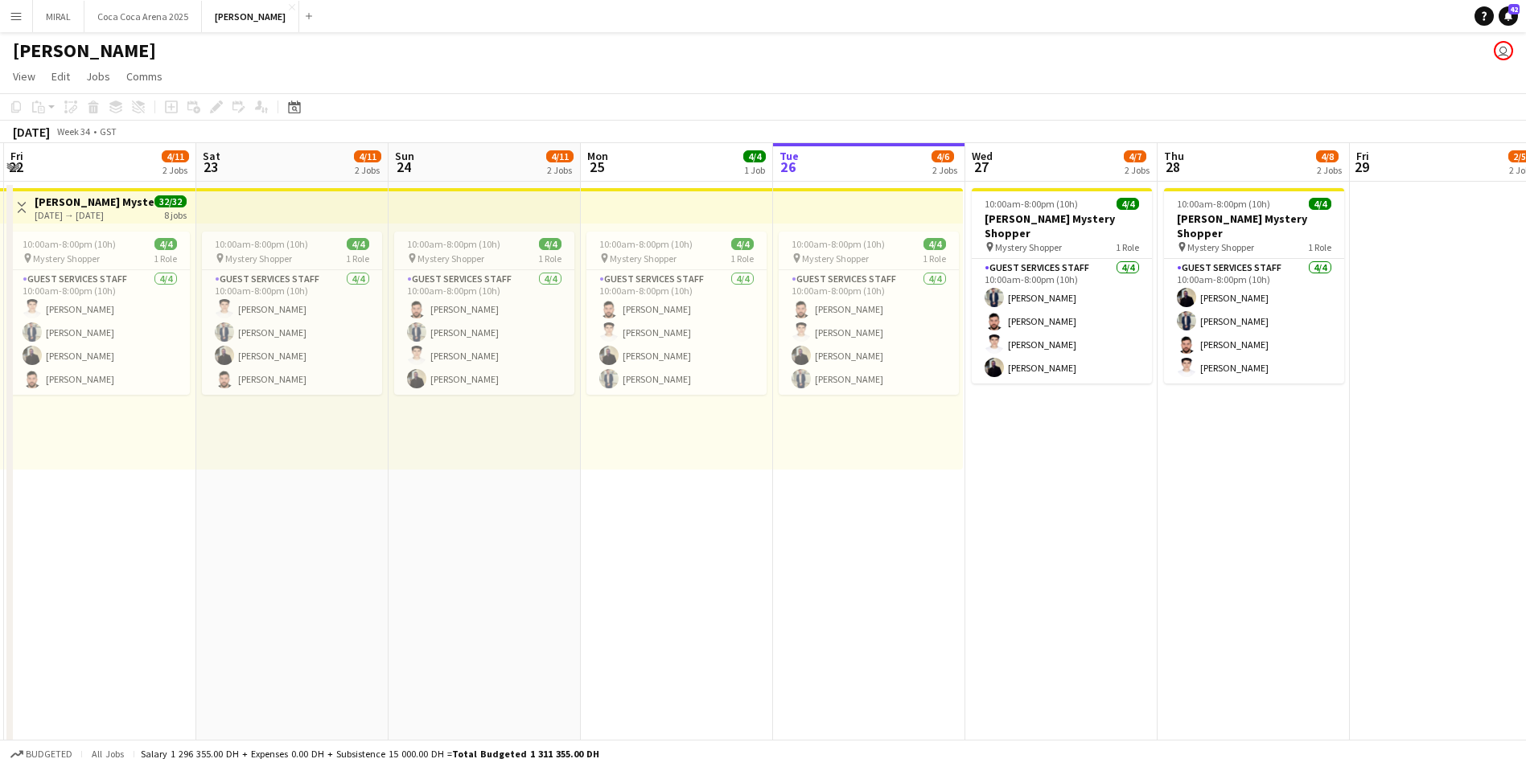
scroll to position [0, 380]
drag, startPoint x: 1194, startPoint y: 524, endPoint x: 1469, endPoint y: 520, distance: 275.9
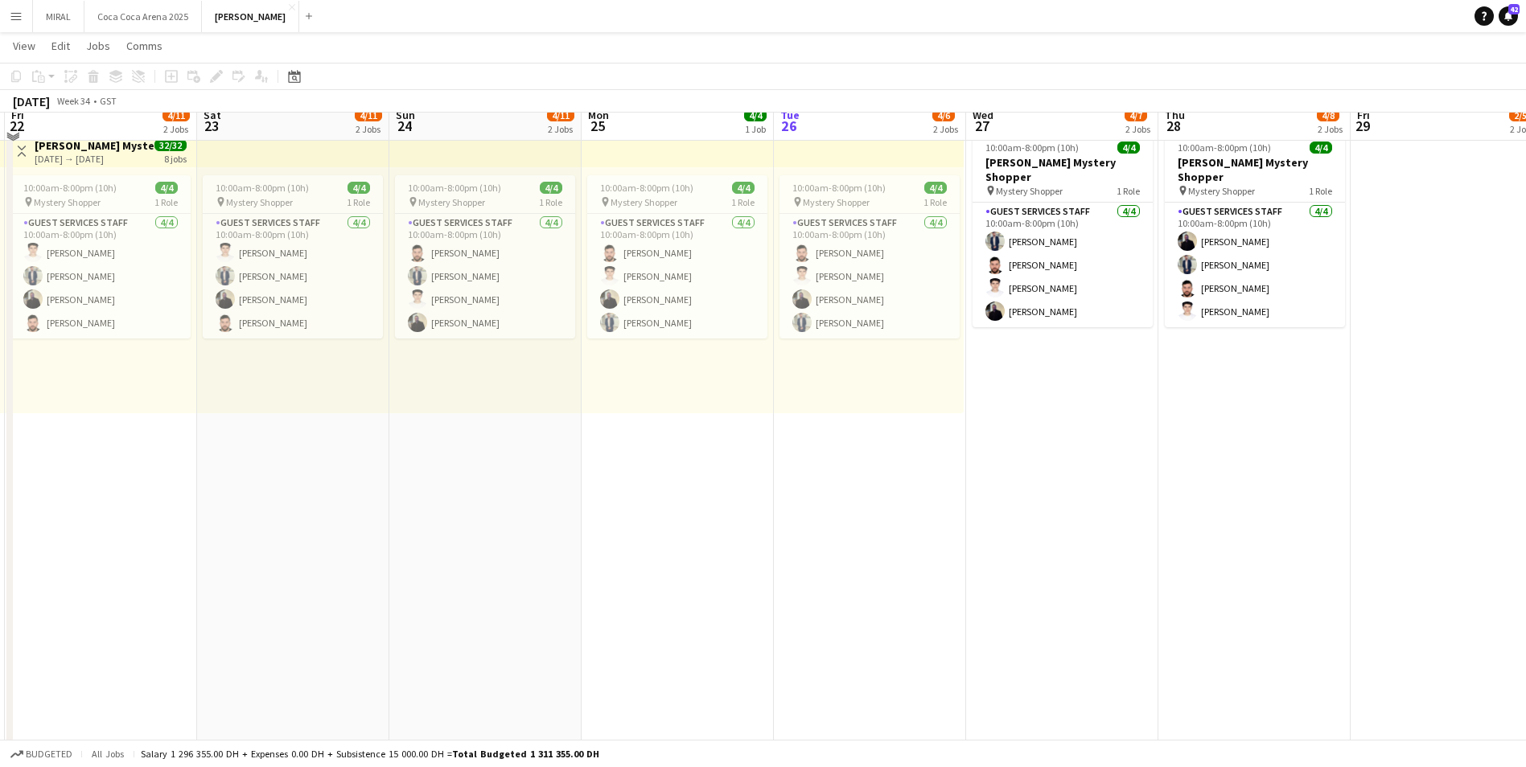
scroll to position [0, 0]
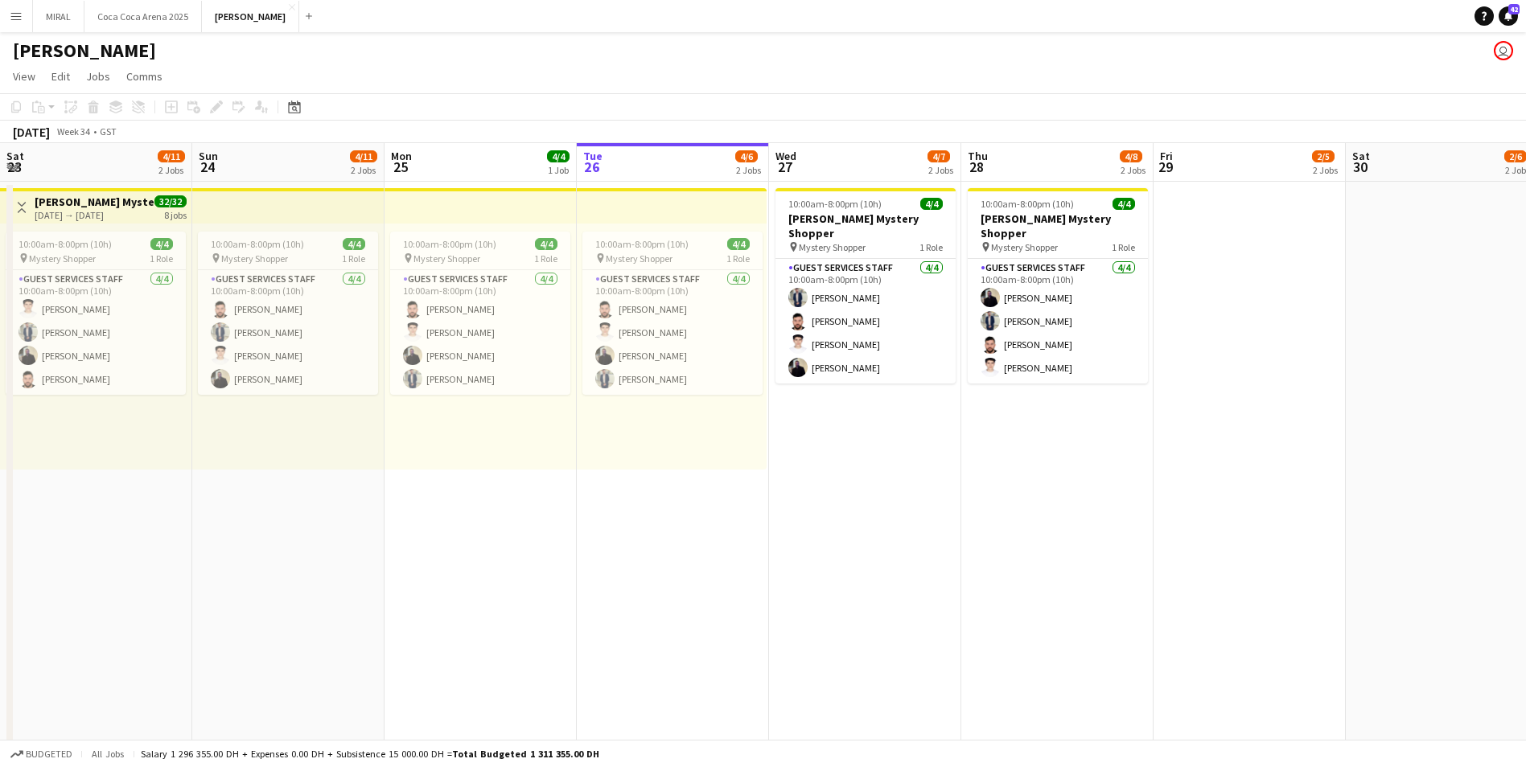
drag, startPoint x: 1524, startPoint y: 138, endPoint x: 1528, endPoint y: 253, distance: 114.3
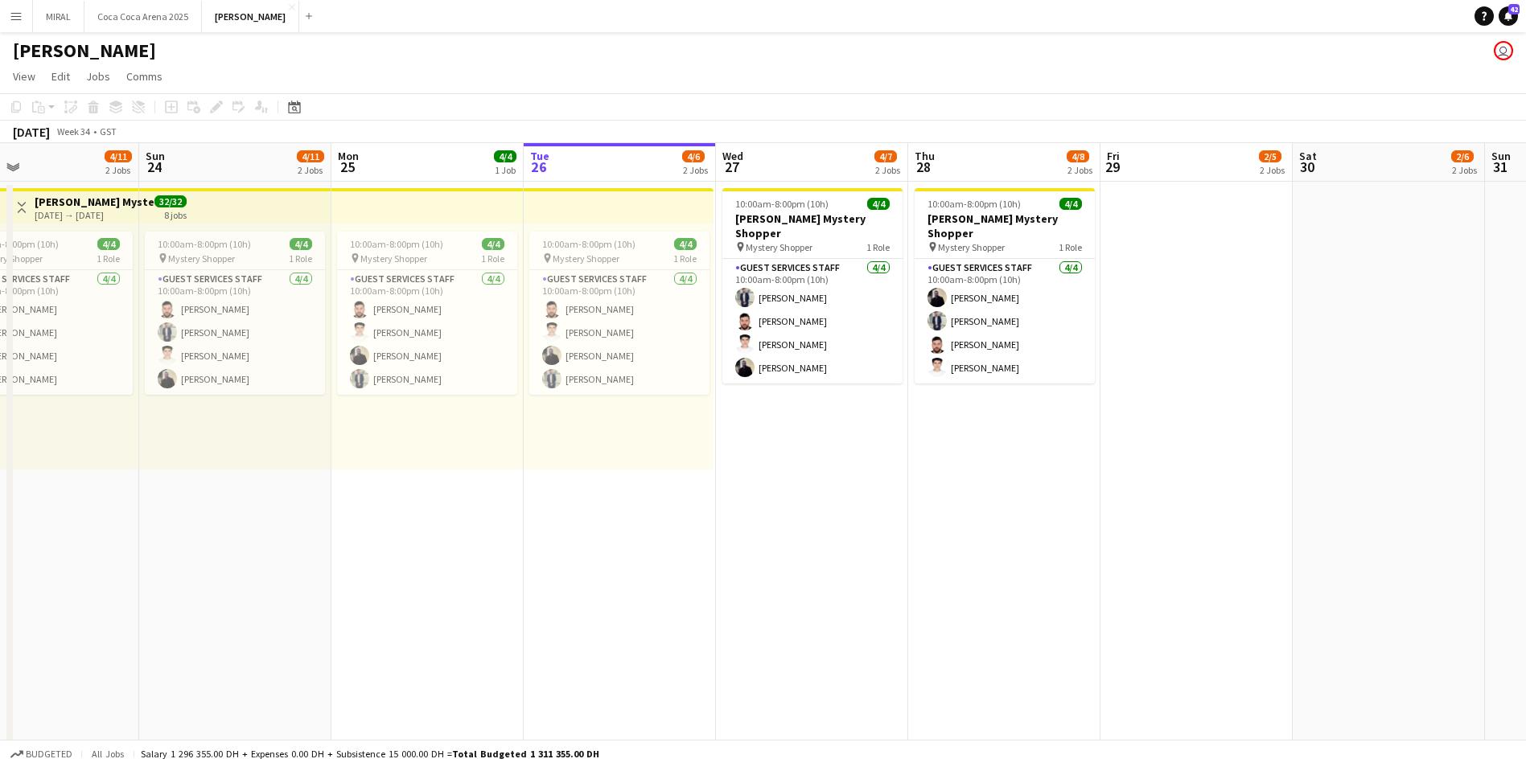
drag, startPoint x: 1528, startPoint y: 253, endPoint x: 1452, endPoint y: 299, distance: 88.8
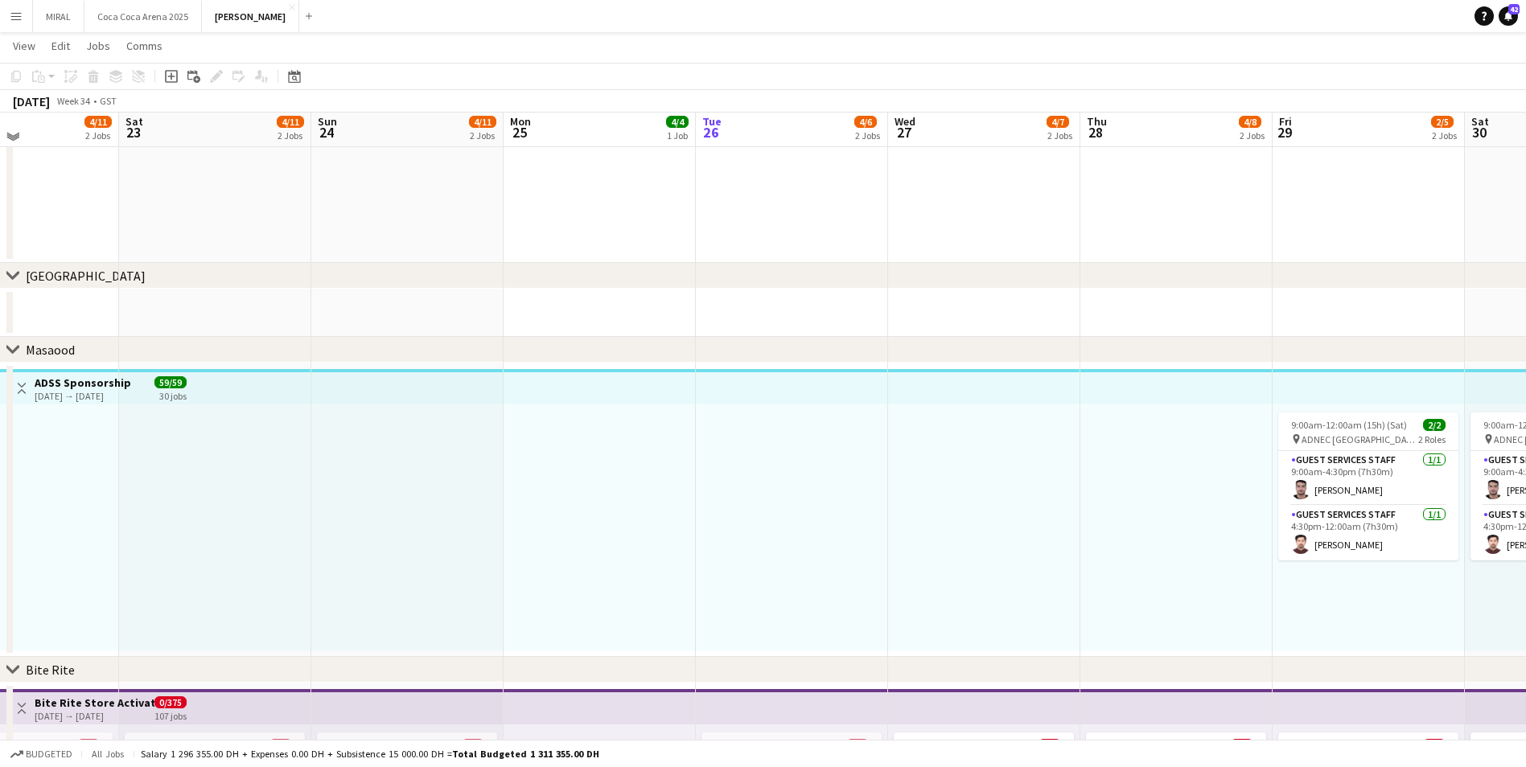
scroll to position [2223, 0]
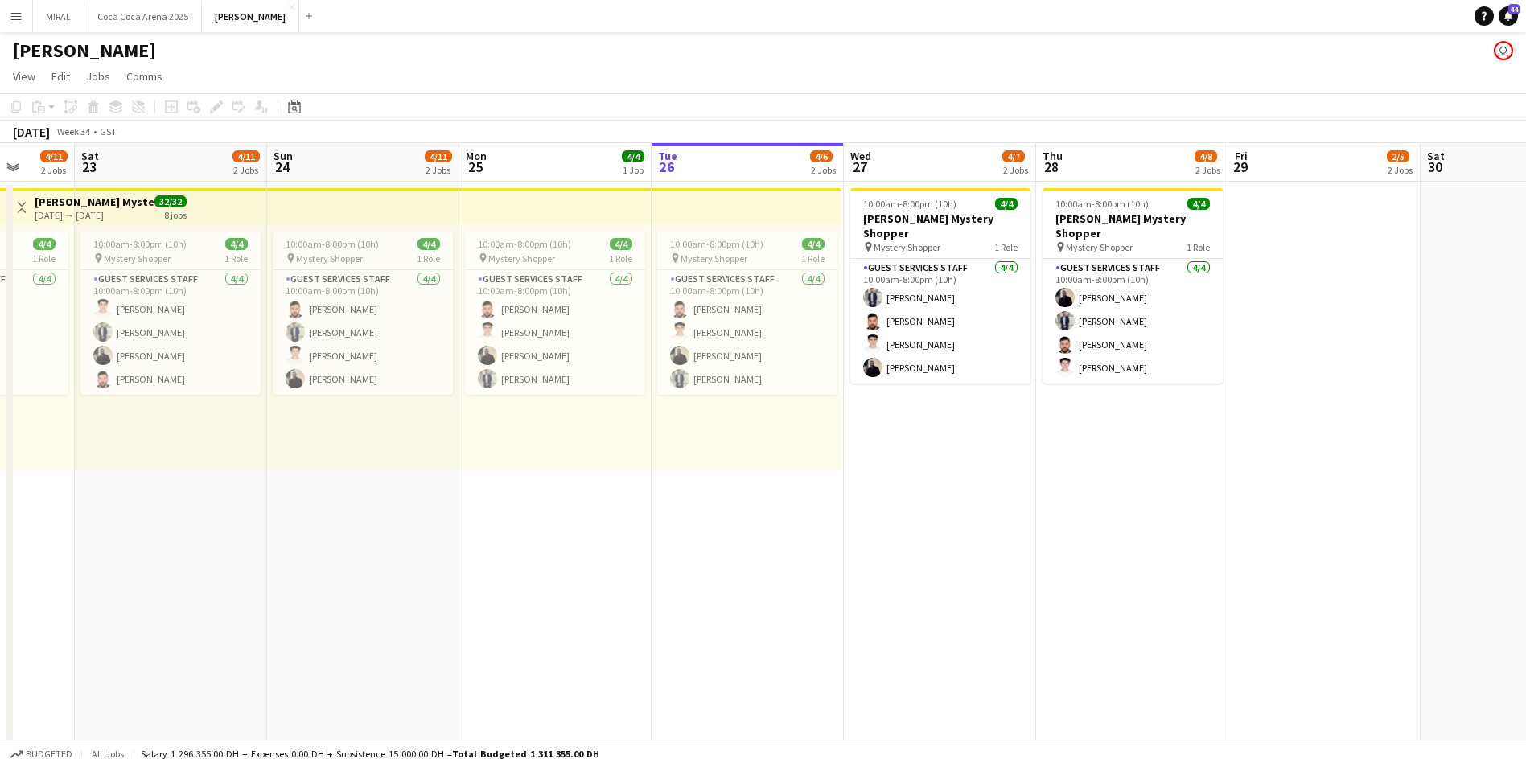
scroll to position [0, 481]
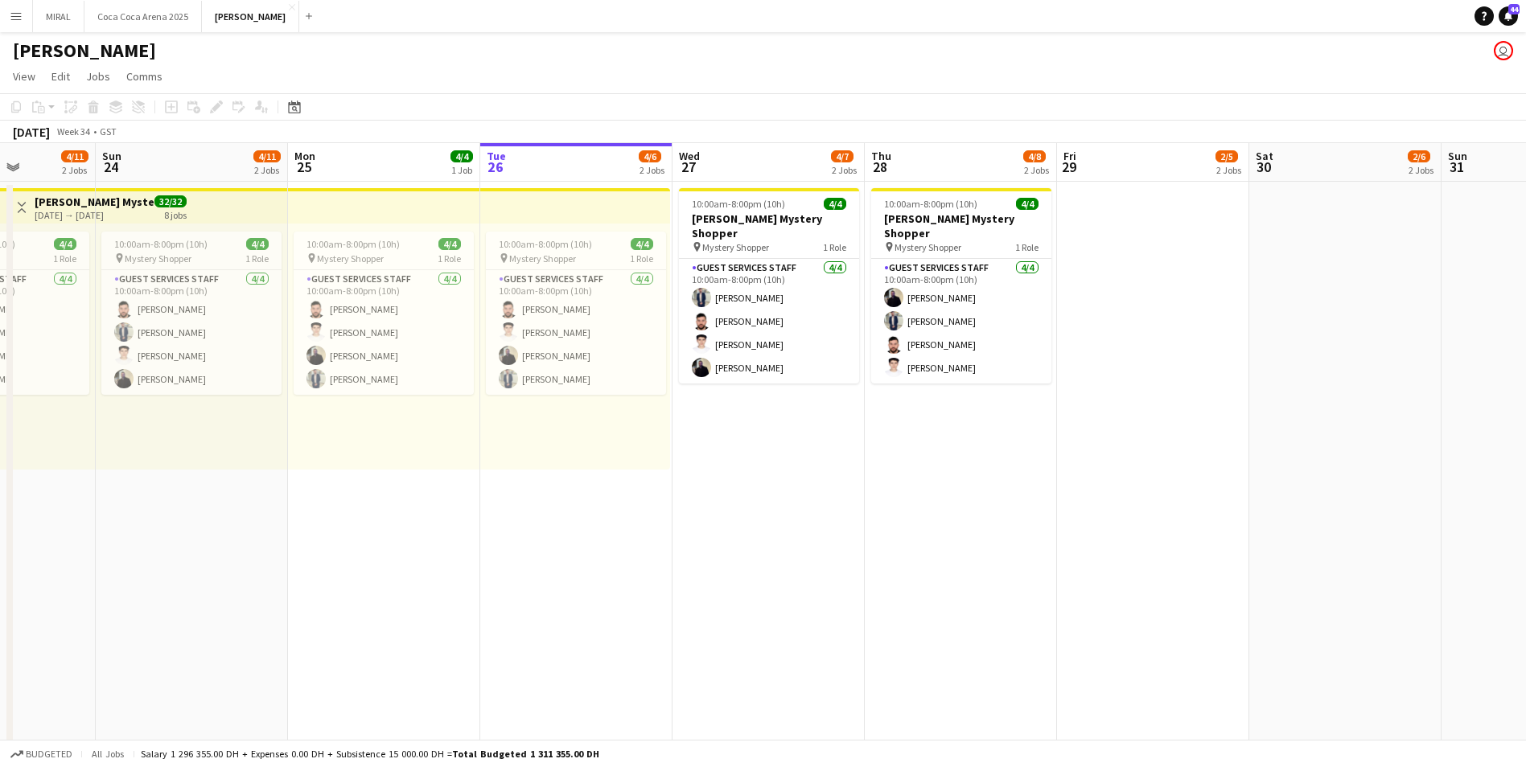
drag, startPoint x: 761, startPoint y: 439, endPoint x: 1241, endPoint y: 478, distance: 481.7
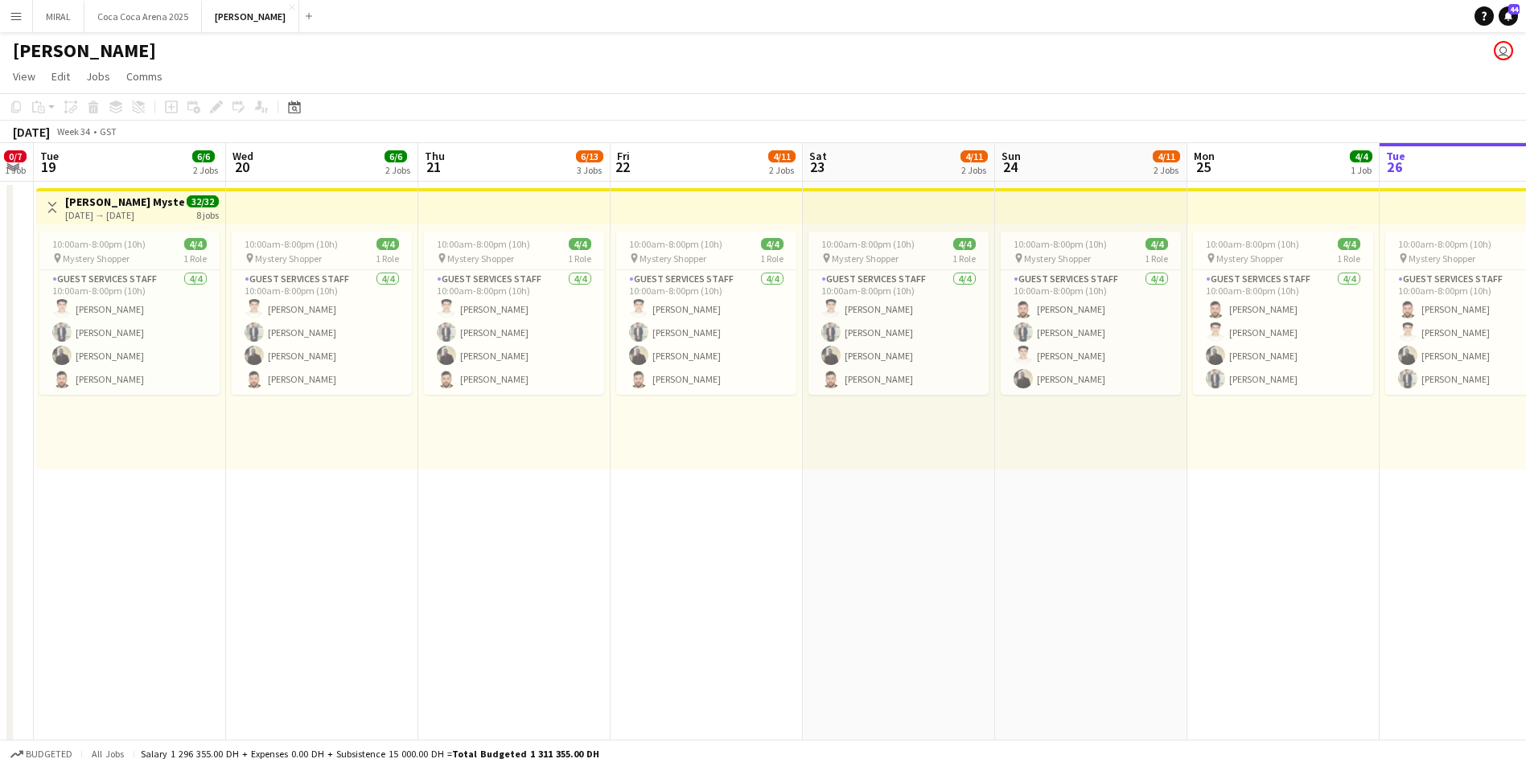
drag, startPoint x: 788, startPoint y: 500, endPoint x: 1540, endPoint y: 590, distance: 757.4
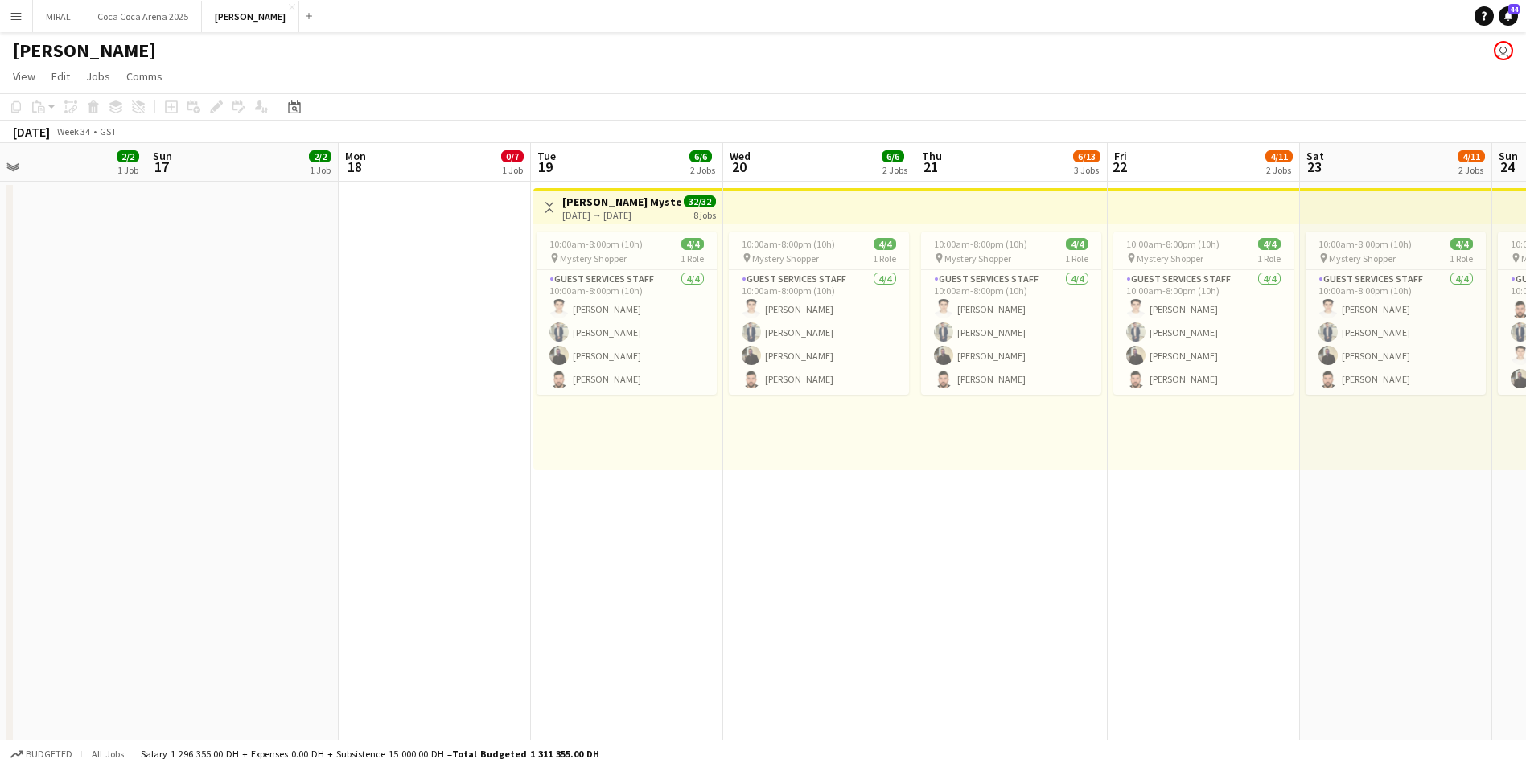
drag, startPoint x: 737, startPoint y: 562, endPoint x: 1359, endPoint y: 611, distance: 624.4
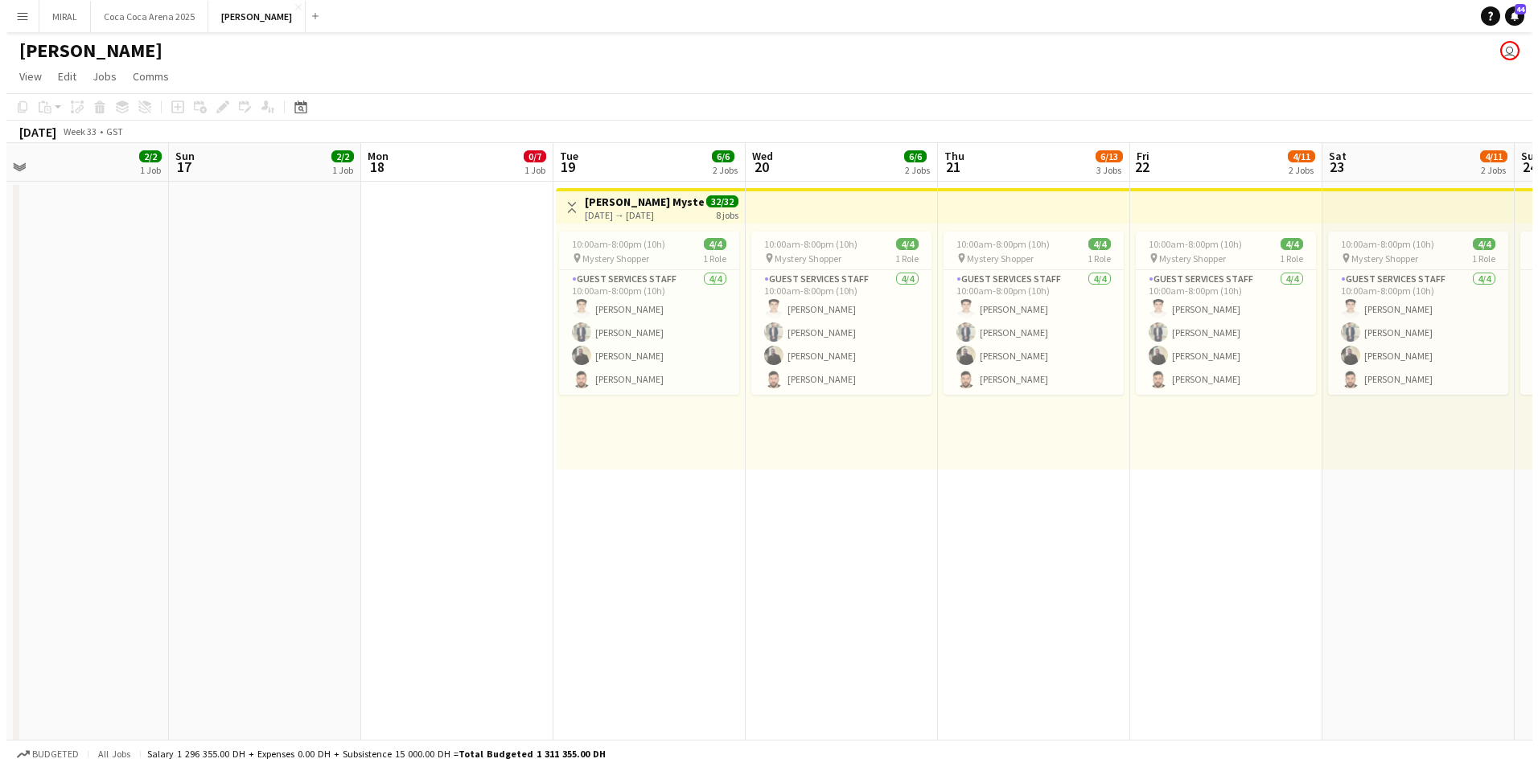
scroll to position [0, 469]
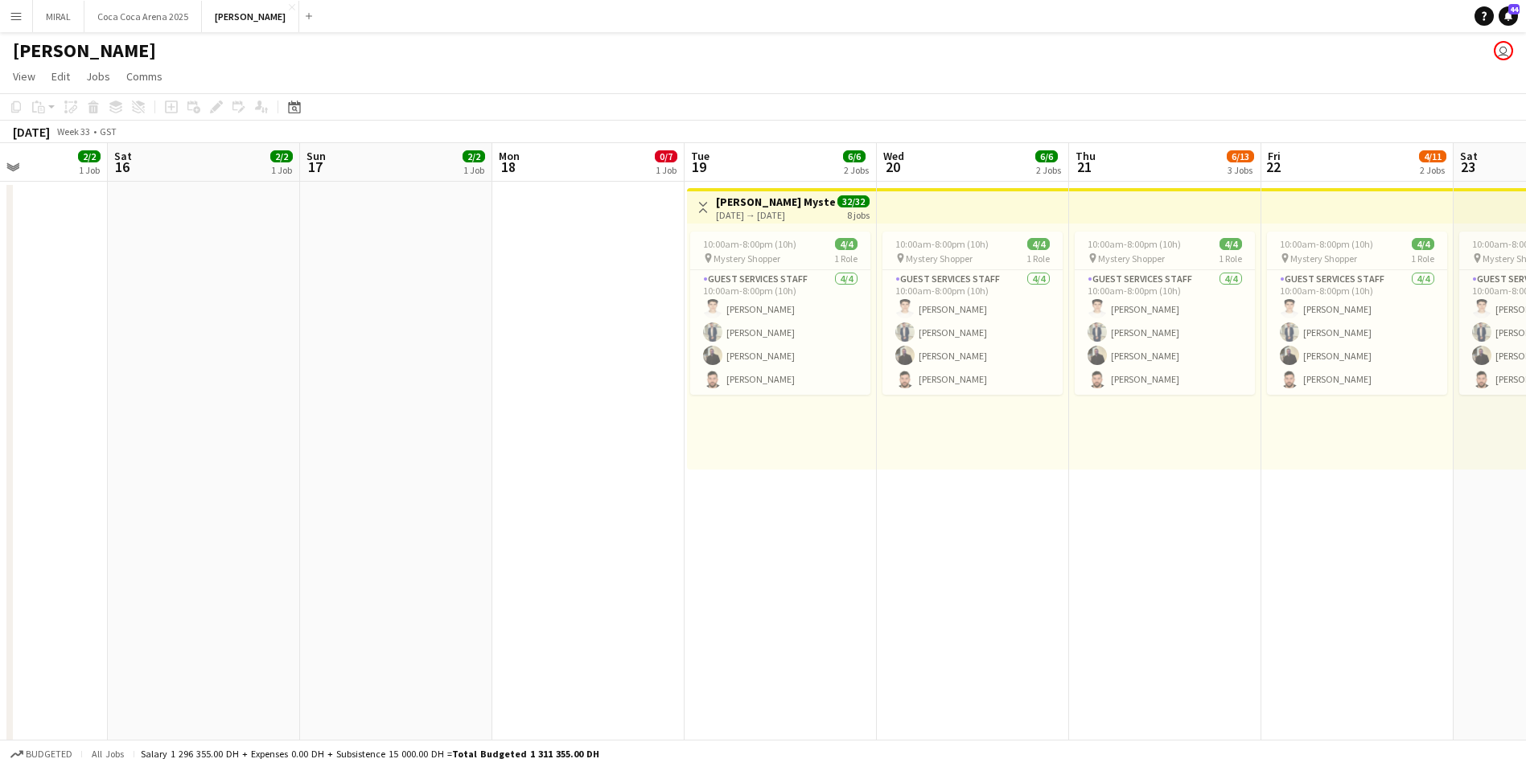
drag, startPoint x: 1173, startPoint y: 602, endPoint x: 942, endPoint y: 571, distance: 232.8
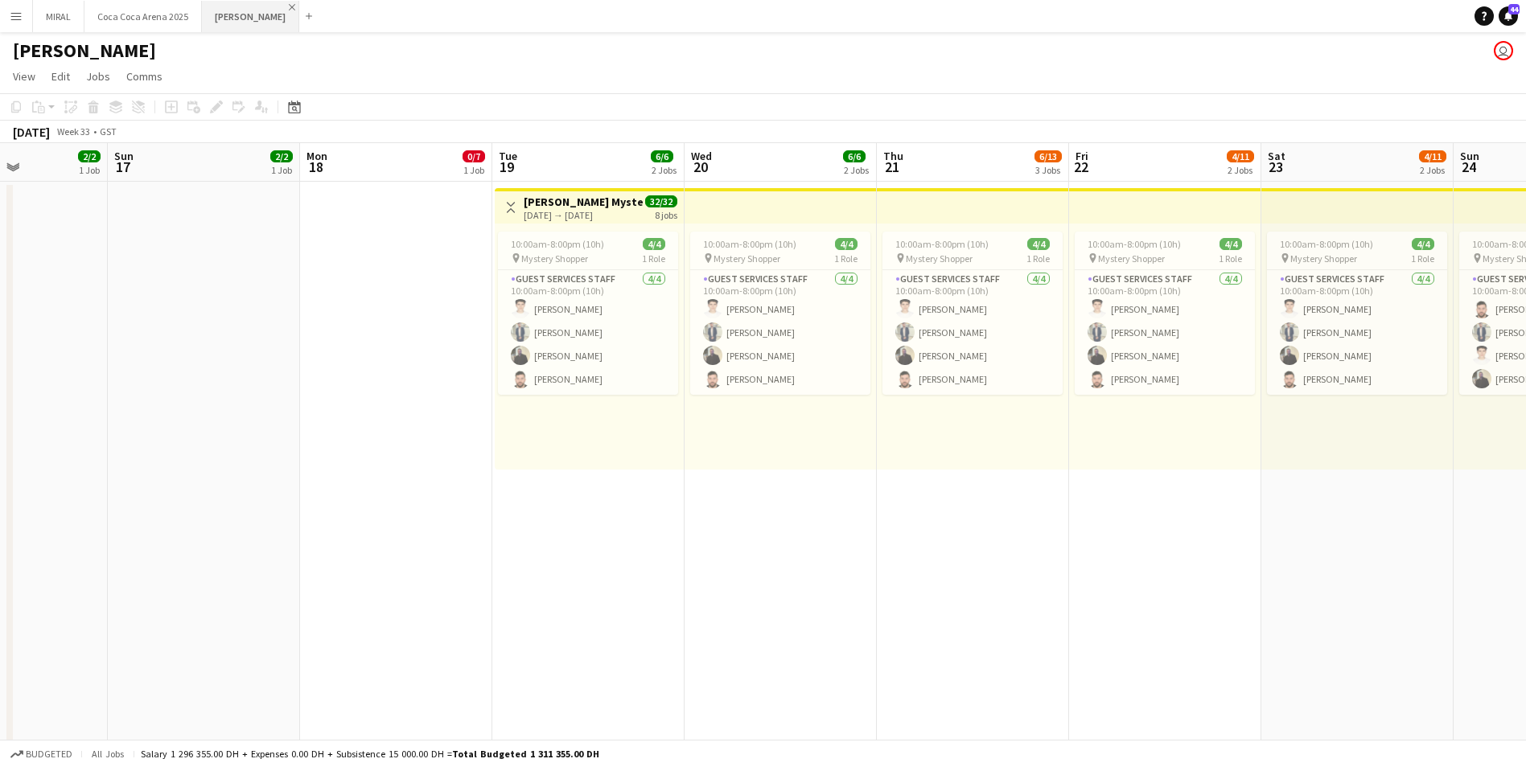
click at [239, 3] on button "Kate Close" at bounding box center [250, 16] width 97 height 31
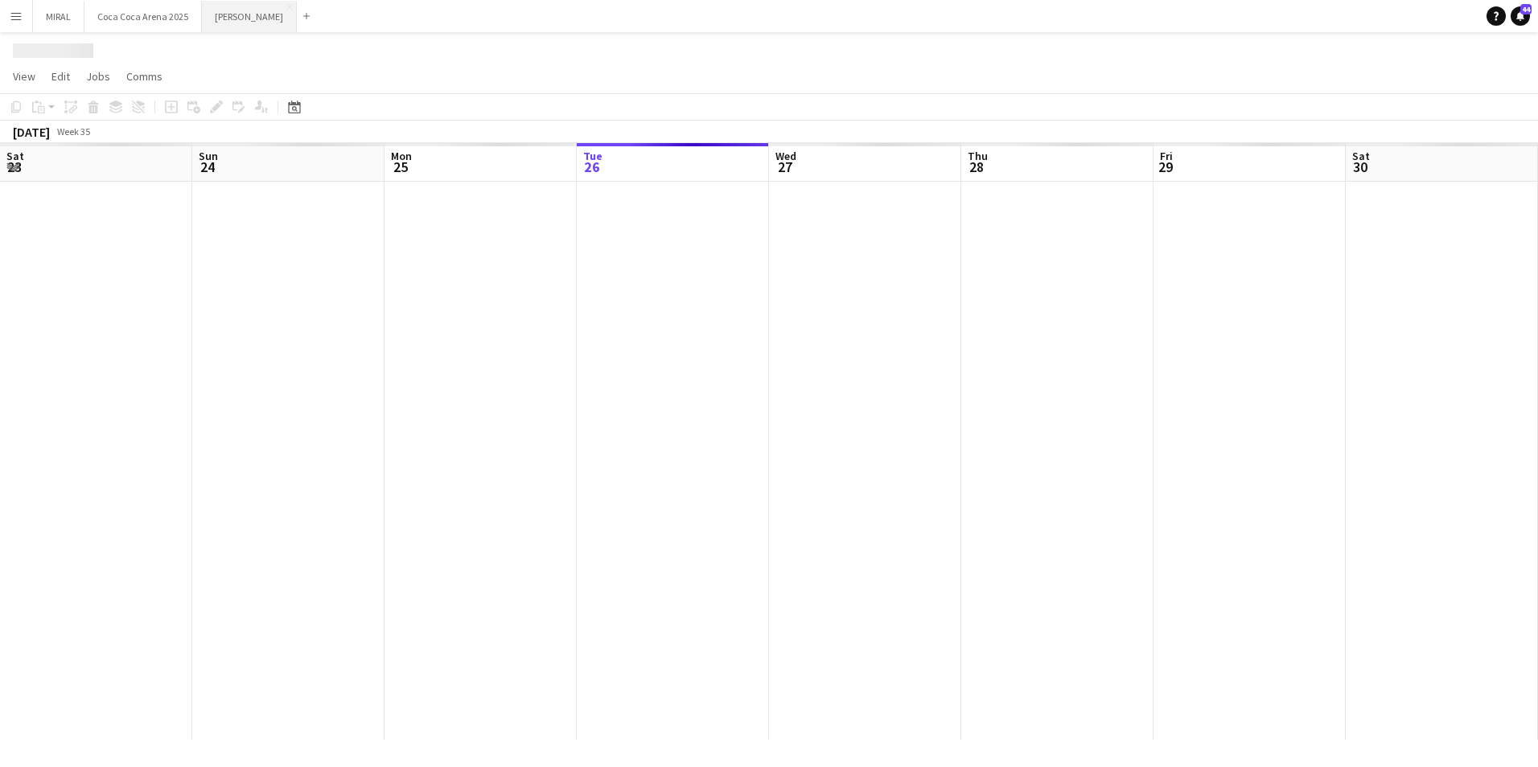
scroll to position [0, 384]
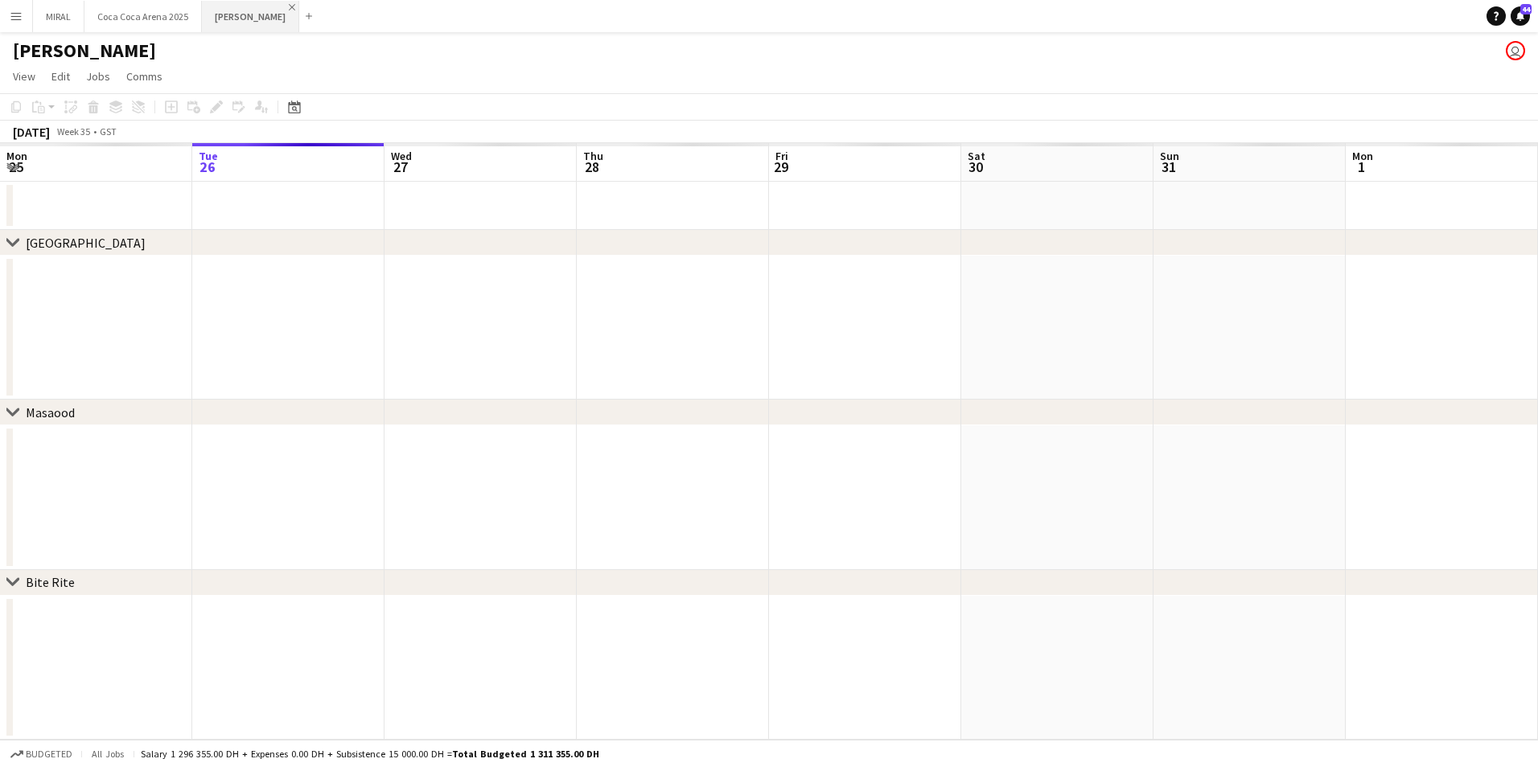
click at [289, 6] on app-icon "Close" at bounding box center [292, 7] width 6 height 6
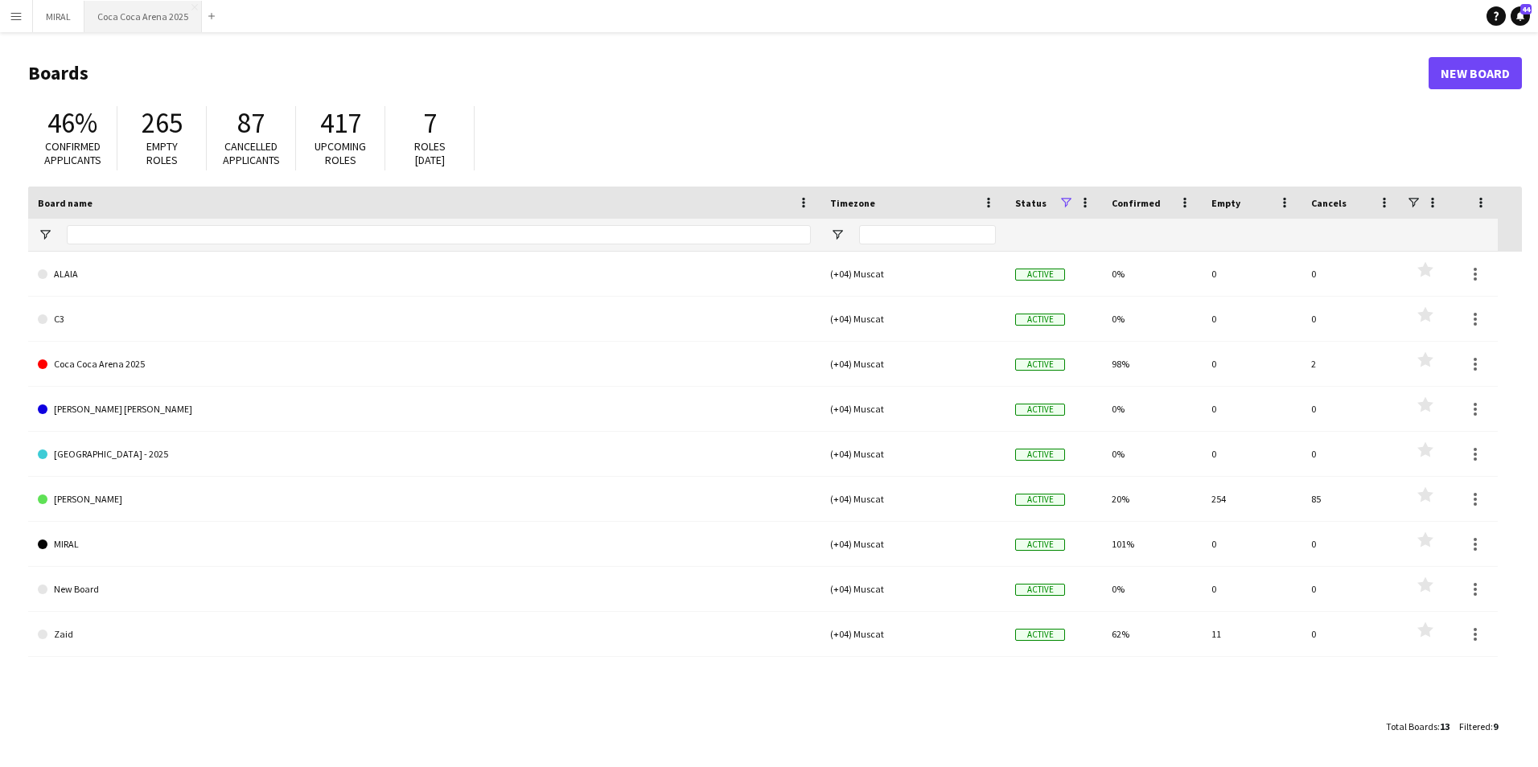
click at [156, 15] on button "Coca Coca Arena 2025 Close" at bounding box center [142, 16] width 117 height 31
